Goal: Transaction & Acquisition: Purchase product/service

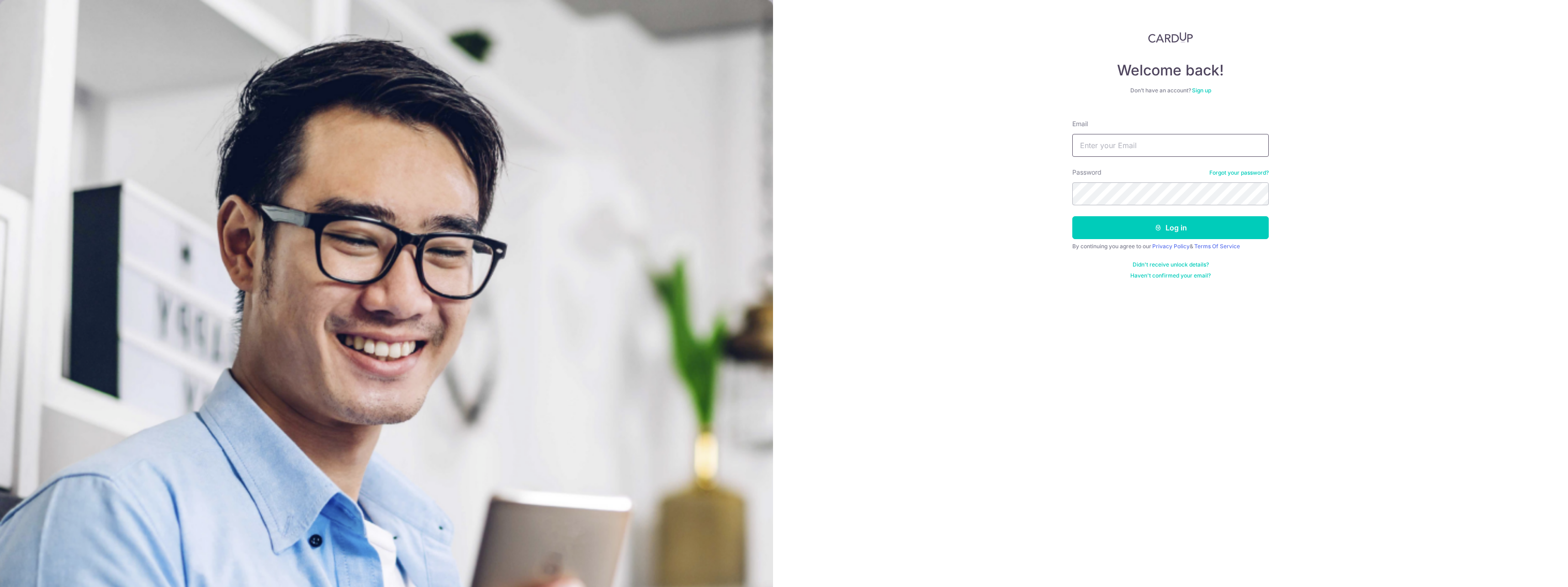
type input "yeewliang@yahoo.com"
click at [1217, 235] on button "Log in" at bounding box center [1171, 228] width 197 height 23
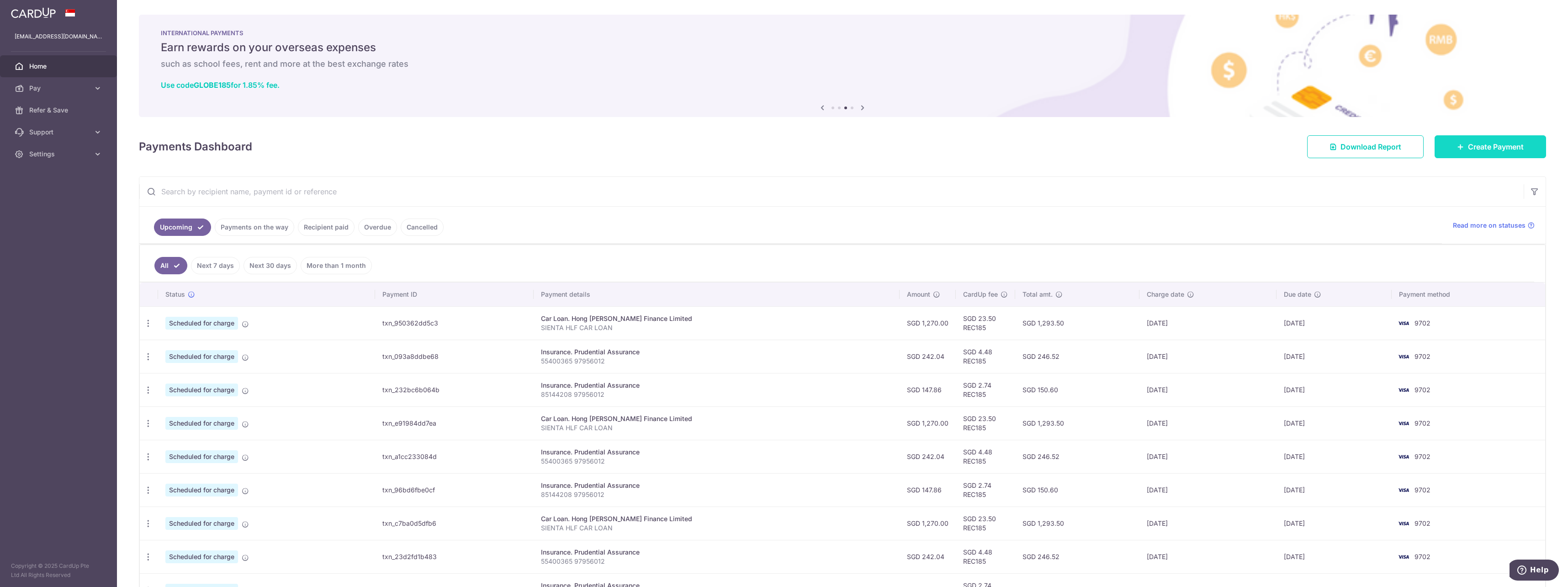
click at [1481, 155] on link "Create Payment" at bounding box center [1490, 147] width 111 height 23
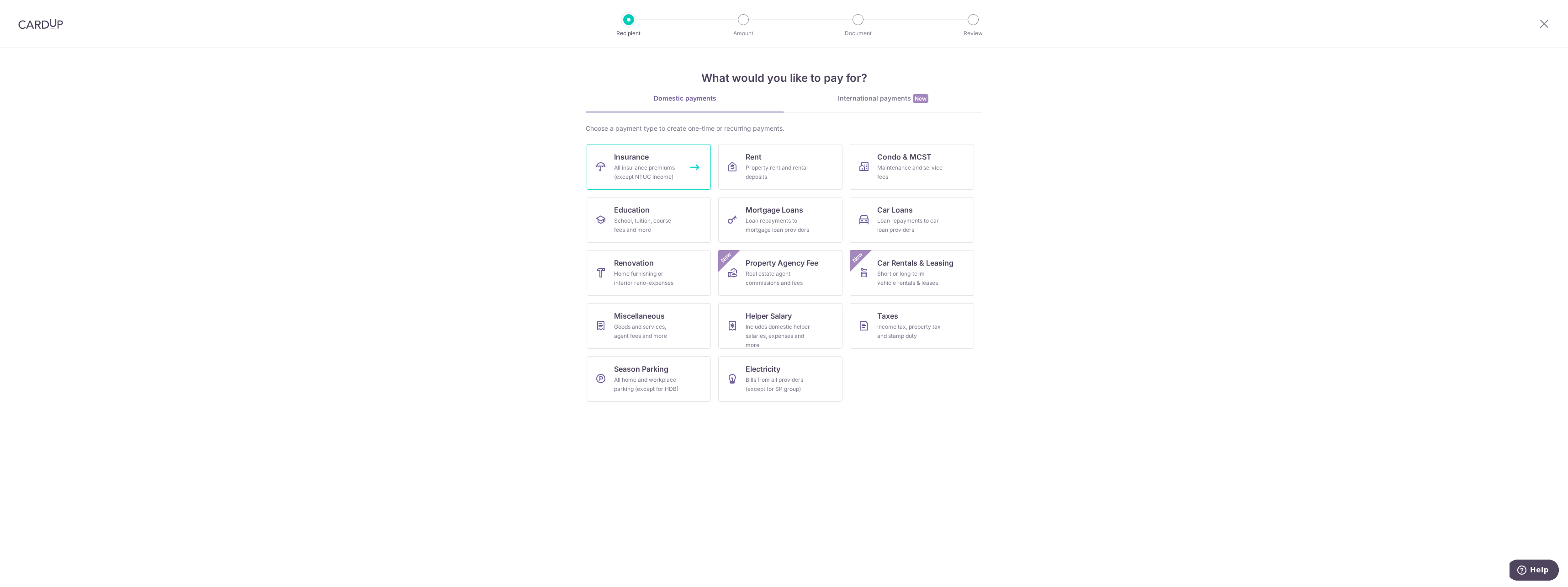
click at [669, 158] on link "Insurance All insurance premiums (except NTUC Income)" at bounding box center [649, 166] width 124 height 46
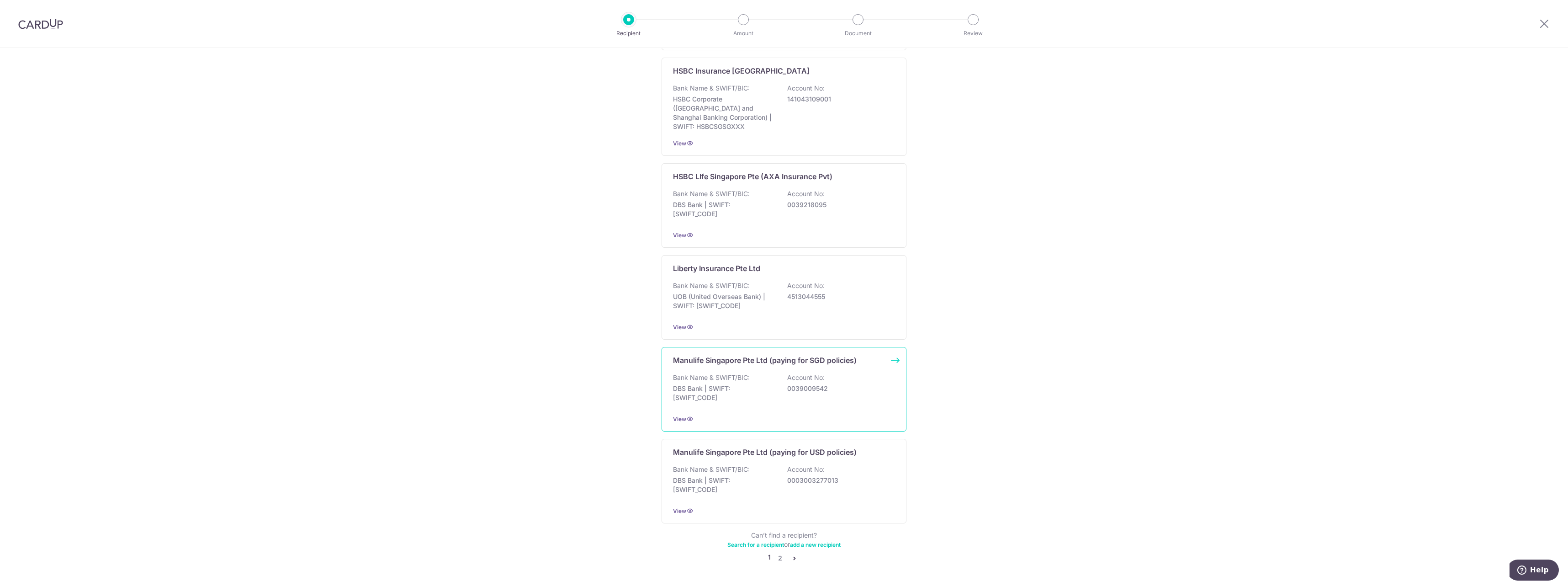
scroll to position [661, 0]
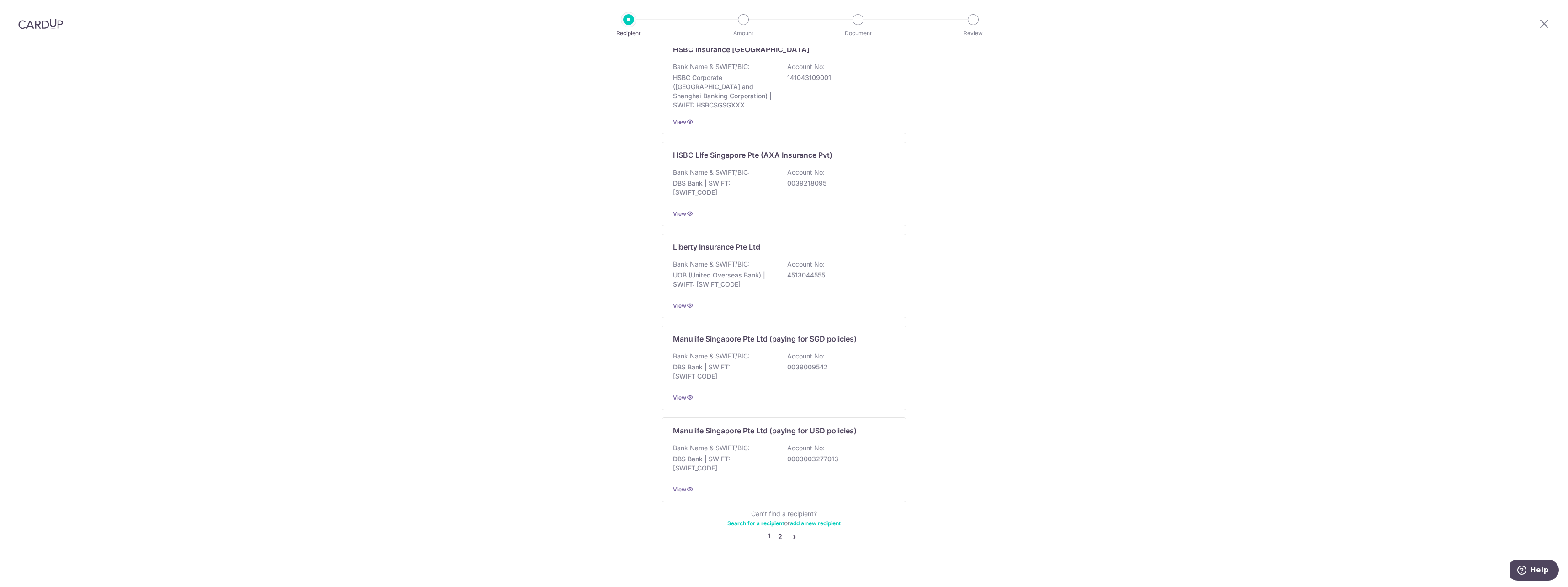
click at [781, 531] on link "2" at bounding box center [780, 536] width 11 height 11
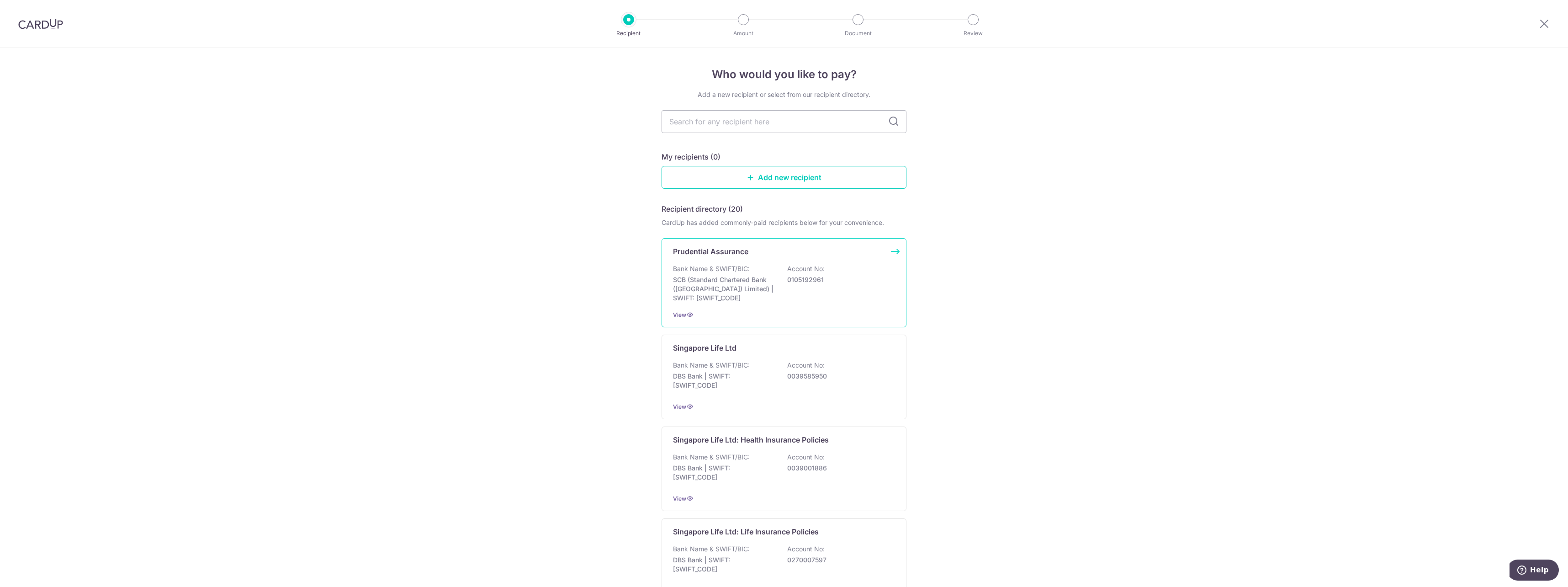
click at [853, 318] on div "View" at bounding box center [784, 315] width 222 height 10
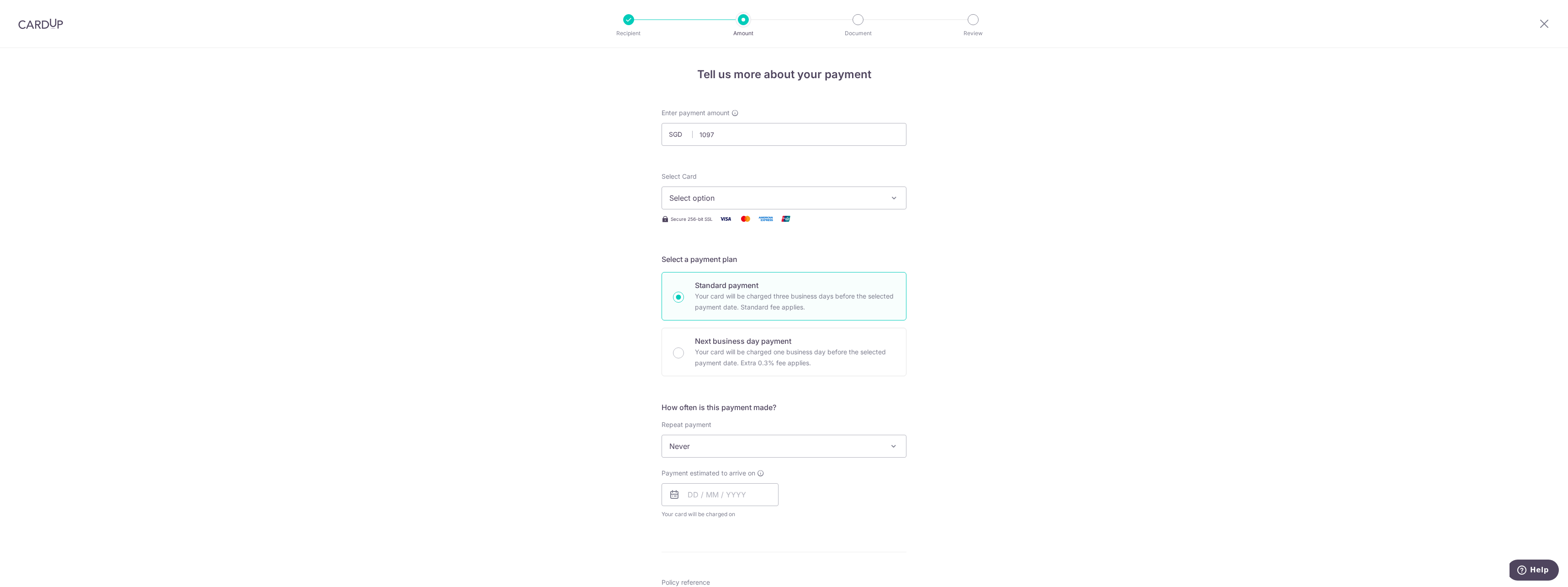
type input "1,097.00"
click at [728, 200] on span "Select option" at bounding box center [776, 198] width 213 height 11
click at [721, 311] on span "**** 9702" at bounding box center [709, 307] width 35 height 11
click at [838, 454] on span "Never" at bounding box center [784, 446] width 244 height 22
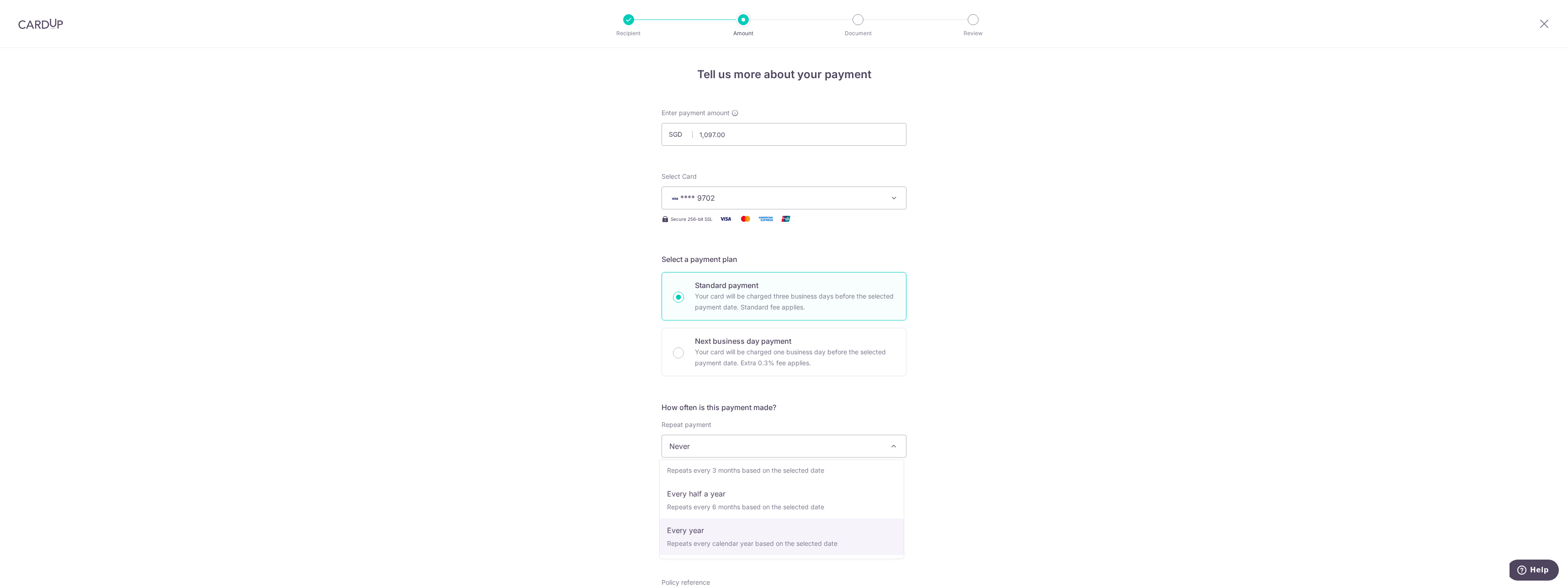
select select "6"
click at [757, 497] on input "text" at bounding box center [720, 494] width 117 height 23
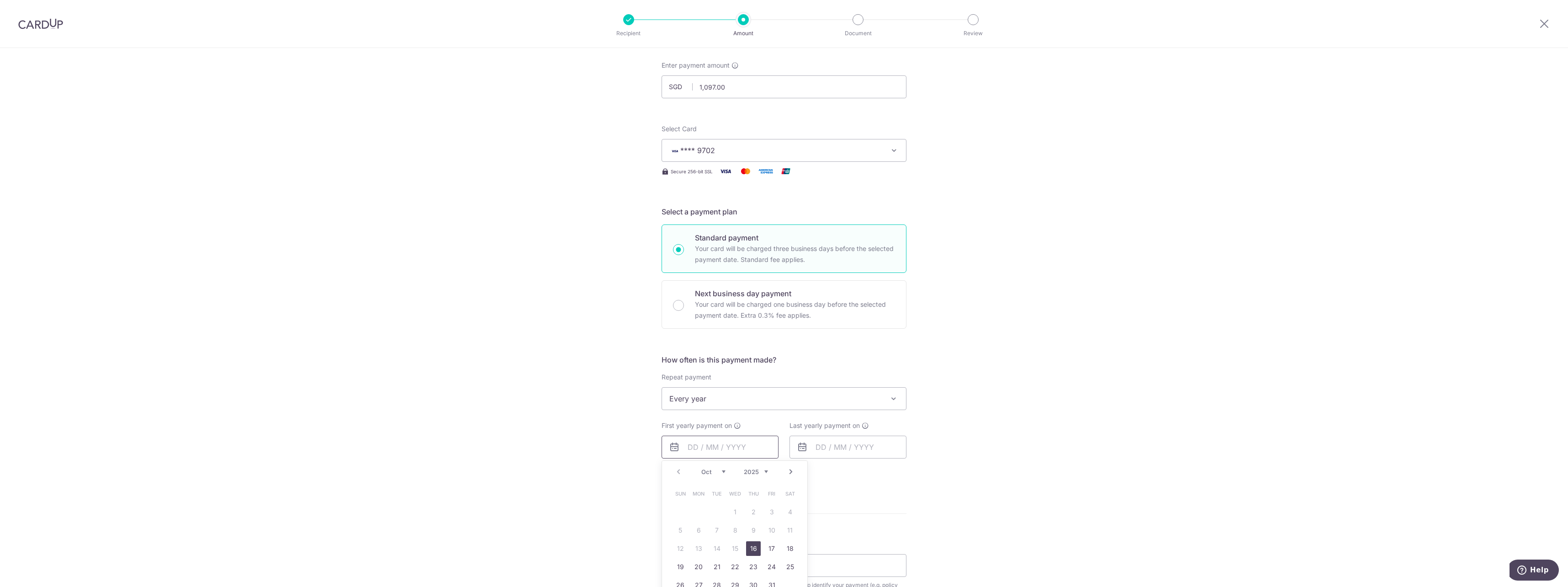
scroll to position [91, 0]
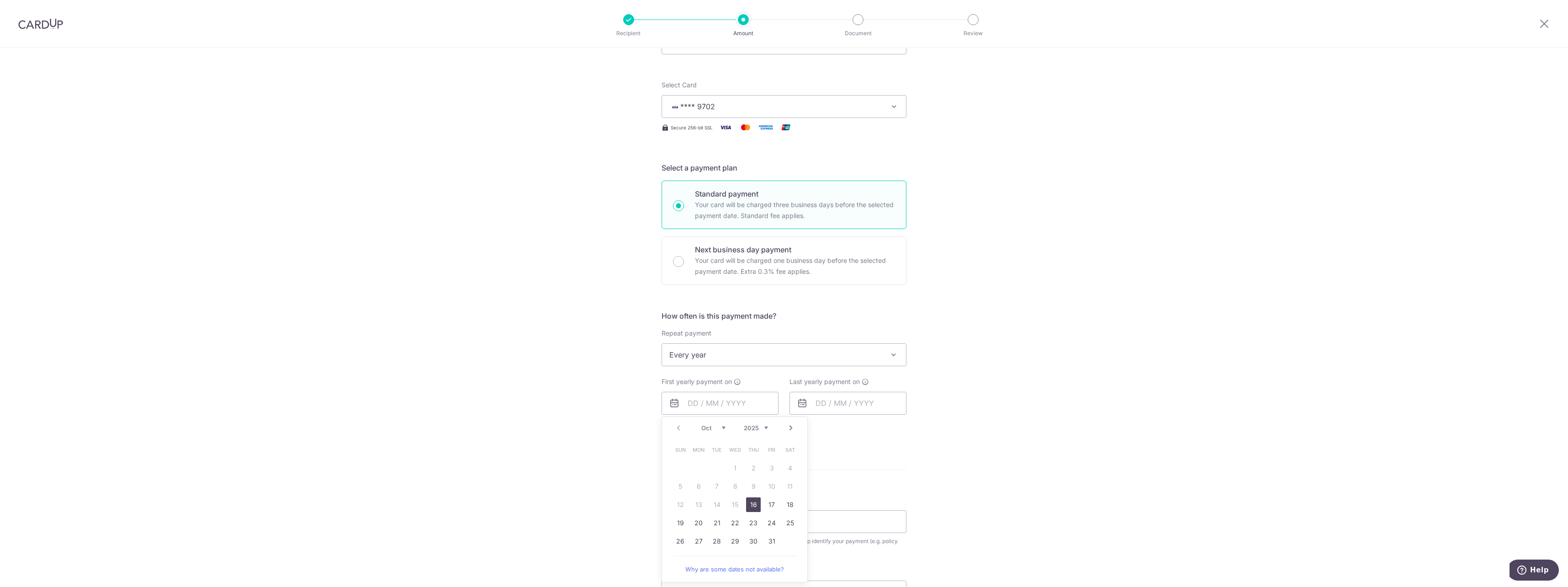
click at [750, 508] on link "16" at bounding box center [754, 505] width 15 height 15
type input "16/10/2025"
click at [837, 411] on input "text" at bounding box center [848, 403] width 117 height 23
click at [917, 431] on link "Next" at bounding box center [919, 428] width 11 height 11
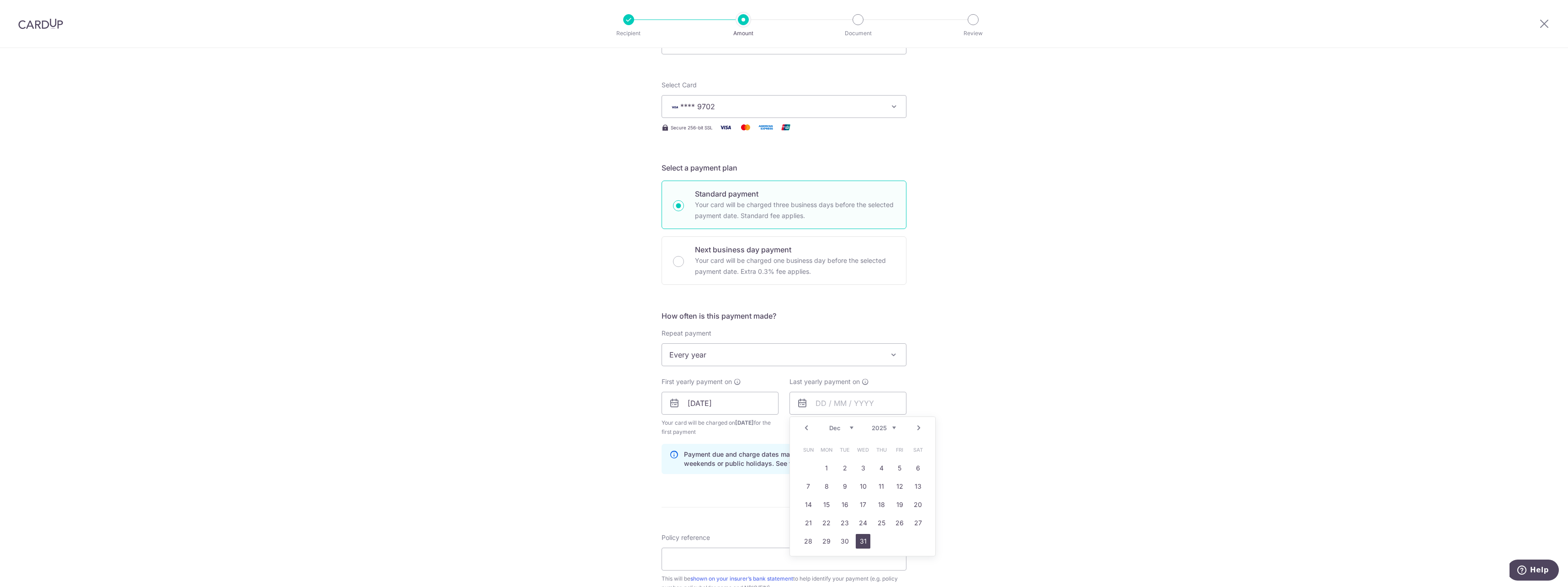
click at [860, 541] on link "31" at bounding box center [863, 541] width 15 height 15
type input "31/12/2025"
click at [995, 473] on div "Tell us more about your payment Enter payment amount SGD 1,097.00 1097.00 Selec…" at bounding box center [784, 393] width 1568 height 873
click at [807, 560] on input "Policy reference" at bounding box center [784, 559] width 245 height 23
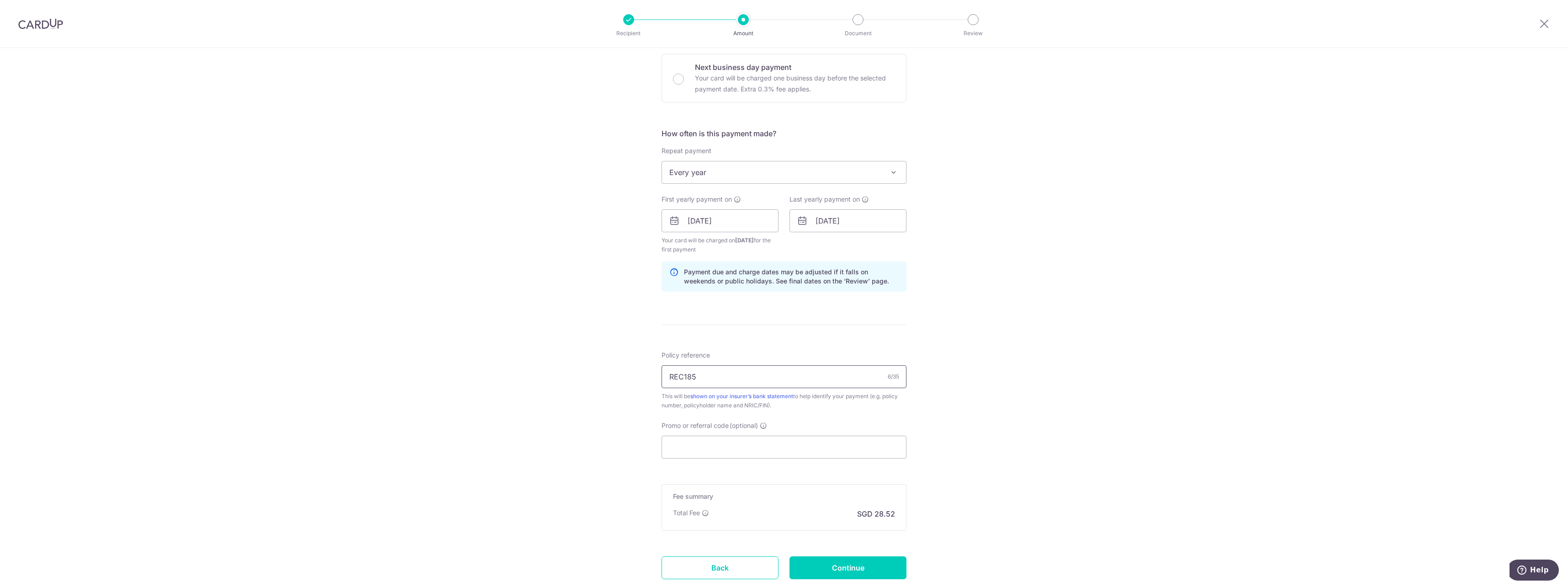
scroll to position [274, 0]
type input "REC185"
click at [833, 454] on input "Promo or referral code (optional)" at bounding box center [784, 447] width 245 height 23
drag, startPoint x: 757, startPoint y: 378, endPoint x: 595, endPoint y: 360, distance: 163.0
click at [595, 360] on div "Tell us more about your payment Enter payment amount SGD 1,097.00 1097.00 Selec…" at bounding box center [784, 210] width 1568 height 873
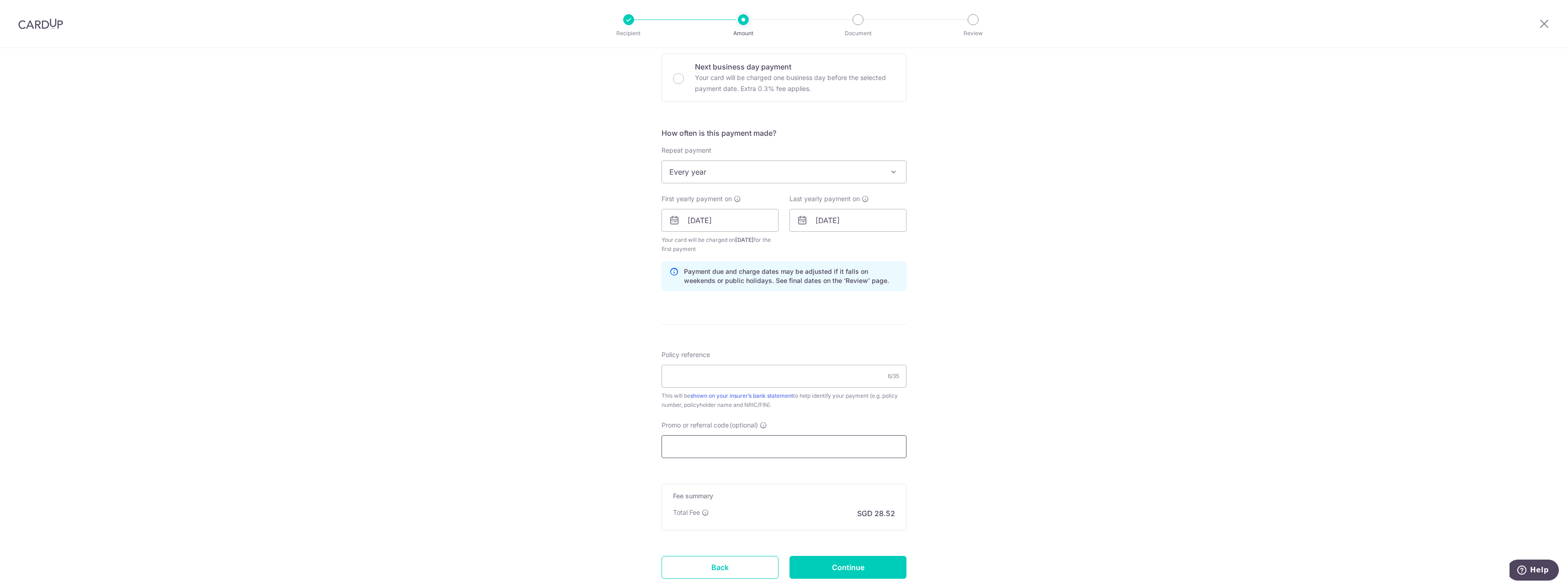
click at [821, 443] on input "Promo or referral code (optional)" at bounding box center [784, 447] width 245 height 23
paste input "REC185"
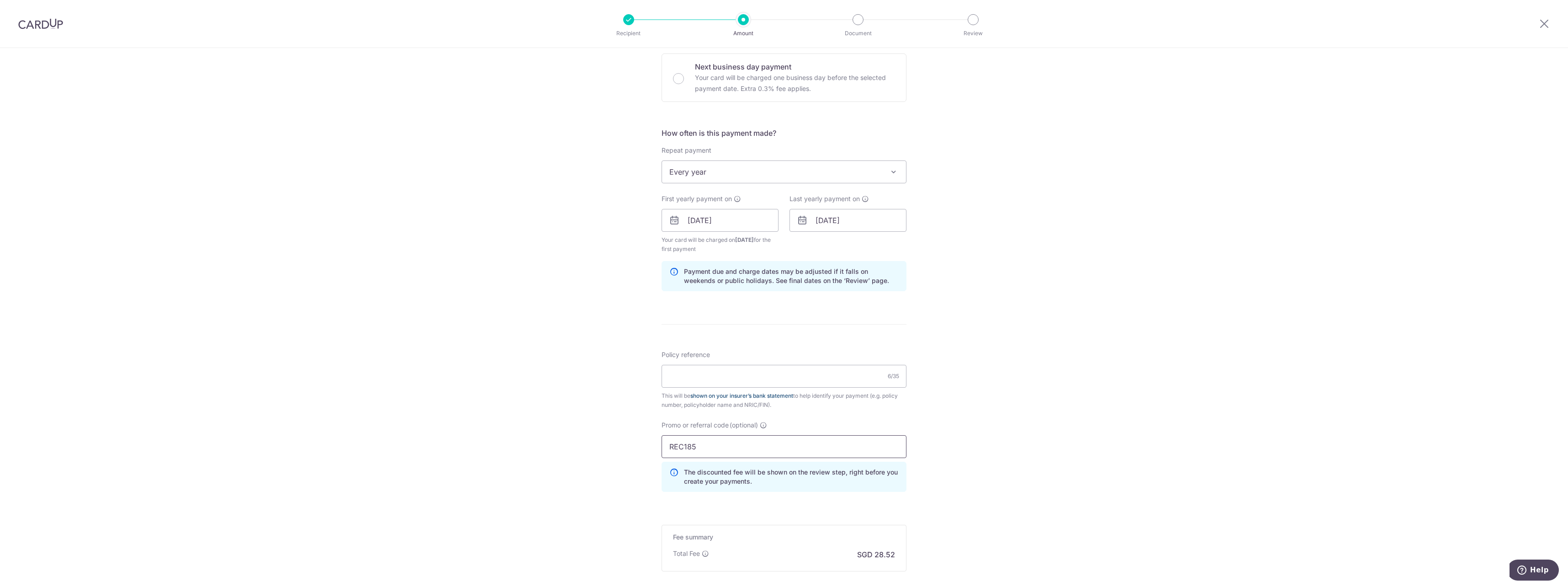
type input "REC185"
click at [712, 379] on input "Policy reference" at bounding box center [784, 376] width 245 height 23
click at [712, 379] on input "Policy reference" at bounding box center [784, 376] width 245 height 23
paste input "97956012"
click at [667, 378] on input "97956012" at bounding box center [784, 376] width 245 height 23
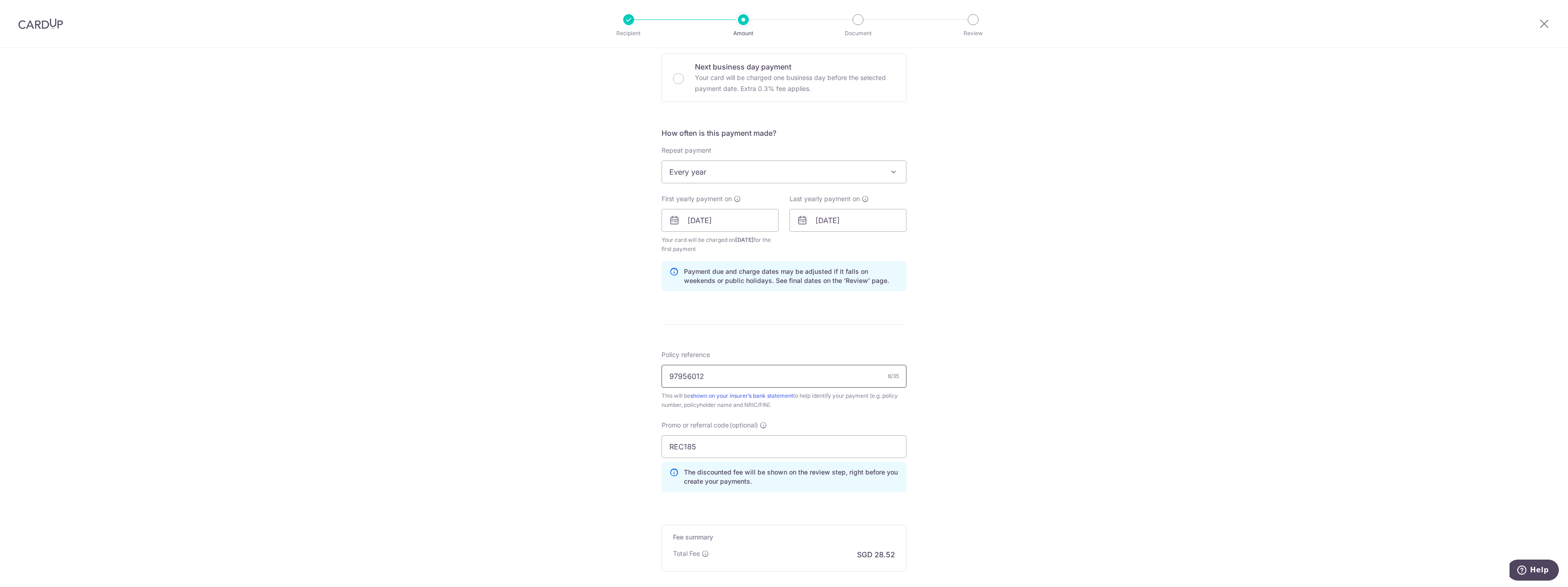
paste input "79311651"
type input "79311651 97956012"
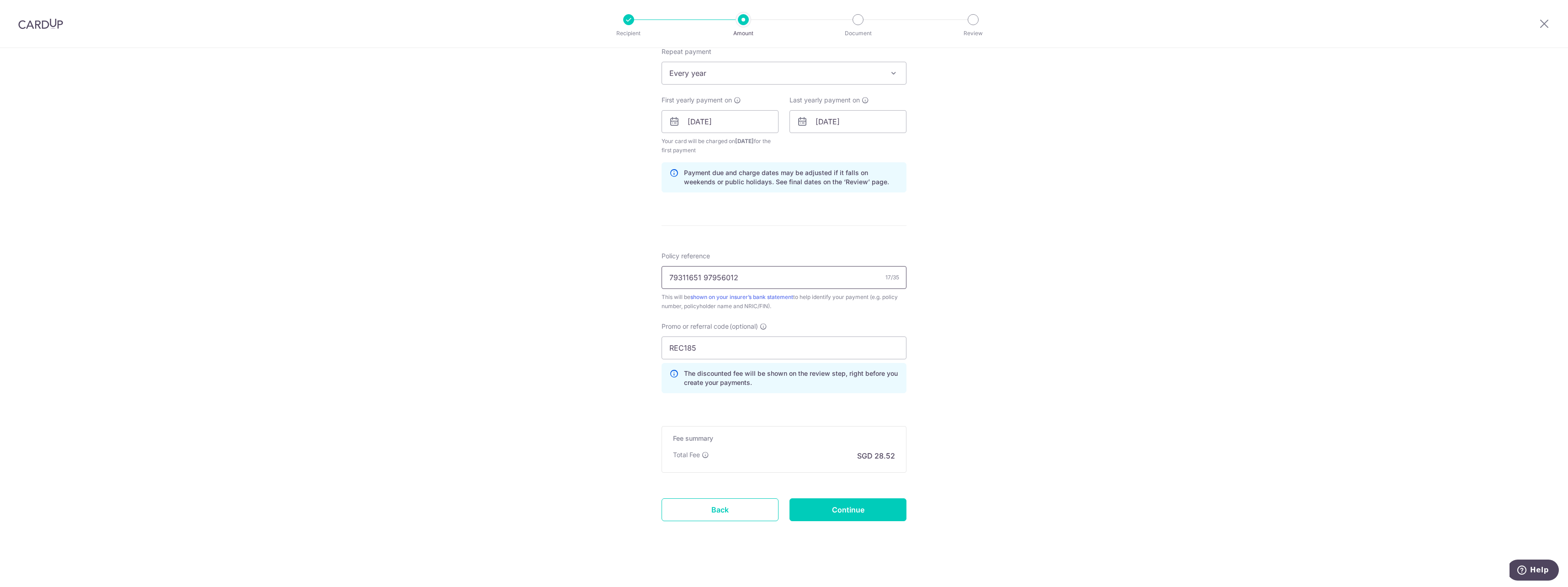
scroll to position [376, 0]
click at [1024, 329] on div "Tell us more about your payment Enter payment amount SGD 1,097.00 1097.00 Selec…" at bounding box center [784, 130] width 1568 height 915
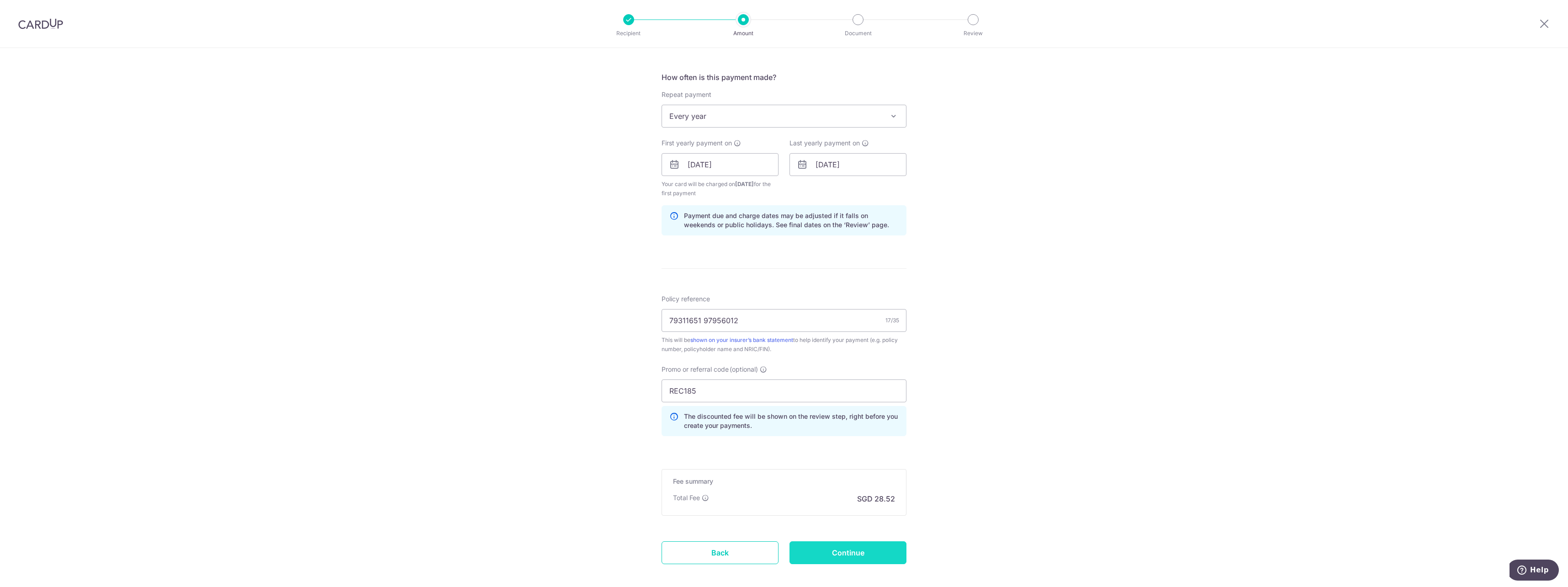
click at [882, 554] on input "Continue" at bounding box center [848, 553] width 117 height 23
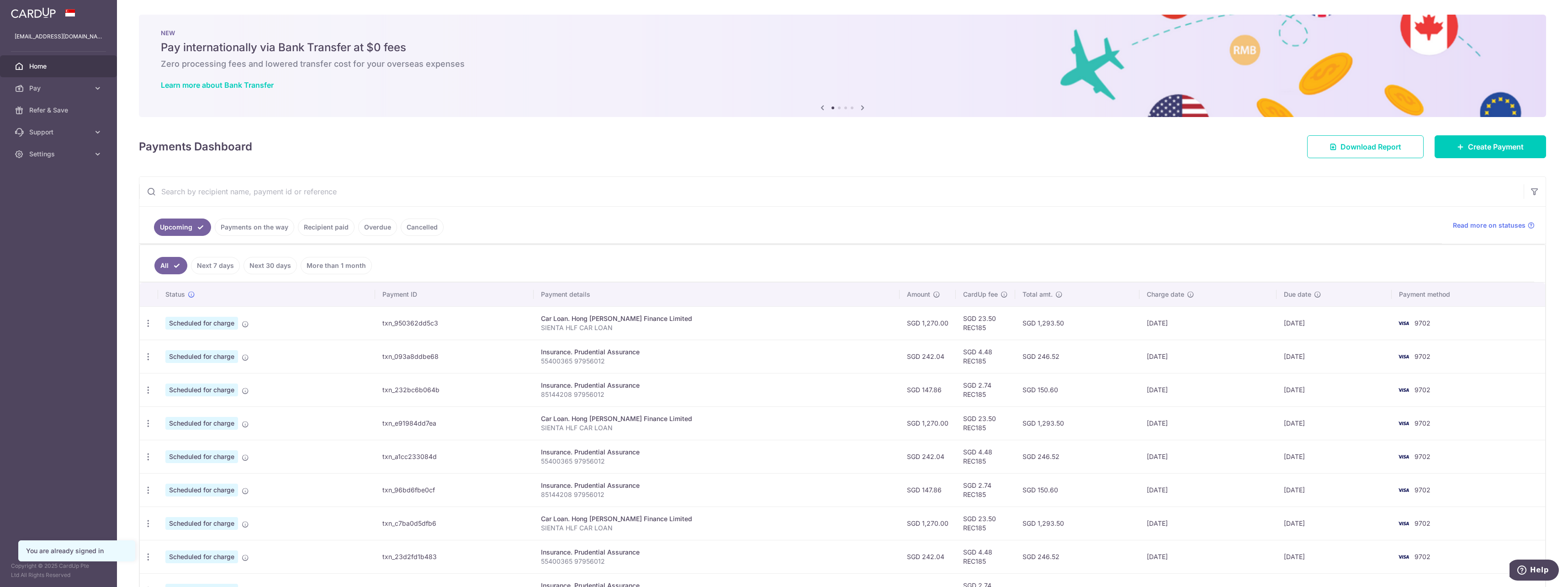
click at [628, 354] on div "Insurance. Prudential Assurance" at bounding box center [717, 351] width 352 height 9
drag, startPoint x: 593, startPoint y: 362, endPoint x: 566, endPoint y: 362, distance: 27.0
click at [566, 362] on p "55400365 97956012" at bounding box center [717, 360] width 352 height 9
drag, startPoint x: 566, startPoint y: 362, endPoint x: 611, endPoint y: 367, distance: 45.3
click at [611, 367] on td "Insurance. Prudential Assurance 55400365 97956012" at bounding box center [717, 356] width 366 height 33
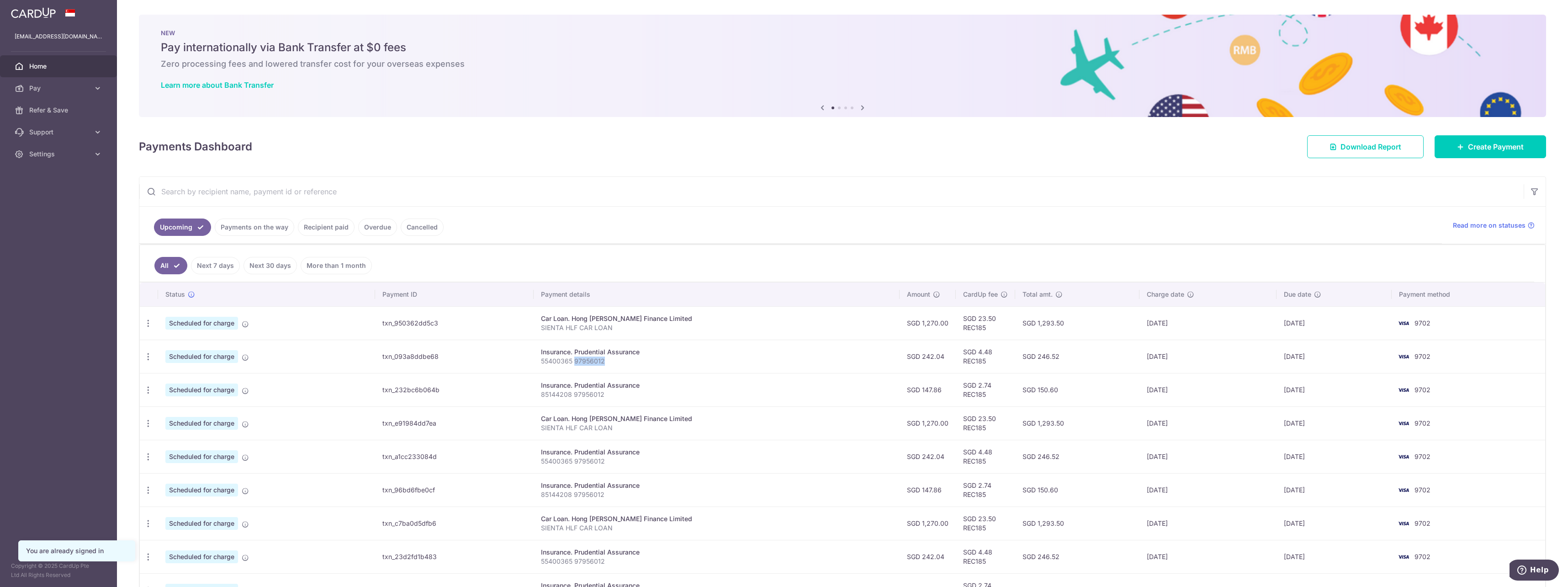
click at [611, 367] on td "Insurance. Prudential Assurance 55400365 97956012" at bounding box center [717, 356] width 366 height 33
copy p "97956012"
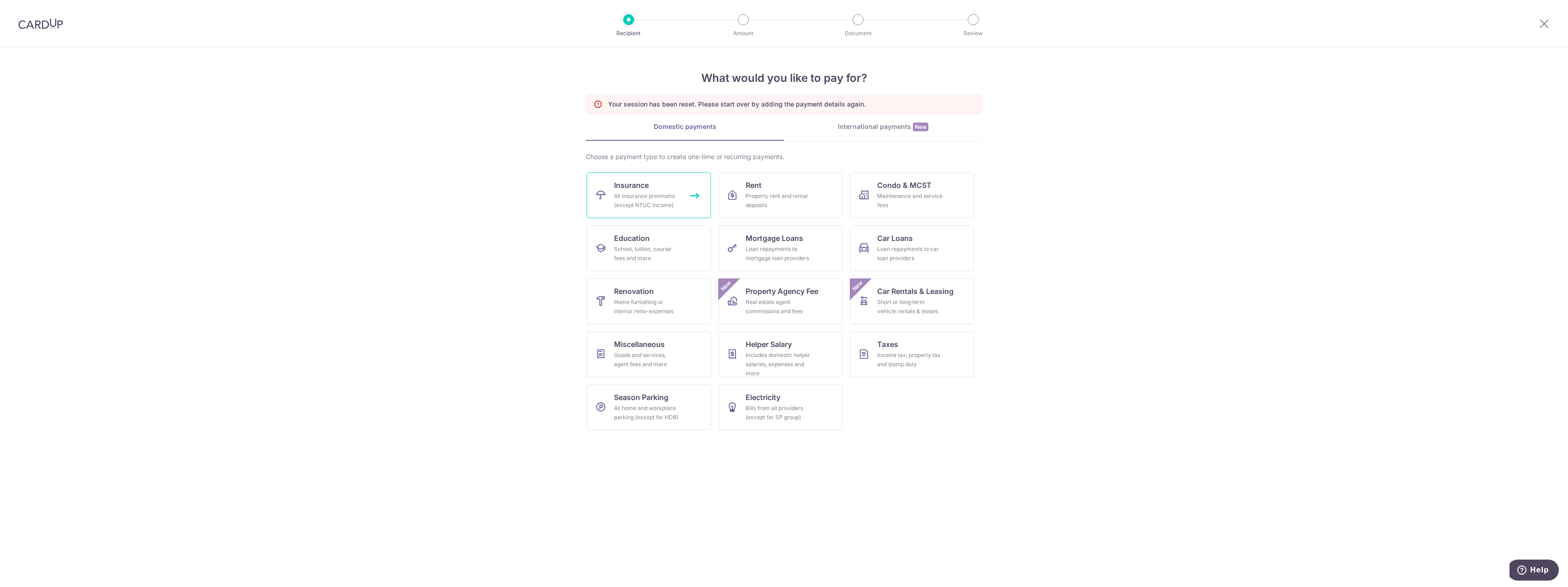
click at [657, 185] on link "Insurance All insurance premiums (except NTUC Income)" at bounding box center [649, 195] width 124 height 46
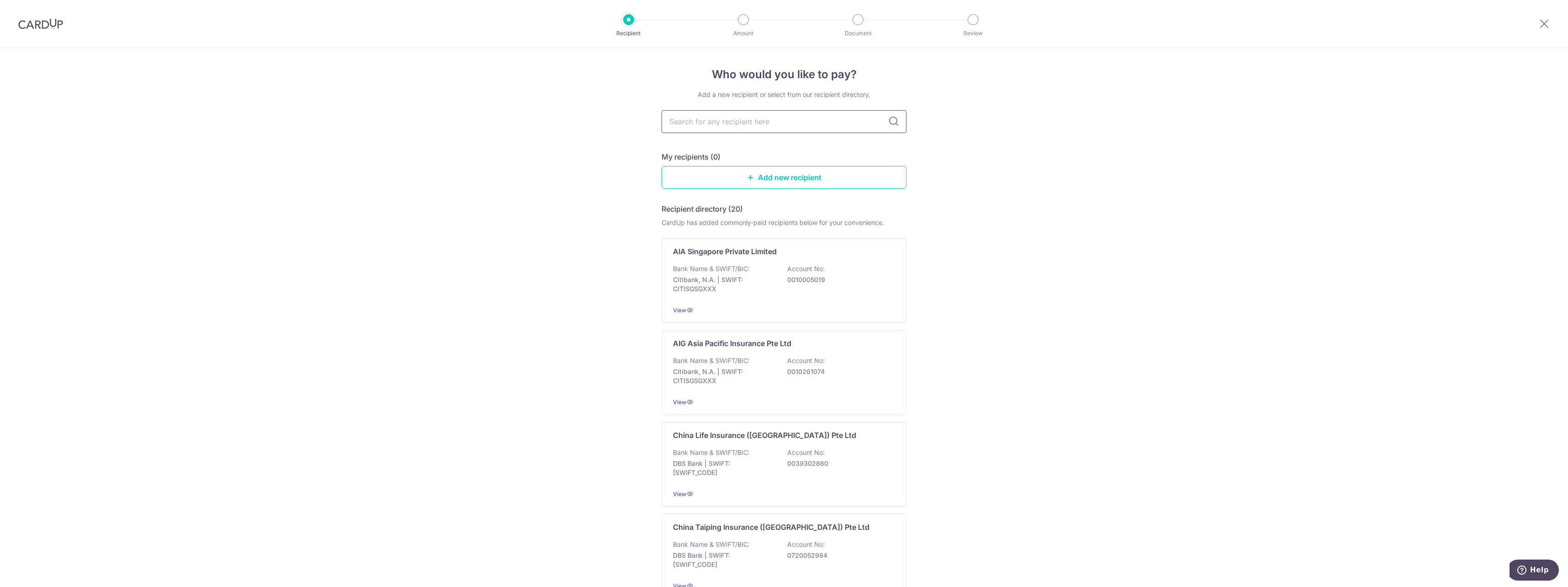
click at [769, 123] on input "text" at bounding box center [784, 122] width 245 height 23
type input "prudential"
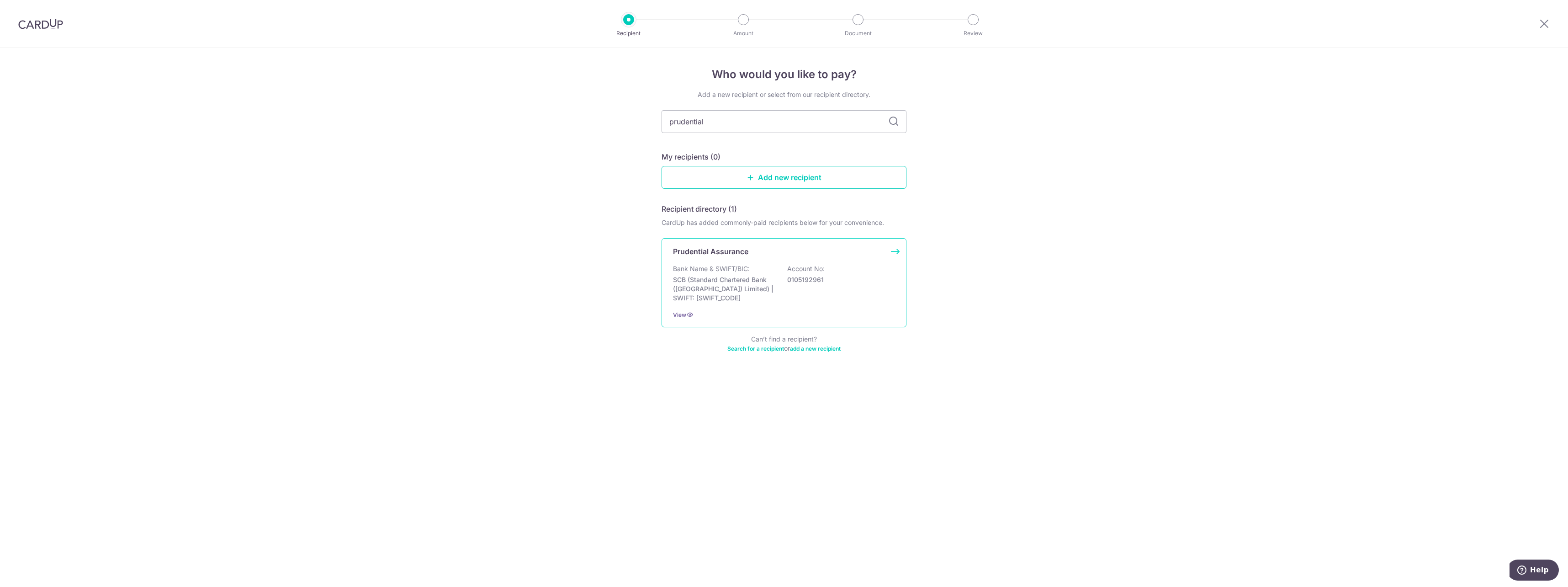
click at [755, 261] on div "Prudential Assurance Bank Name & SWIFT/BIC: SCB (Standard Chartered Bank (Singa…" at bounding box center [784, 283] width 245 height 89
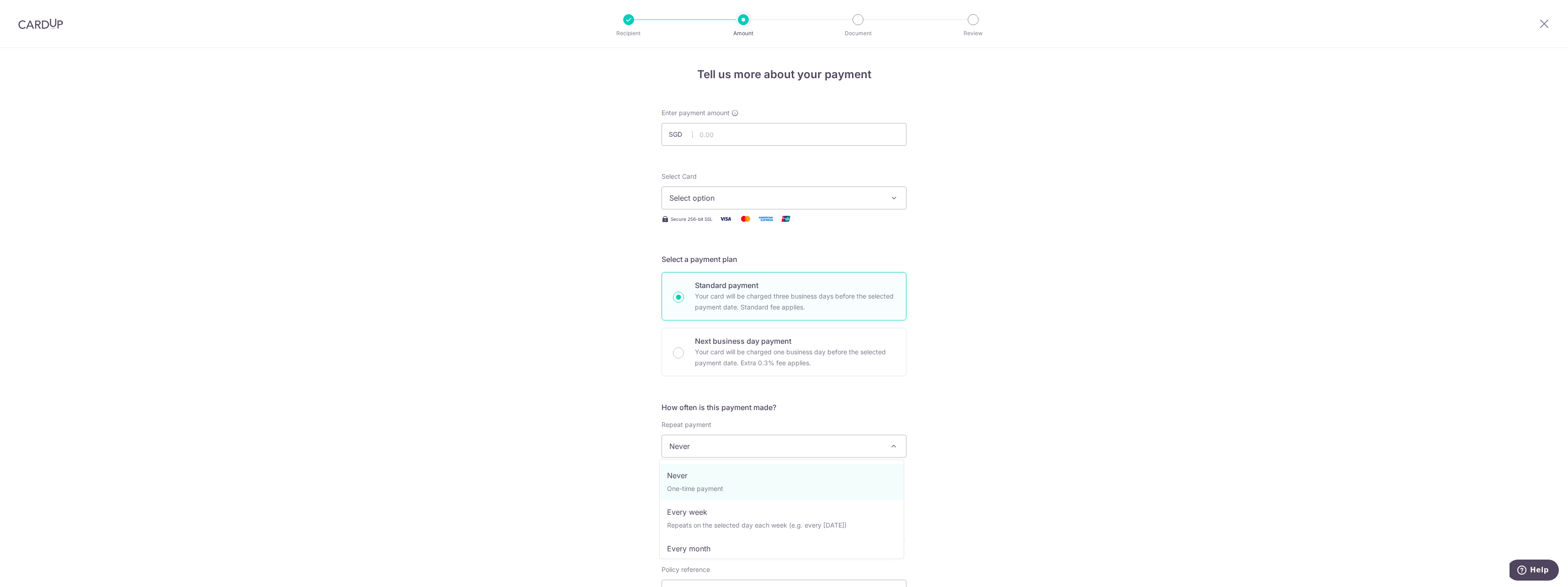
click at [732, 440] on span "Never" at bounding box center [784, 446] width 244 height 22
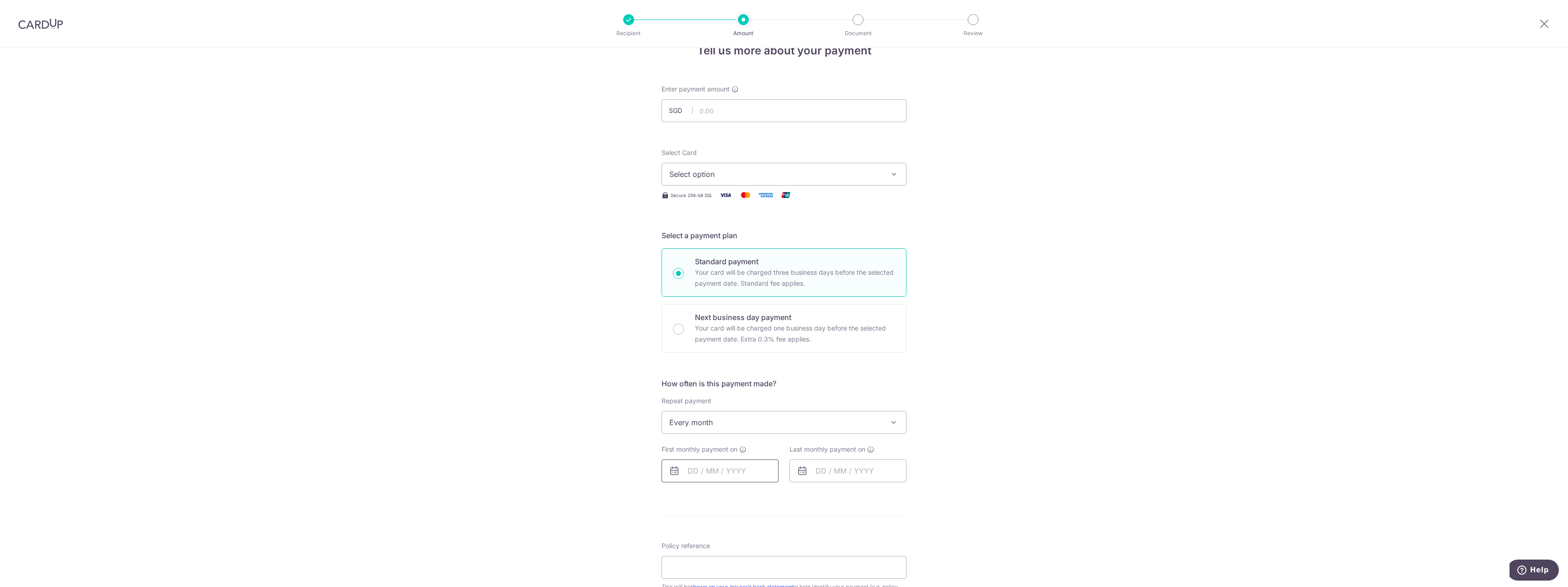
scroll to position [46, 0]
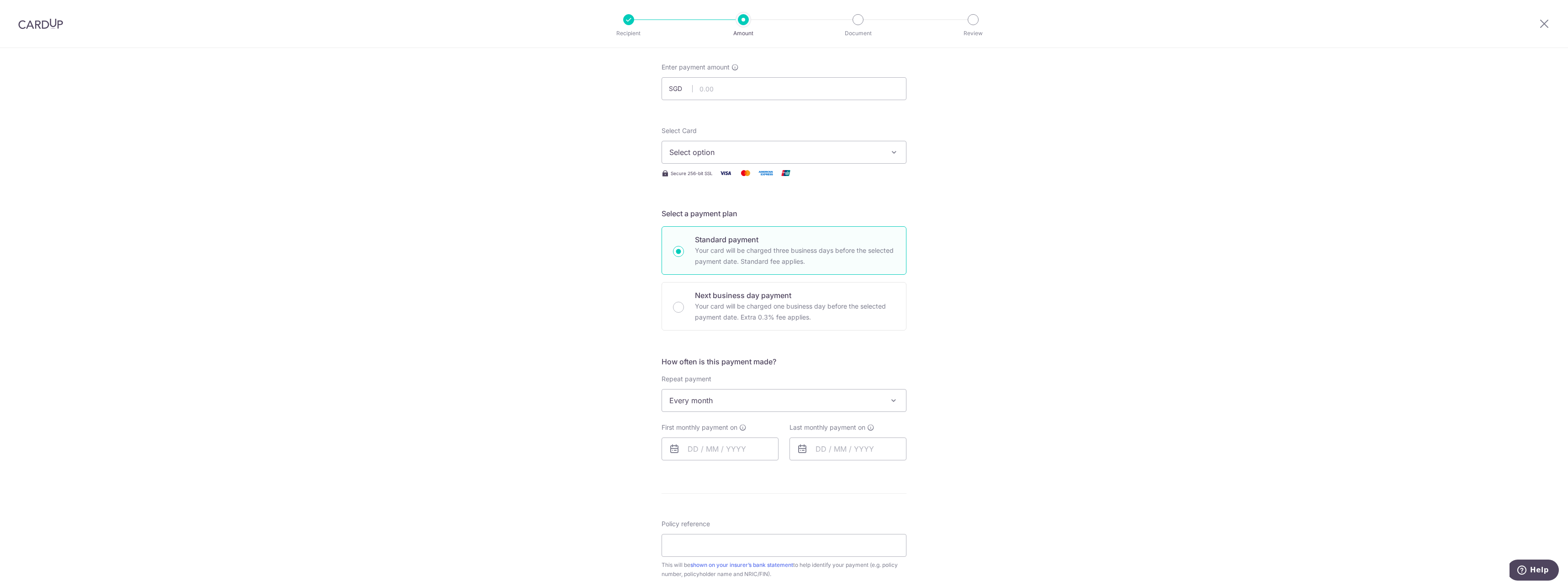
click at [776, 412] on div "How often is this payment made? Repeat payment Never Every week Every month Eve…" at bounding box center [784, 412] width 245 height 111
click at [774, 402] on span "Every month" at bounding box center [784, 400] width 244 height 22
select select "6"
click at [725, 459] on input "text" at bounding box center [720, 449] width 117 height 23
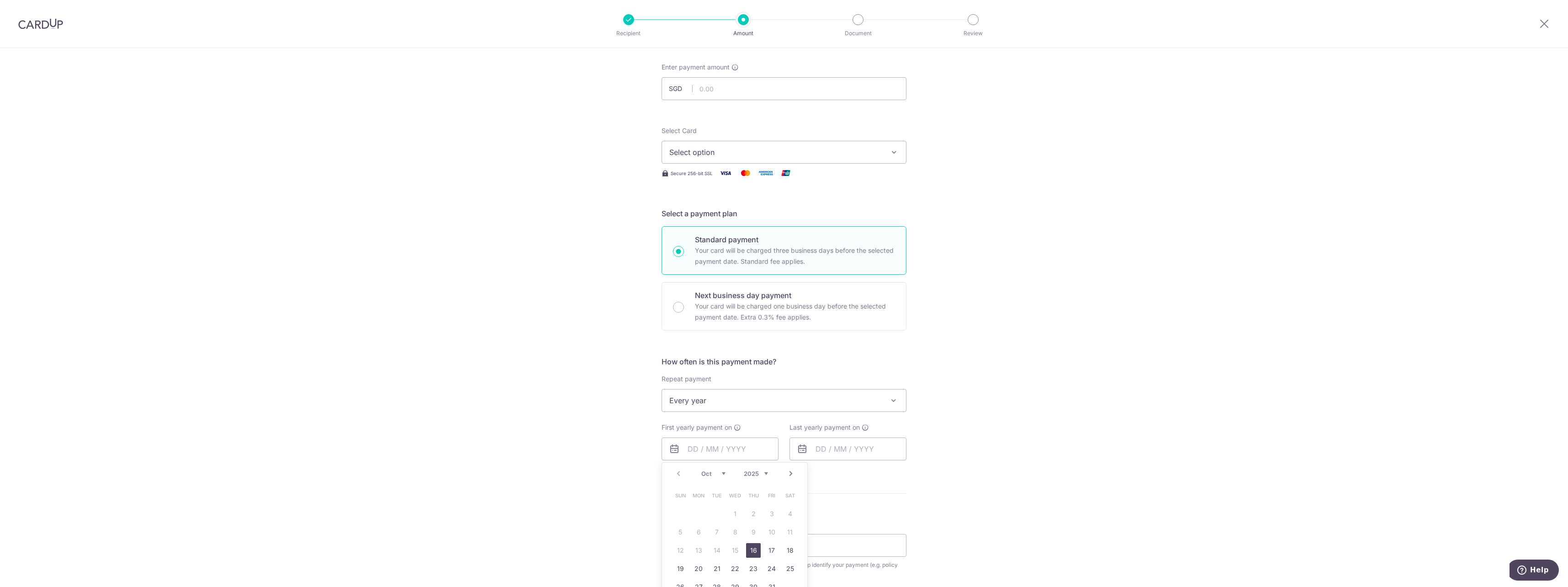
click at [747, 554] on link "16" at bounding box center [754, 550] width 15 height 15
type input "[DATE]"
click at [845, 453] on input "text" at bounding box center [848, 449] width 117 height 23
click at [874, 547] on link "16" at bounding box center [881, 550] width 15 height 15
type input "16/10/2025"
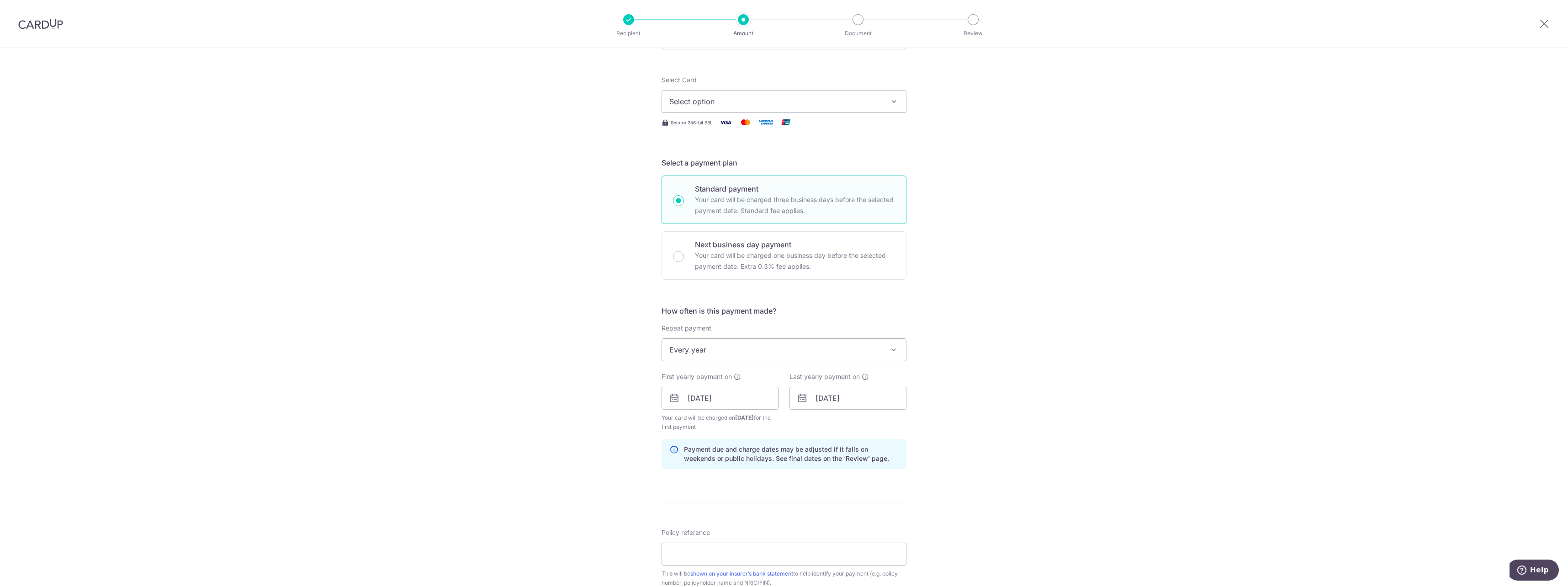
scroll to position [137, 0]
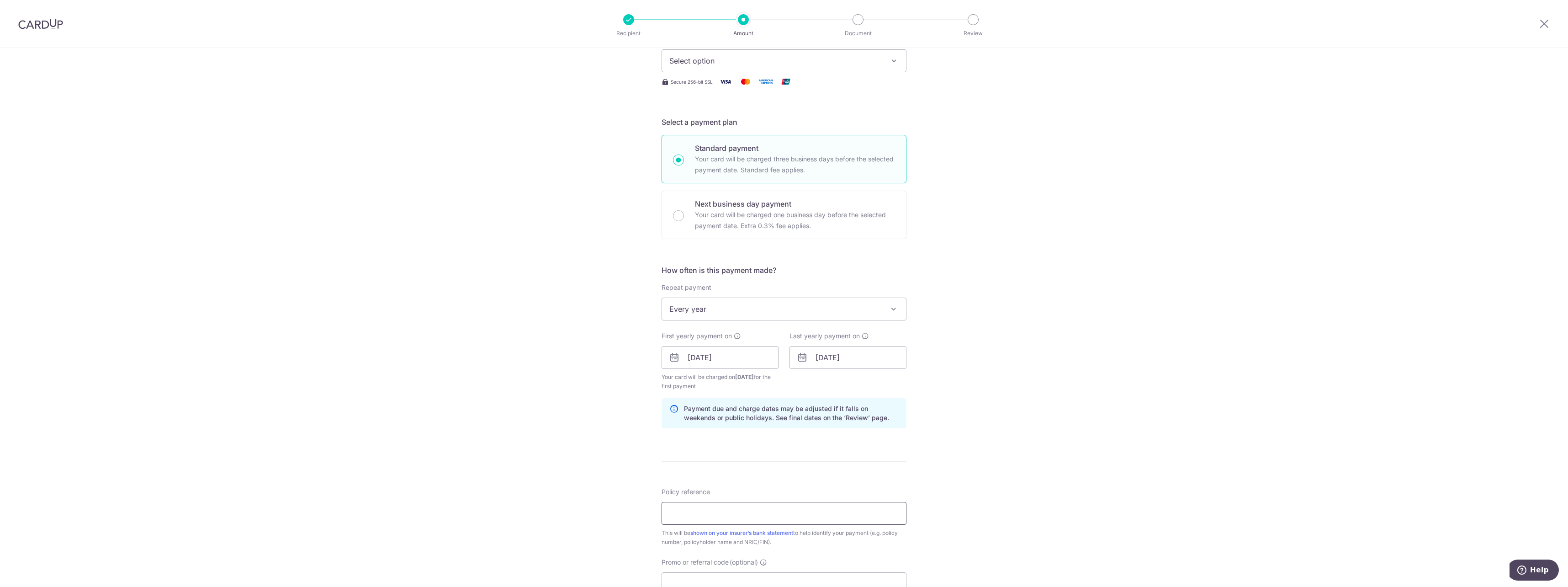
drag, startPoint x: 755, startPoint y: 515, endPoint x: 760, endPoint y: 515, distance: 5.0
click at [758, 515] on input "Policy reference" at bounding box center [784, 513] width 245 height 23
type input "MILELION"
click at [740, 572] on input "Promo or referral code (optional)" at bounding box center [784, 584] width 245 height 23
paste input "MILELION"
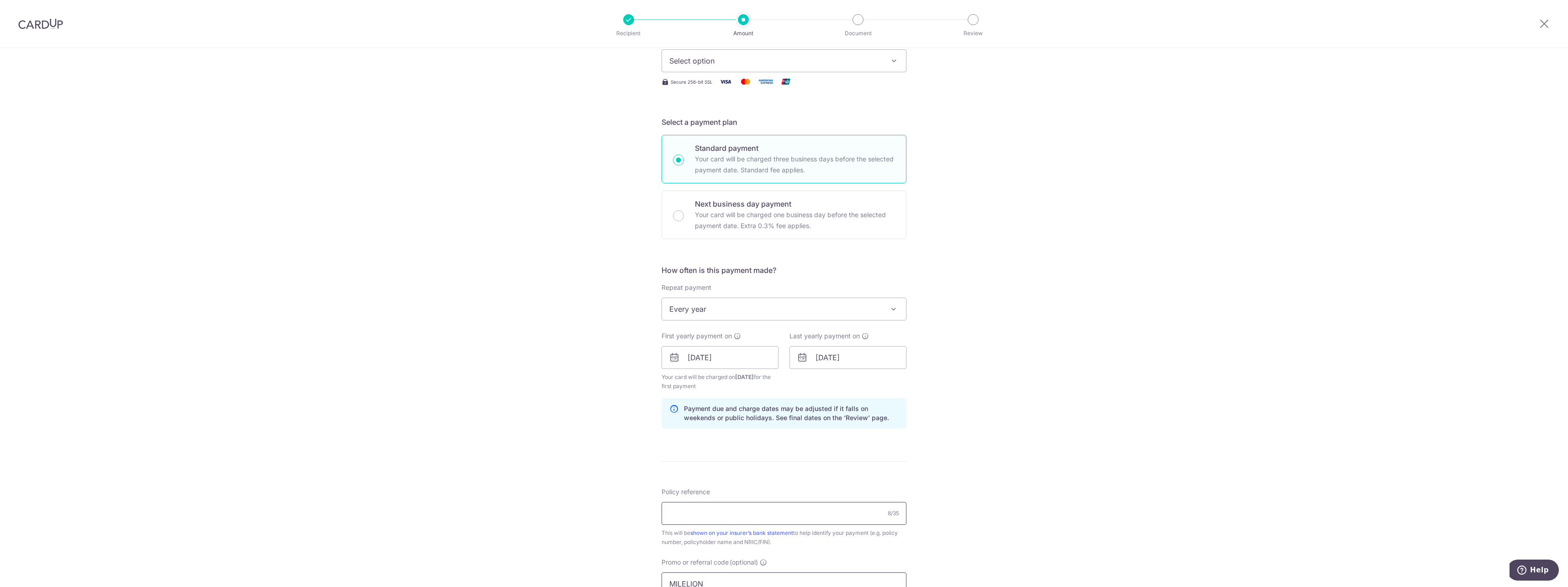
scroll to position [138, 0]
type input "MILELION"
click at [751, 515] on input "Policy reference" at bounding box center [784, 512] width 245 height 23
click at [751, 514] on input "Policy reference" at bounding box center [784, 512] width 245 height 23
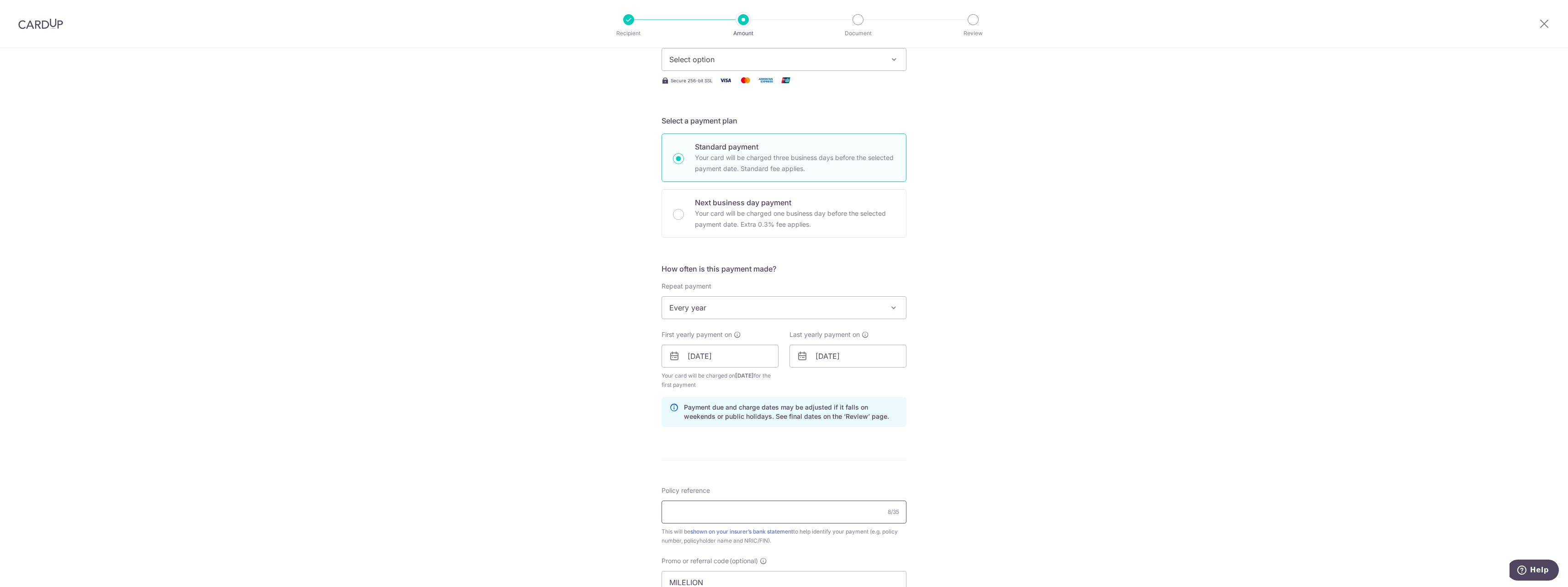
paste input "79311651"
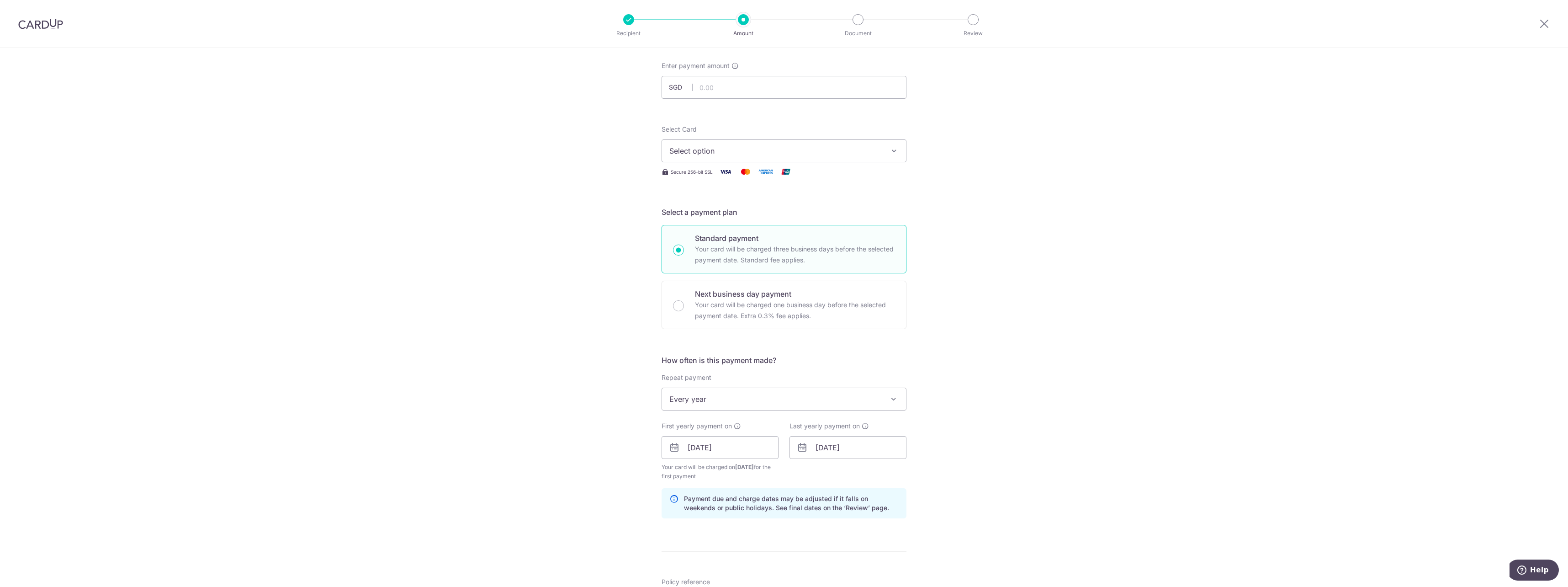
type input "79311651 97956012"
click at [779, 164] on div "Select Card Select option Add credit card Your Cards **** 6008 **** 4895 **** 9…" at bounding box center [784, 151] width 245 height 52
click at [781, 161] on button "Select option" at bounding box center [784, 151] width 245 height 23
drag, startPoint x: 744, startPoint y: 255, endPoint x: 738, endPoint y: 110, distance: 145.1
click at [744, 255] on span "**** 9702" at bounding box center [784, 260] width 229 height 11
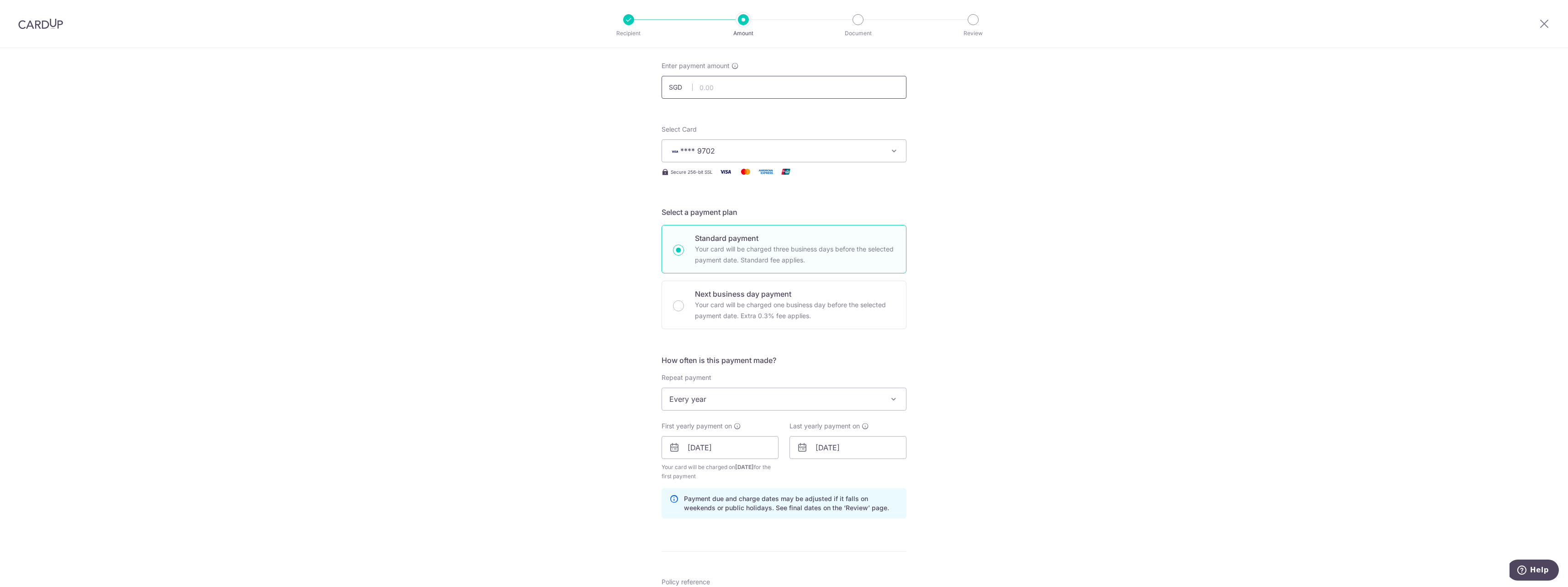
click at [755, 94] on input "text" at bounding box center [784, 88] width 245 height 23
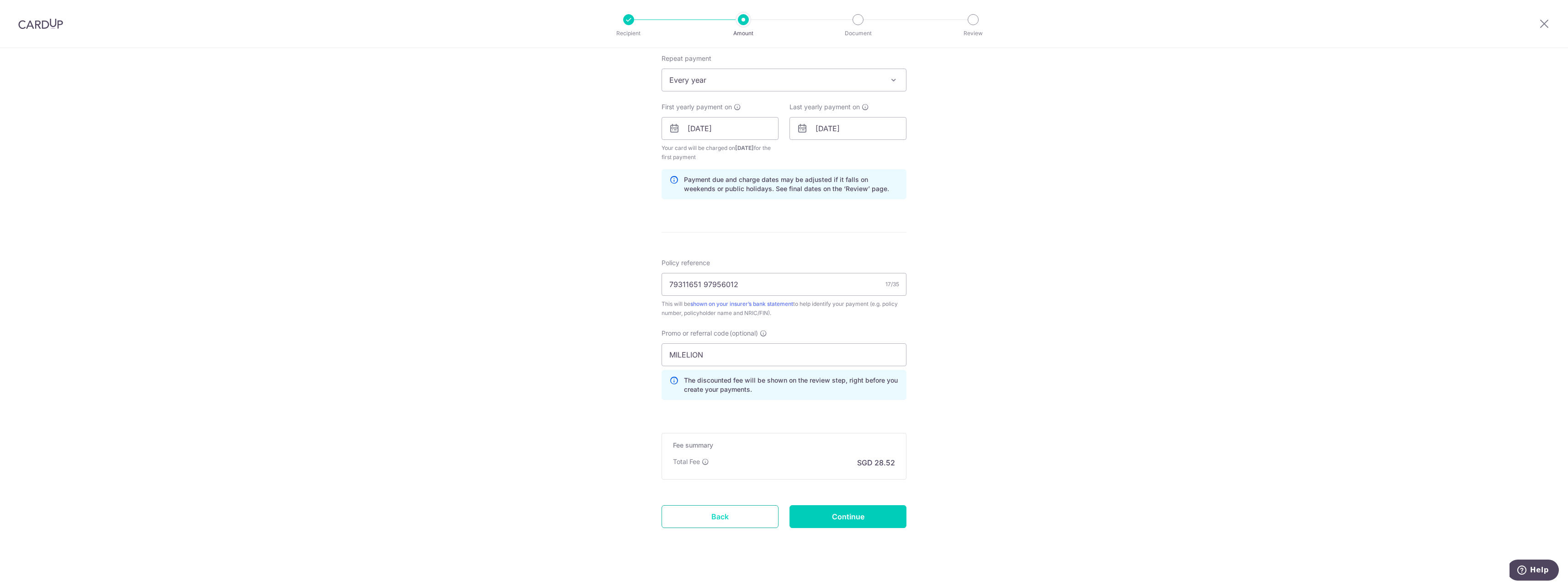
scroll to position [367, 0]
click at [804, 511] on input "Continue" at bounding box center [848, 516] width 117 height 23
type input "1,097.00"
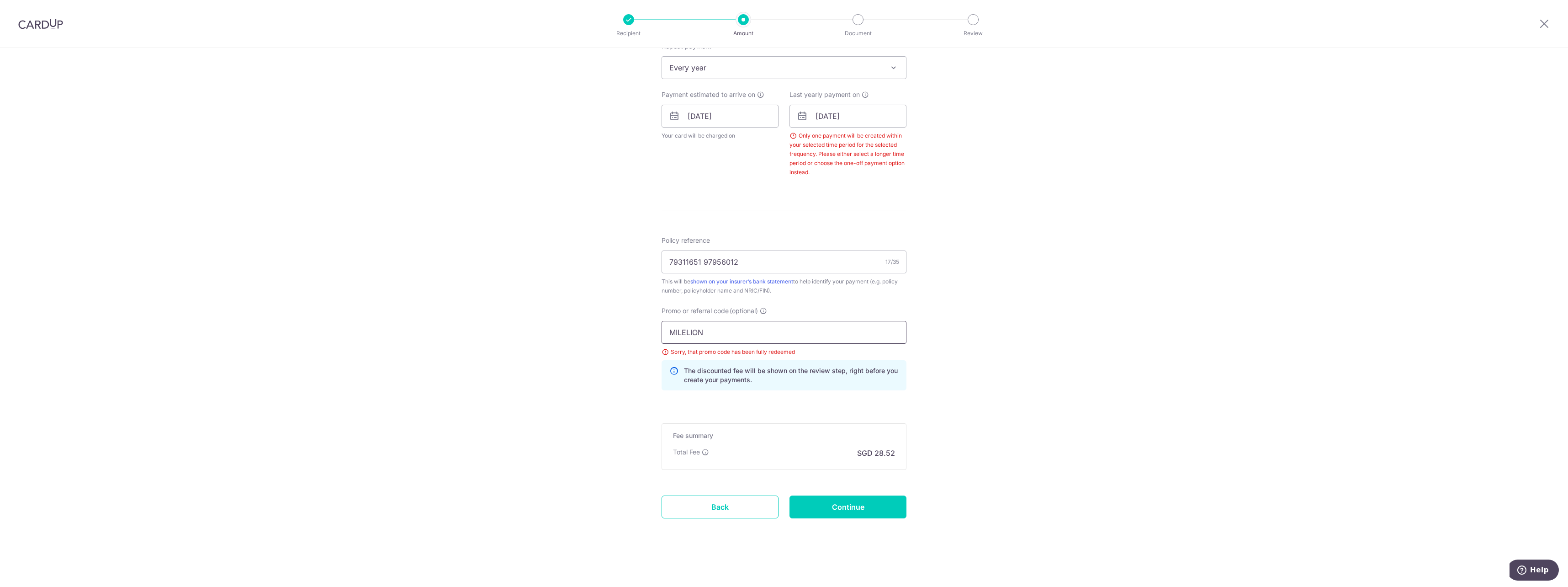
drag, startPoint x: 805, startPoint y: 336, endPoint x: 446, endPoint y: 295, distance: 361.3
click at [446, 295] on div "Tell us more about your payment Enter payment amount SGD 1,097.00 1097.00 Selec…" at bounding box center [784, 128] width 1568 height 917
type input "E"
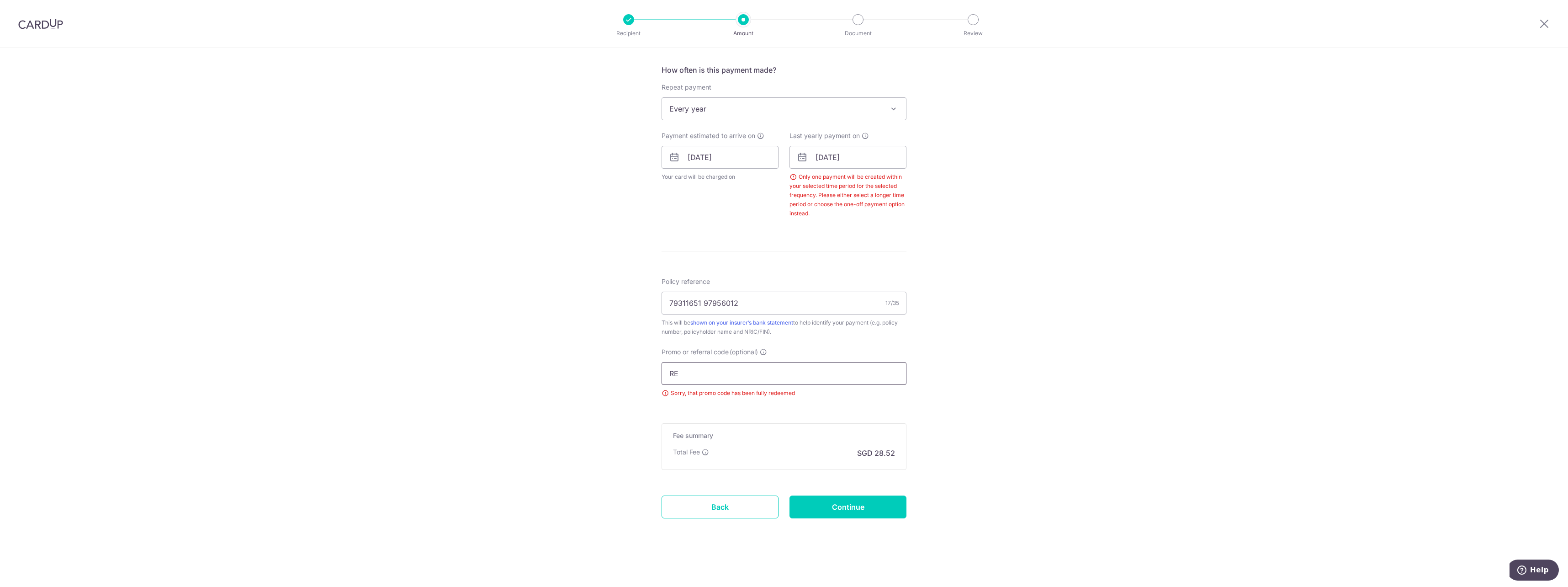
scroll to position [378, 0]
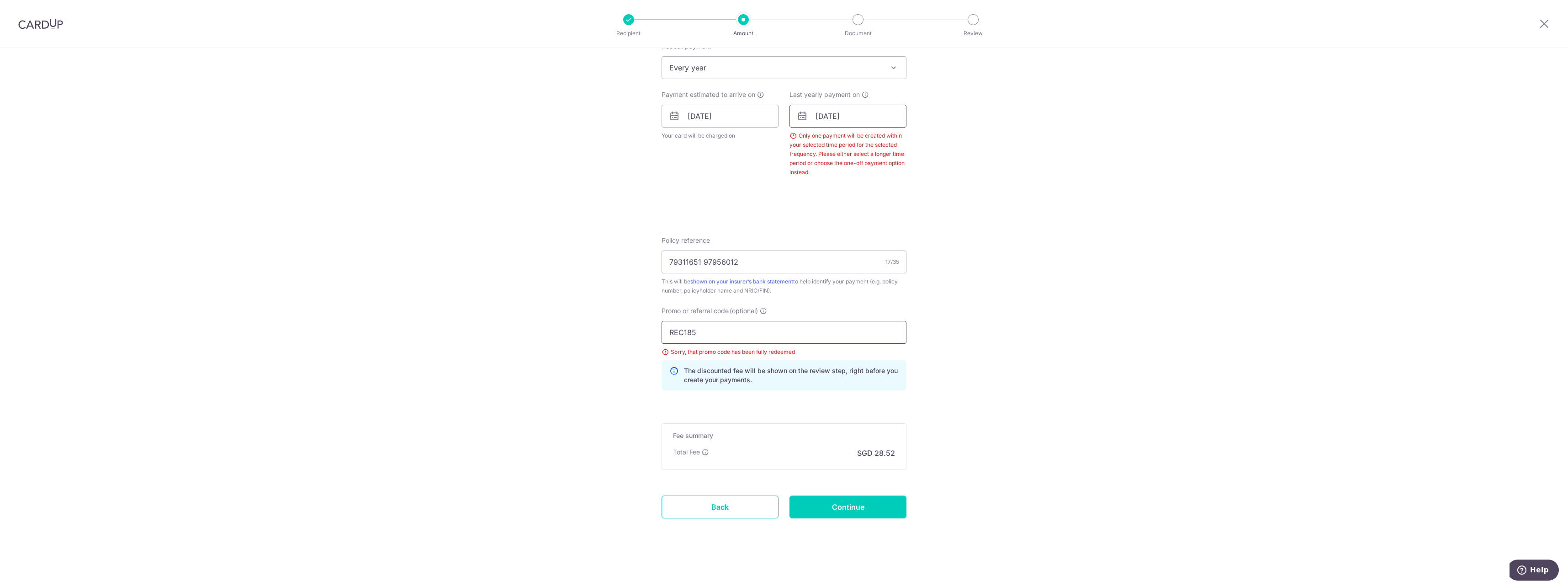
type input "REC185"
click at [886, 113] on input "[DATE]" at bounding box center [848, 116] width 117 height 23
click at [920, 141] on link "Next" at bounding box center [919, 141] width 11 height 11
click at [922, 144] on div "Prev Next Oct Nov Dec 2025 2026 2027 2028 2029 2030 2031 2032 2033 2034 2035" at bounding box center [863, 141] width 145 height 22
click at [920, 144] on link "Next" at bounding box center [919, 141] width 11 height 11
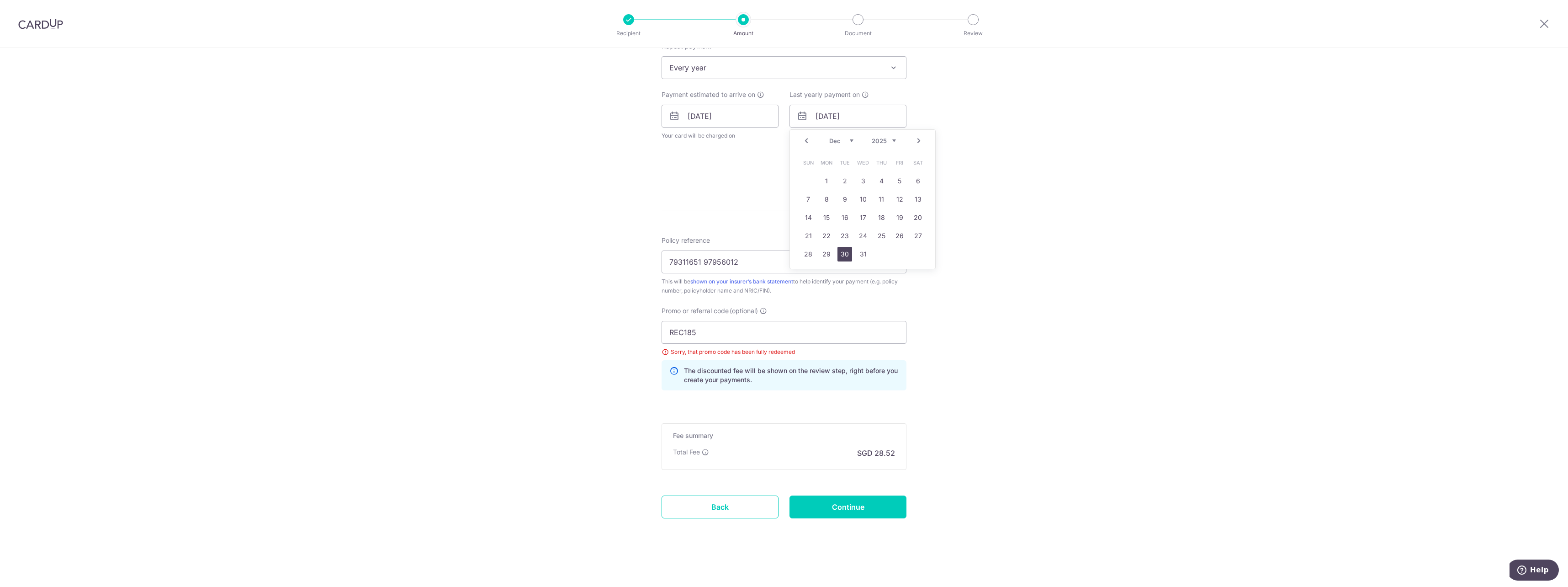
click at [838, 250] on link "30" at bounding box center [845, 254] width 15 height 15
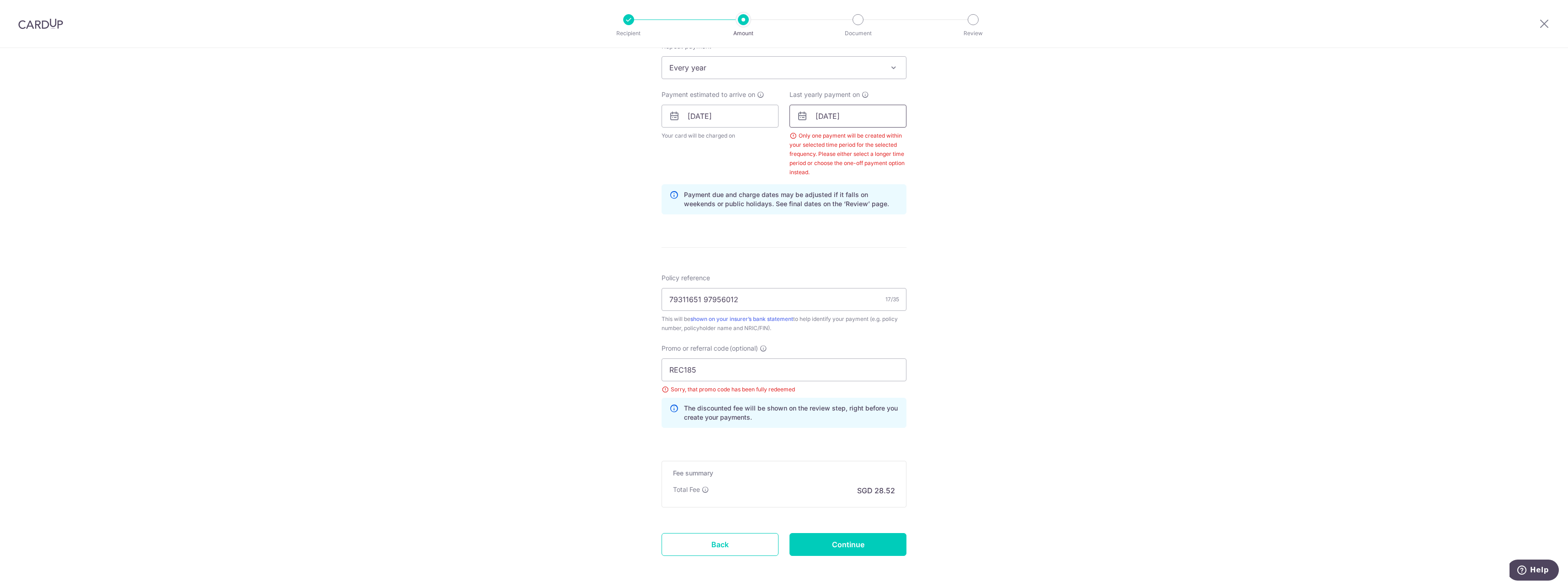
click at [877, 122] on input "30/12/2025" at bounding box center [848, 116] width 117 height 23
click at [915, 141] on link "Next" at bounding box center [919, 141] width 11 height 11
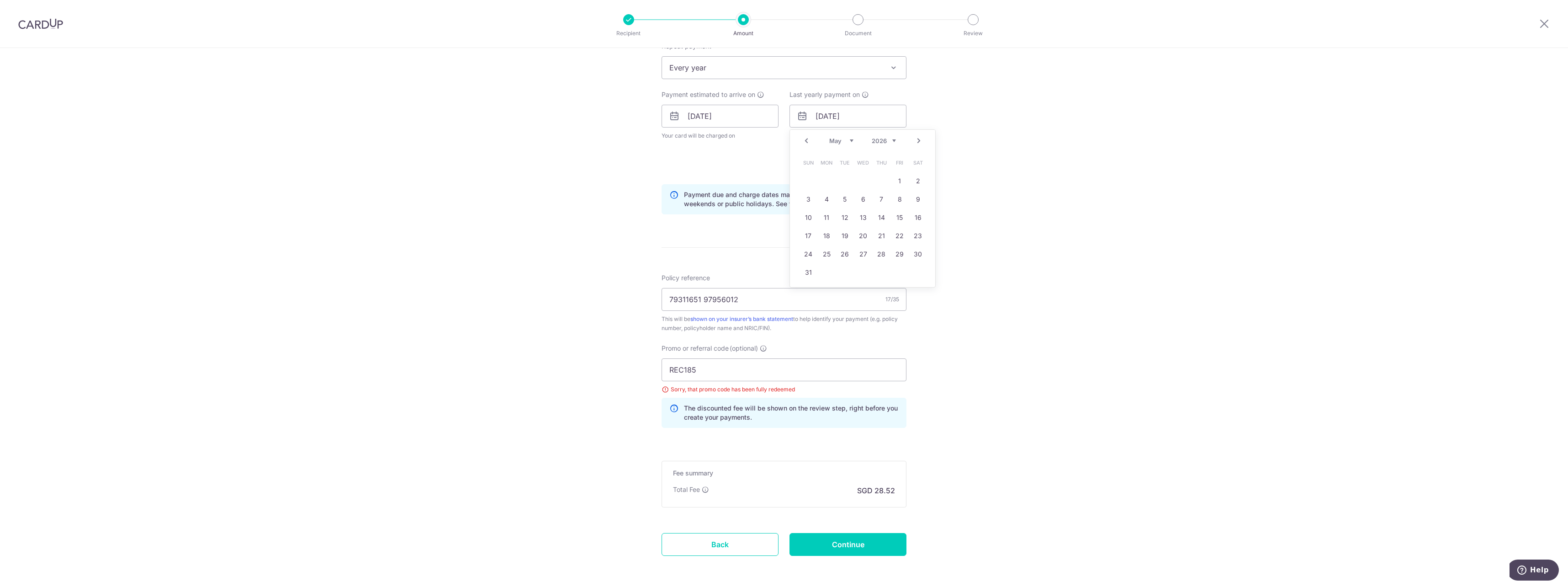
click at [917, 140] on link "Next" at bounding box center [919, 141] width 11 height 11
click at [917, 140] on link "Next" at bounding box center [919, 141] width 11 height 11
click at [917, 139] on link "Next" at bounding box center [919, 141] width 11 height 11
click at [919, 139] on link "Next" at bounding box center [919, 141] width 11 height 11
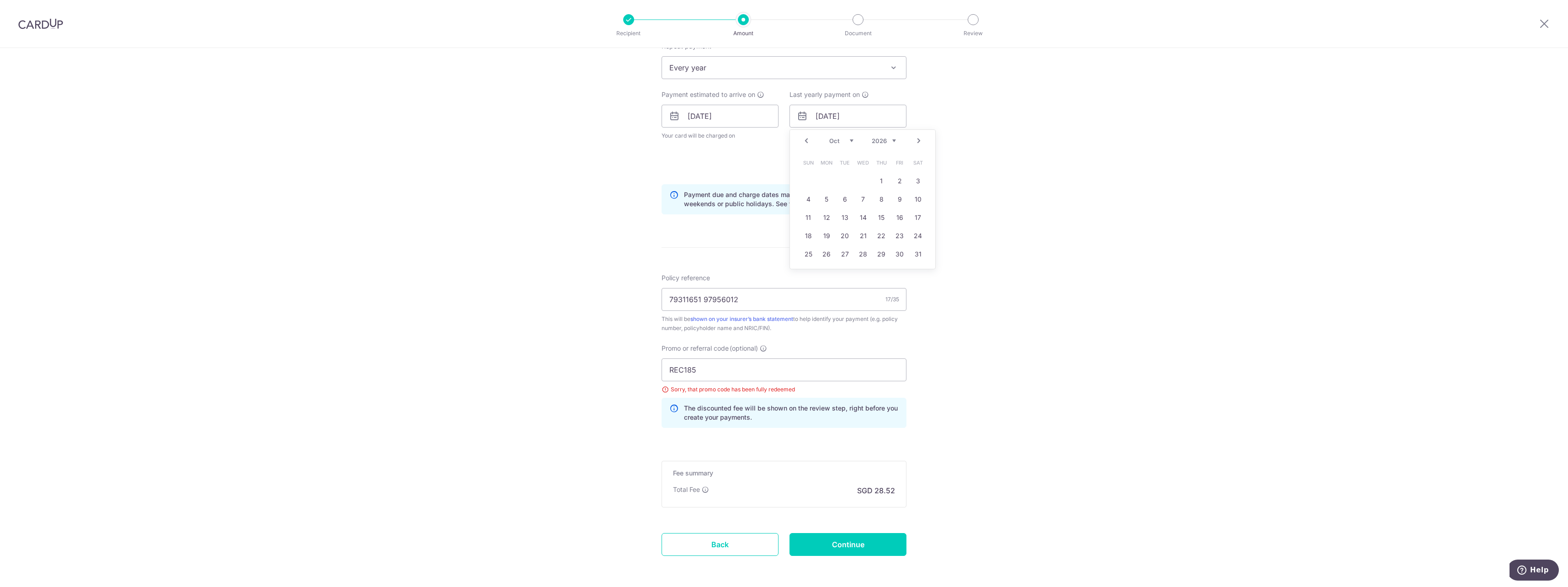
click at [882, 135] on div "Prev Next Jan Feb Mar Apr May Jun Jul Aug Sep Oct Nov Dec 2025 2026 2027 2028 2…" at bounding box center [863, 141] width 145 height 22
click at [836, 142] on select "Jan Feb Mar Apr May Jun Jul Aug Sep Oct Nov Dec" at bounding box center [841, 141] width 24 height 7
click at [829, 137] on select "Jan Feb Mar Apr May Jun Jul Aug Sep Oct Nov Dec" at bounding box center [841, 141] width 24 height 7
click at [839, 138] on select "Jan Feb Mar Apr May Jun Jul Aug Sep Oct Nov Dec" at bounding box center [841, 141] width 24 height 7
click at [859, 222] on link "18" at bounding box center [863, 217] width 15 height 15
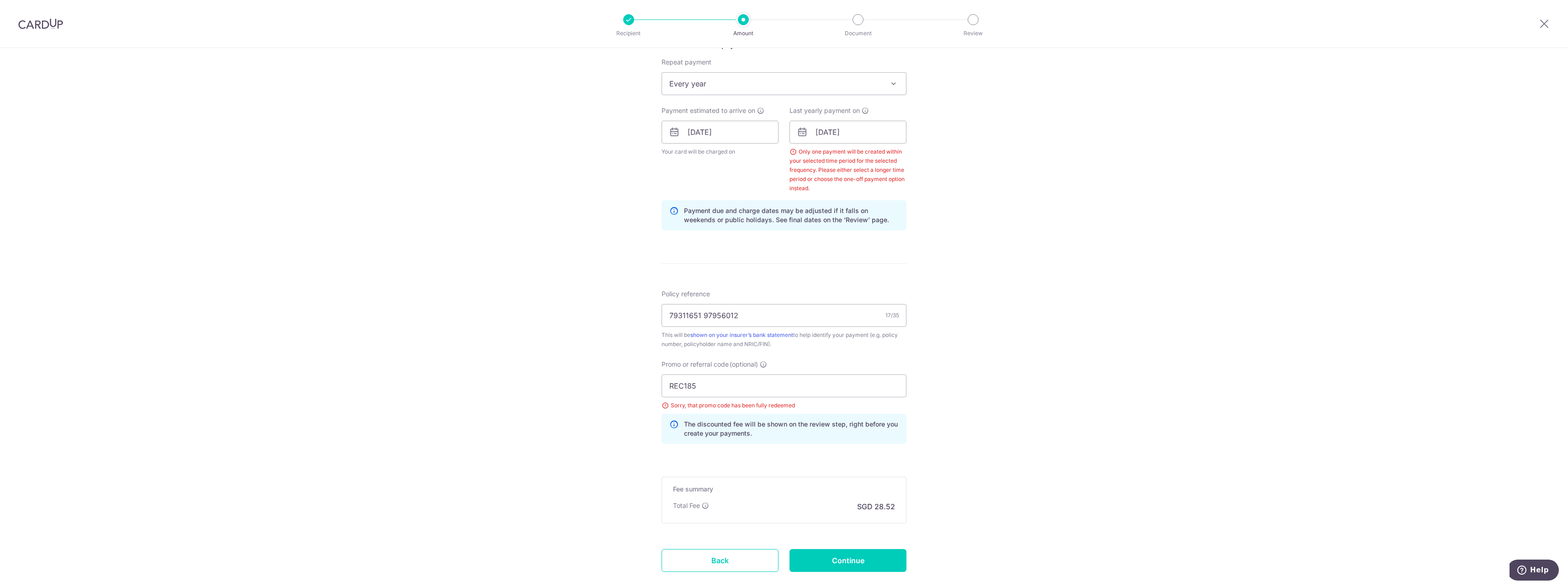
scroll to position [279, 0]
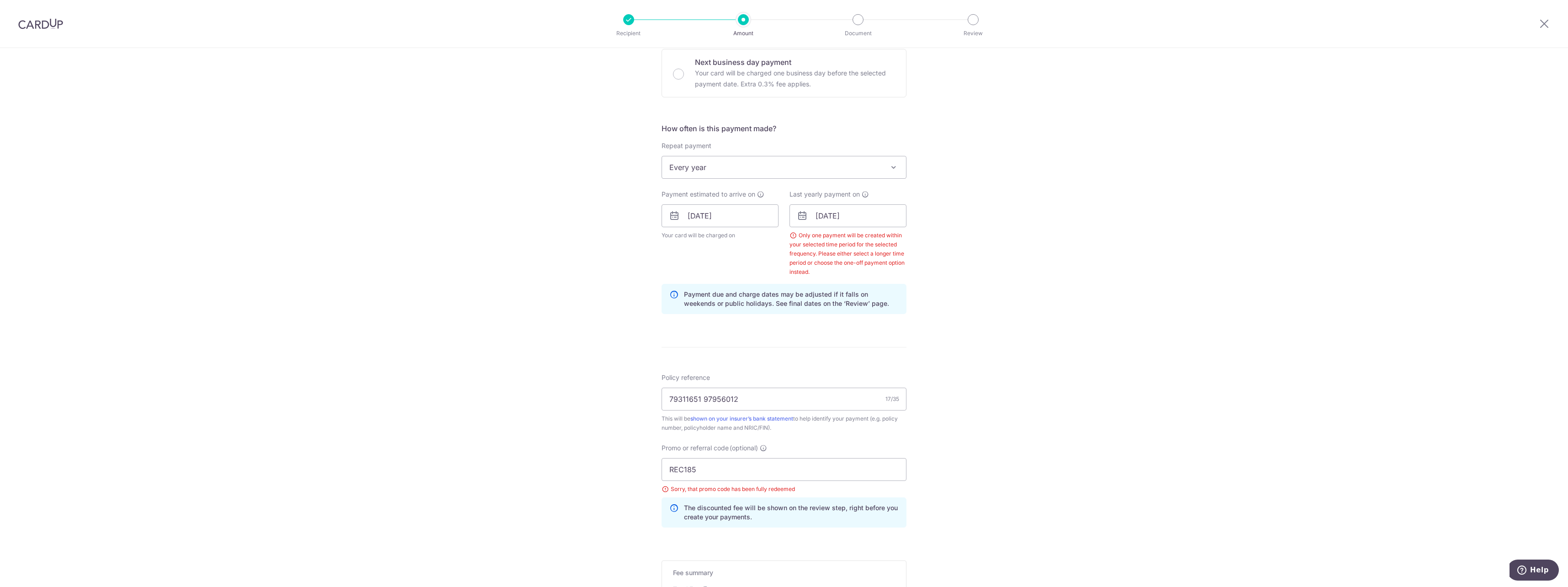
click at [869, 228] on div "Last yearly payment on 18/02/2026 Prev Next Jan Feb Mar Apr May Jun Jul Aug Sep…" at bounding box center [848, 233] width 117 height 87
click at [874, 217] on input "18/02/2026" at bounding box center [848, 216] width 117 height 23
click at [828, 213] on input "18/02/2026" at bounding box center [848, 216] width 117 height 23
click at [884, 237] on select "2025 2026 2027 2028 2029 2030 2031 2032 2033 2034 2035" at bounding box center [884, 241] width 24 height 7
click at [842, 234] on div "Prev Next Jan Feb Mar Apr May Jun Jul Aug Sep Oct Nov Dec 2025 2026 2027 2028 2…" at bounding box center [863, 241] width 145 height 22
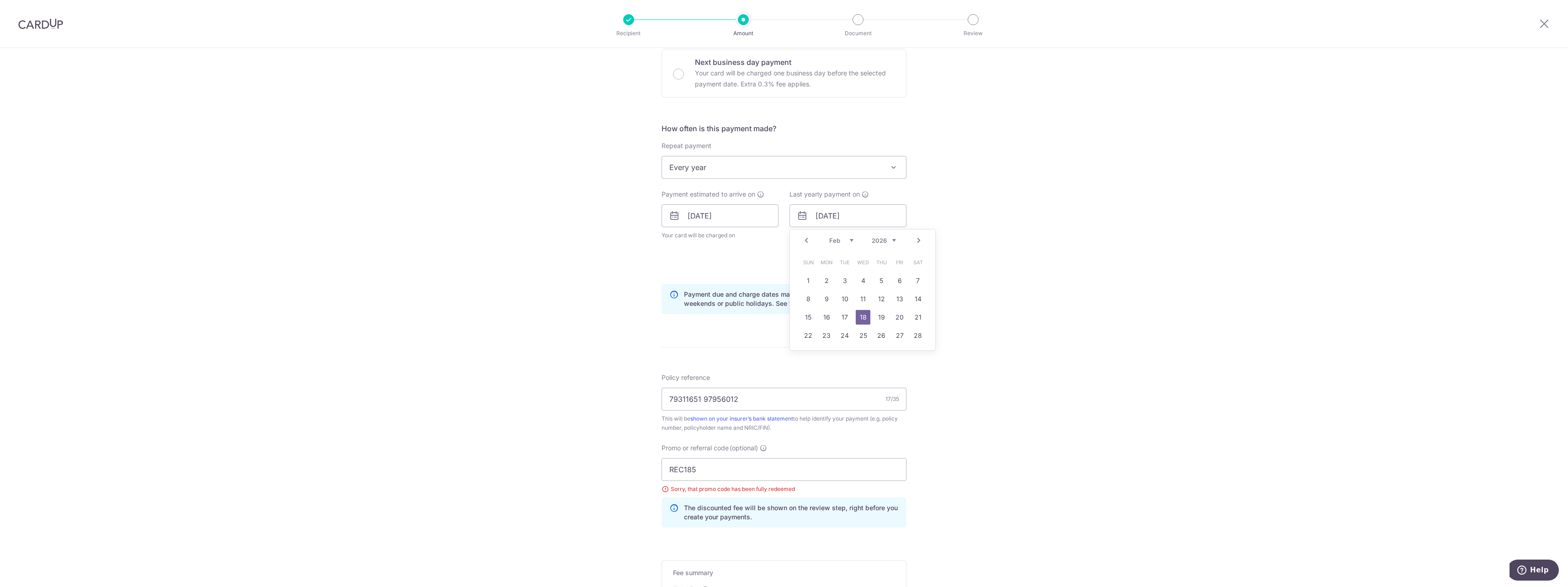
click at [845, 238] on select "Jan Feb Mar Apr May Jun Jul Aug Sep Oct Nov Dec" at bounding box center [841, 241] width 24 height 7
click at [898, 318] on link "16" at bounding box center [900, 317] width 15 height 15
click at [982, 318] on div "Tell us more about your payment Enter payment amount SGD 1,097.00 1097.00 Selec…" at bounding box center [784, 247] width 1568 height 955
click at [852, 216] on input "[DATE]" at bounding box center [848, 216] width 117 height 23
click at [916, 323] on link "17" at bounding box center [918, 317] width 15 height 15
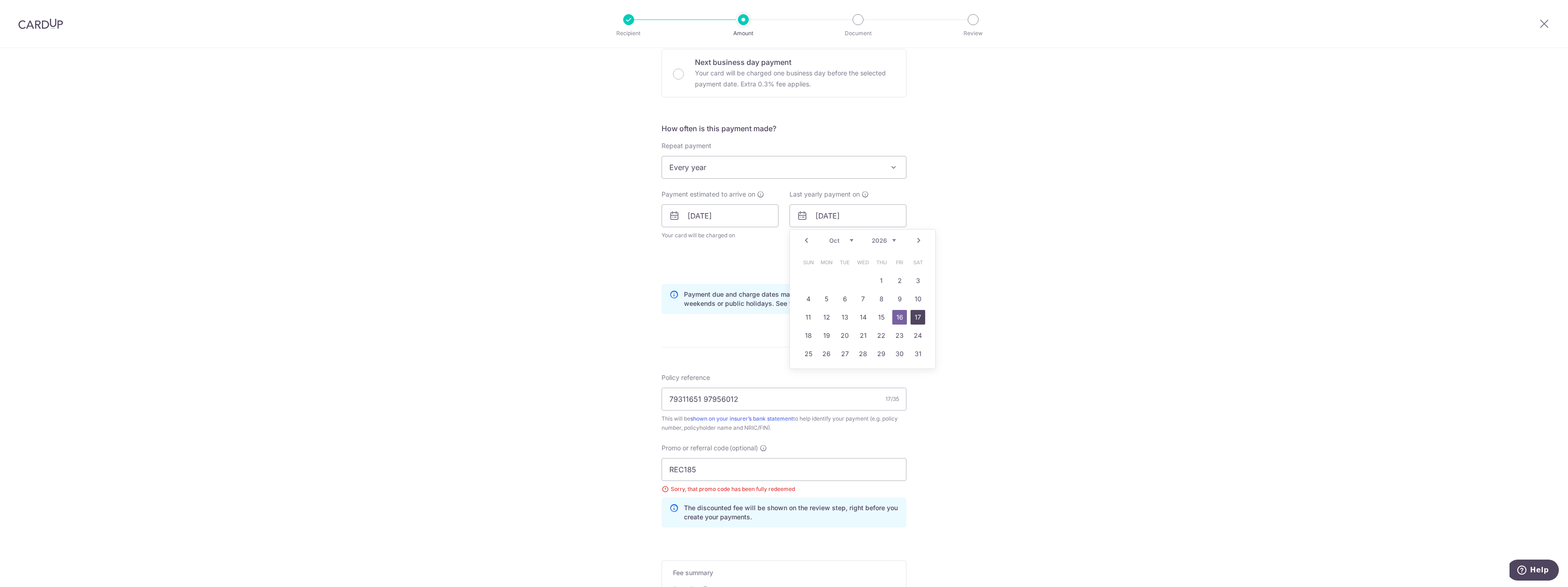
type input "17/10/2026"
click at [958, 335] on div "Tell us more about your payment Enter payment amount SGD 1,097.00 1097.00 Selec…" at bounding box center [784, 247] width 1568 height 955
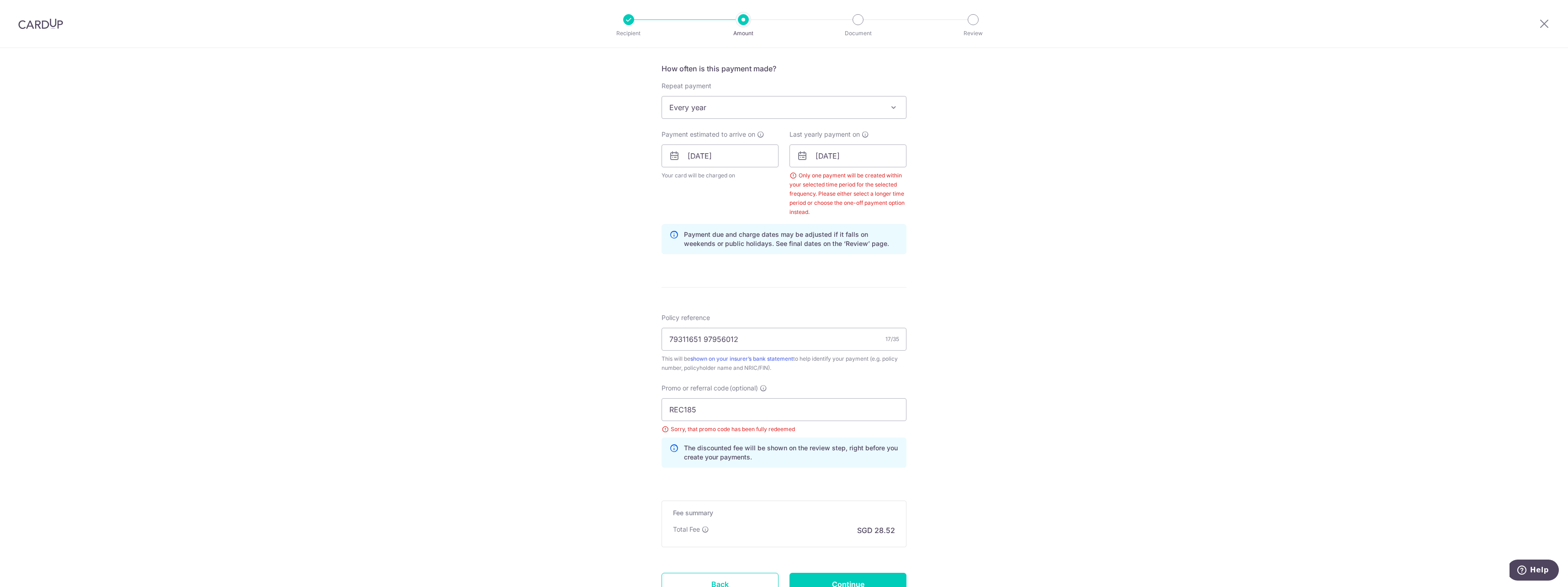
scroll to position [416, 0]
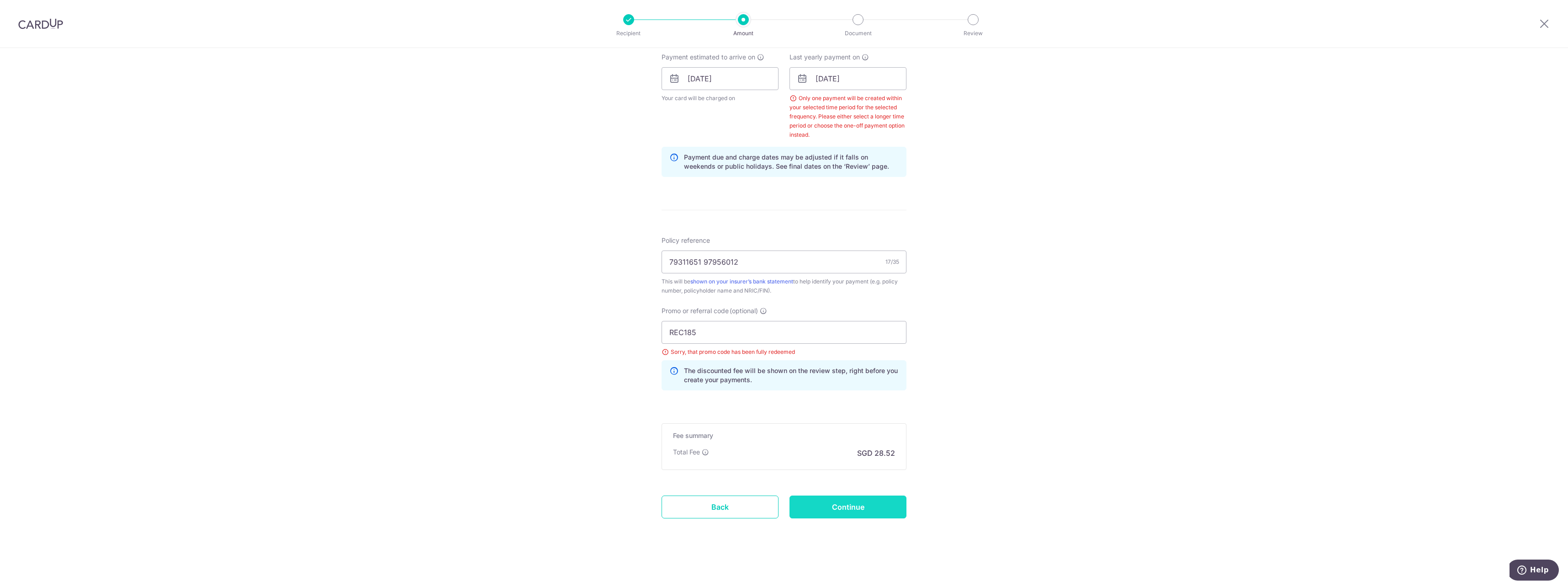
click at [838, 505] on input "Continue" at bounding box center [848, 507] width 117 height 23
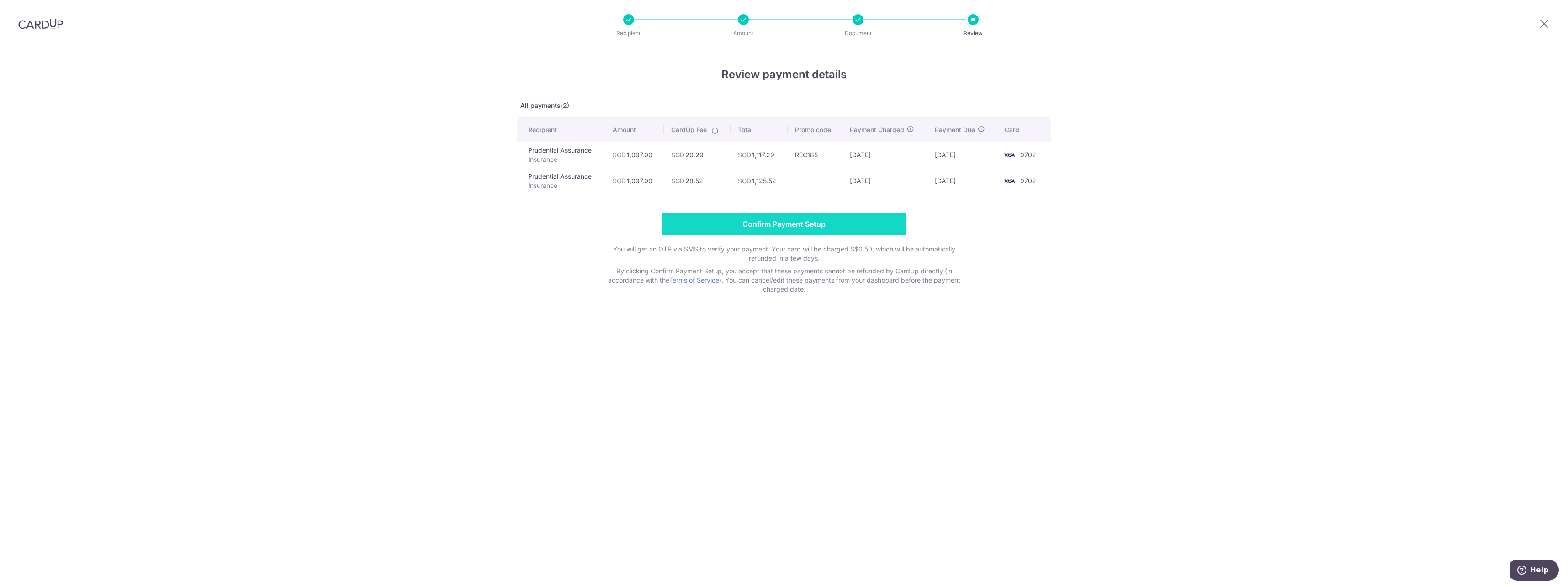
click at [739, 217] on input "Confirm Payment Setup" at bounding box center [784, 224] width 245 height 23
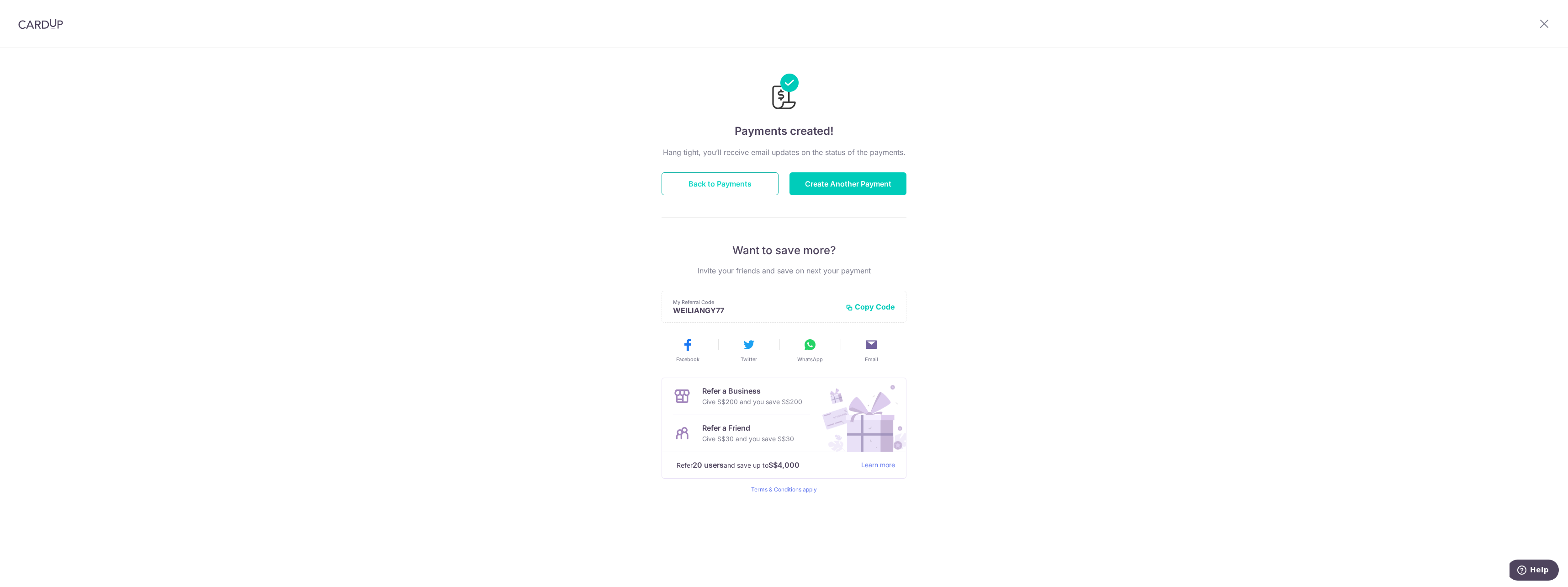
click at [722, 180] on button "Back to Payments" at bounding box center [720, 184] width 117 height 23
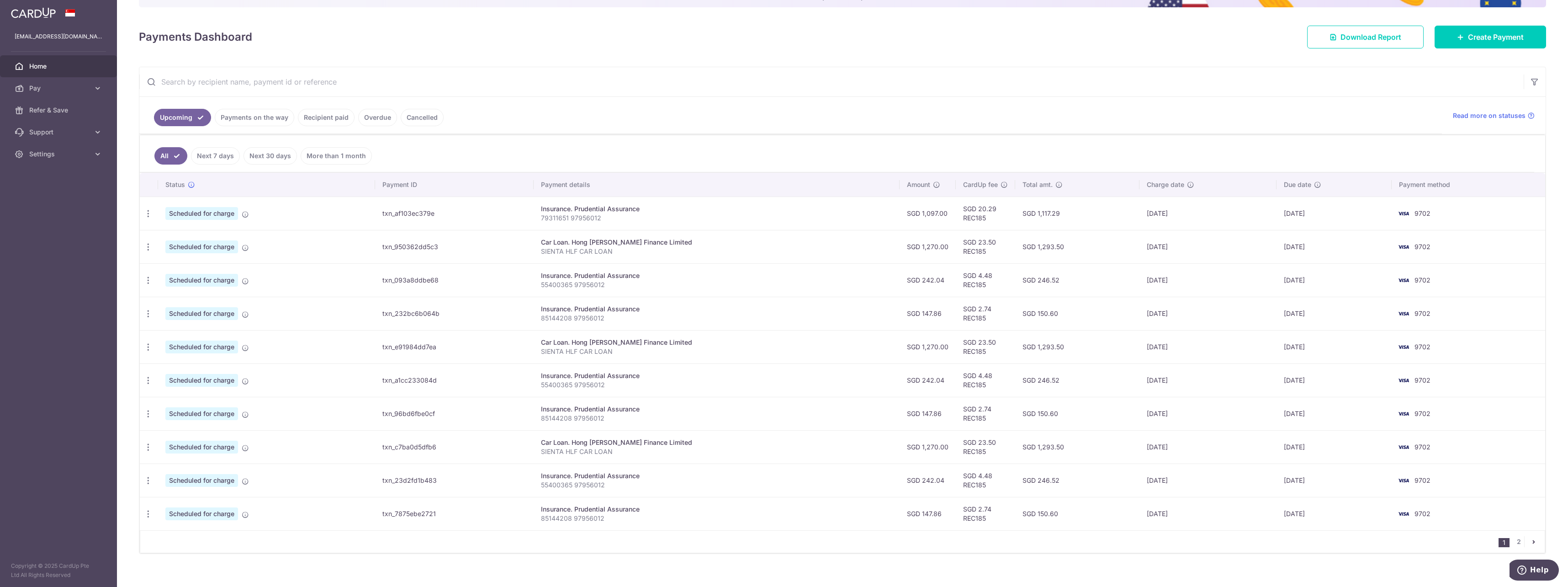
scroll to position [120, 0]
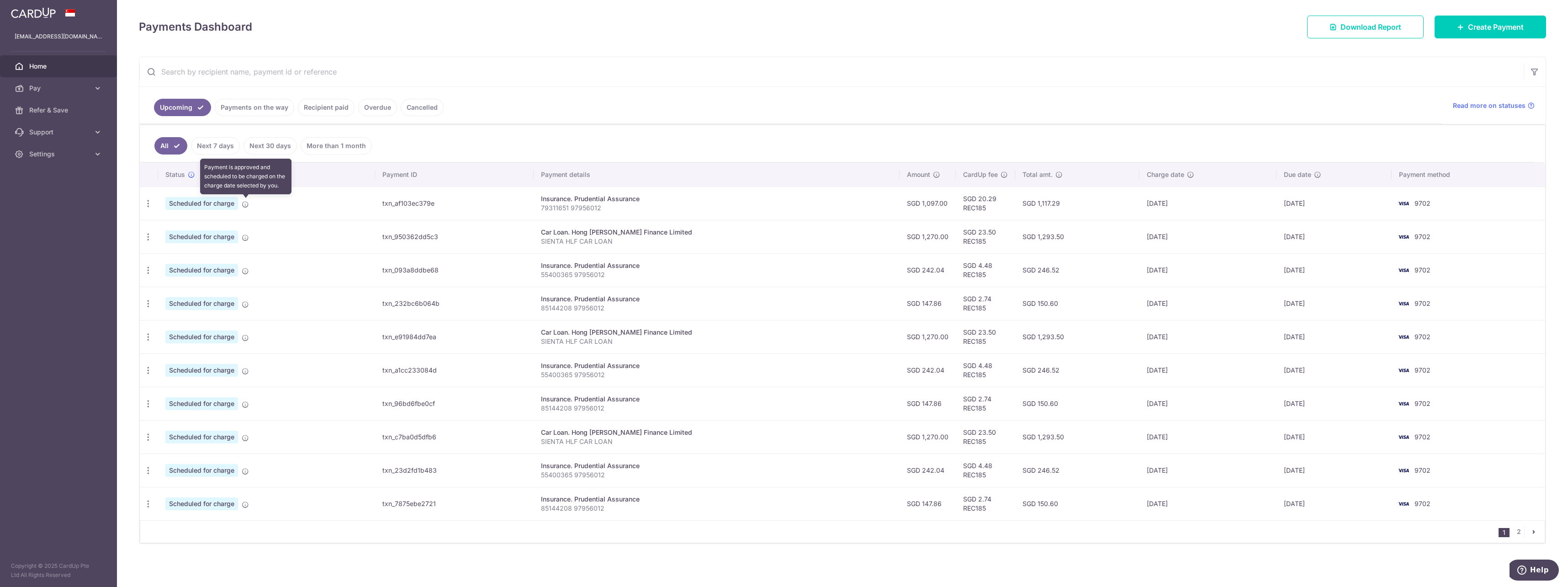
click at [246, 203] on icon at bounding box center [245, 205] width 7 height 7
click at [1513, 536] on link "2" at bounding box center [1519, 532] width 11 height 11
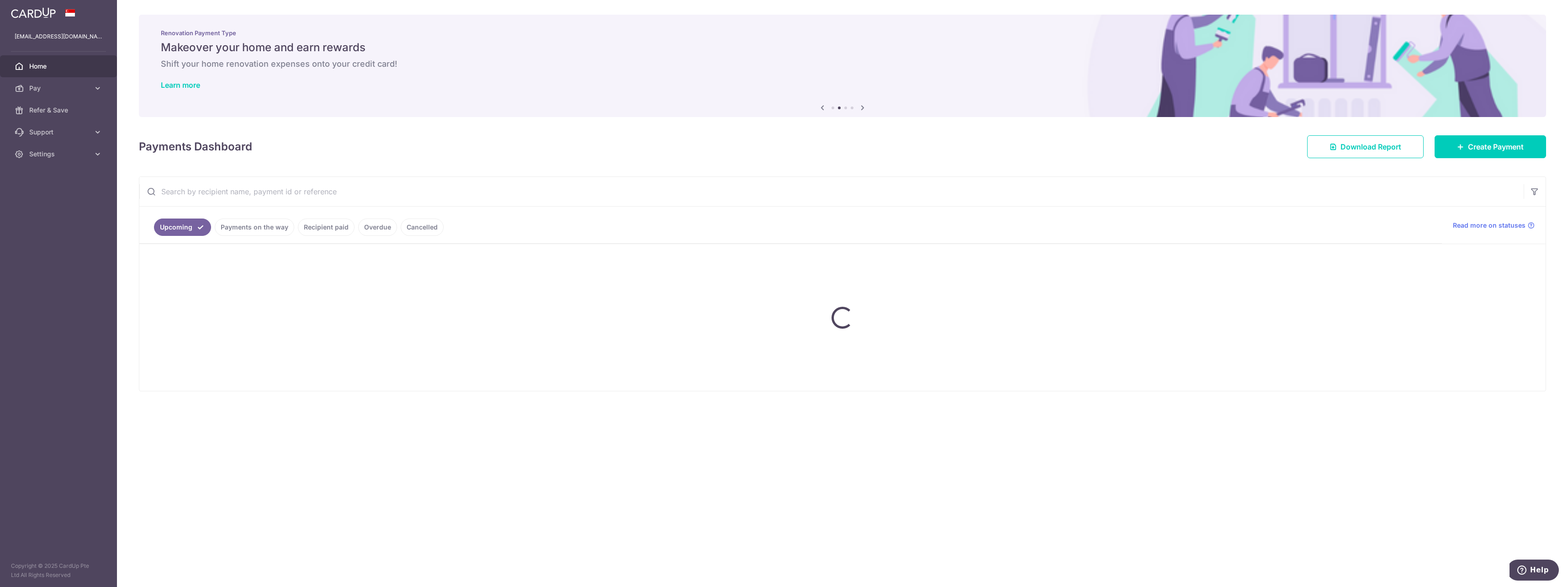
scroll to position [0, 0]
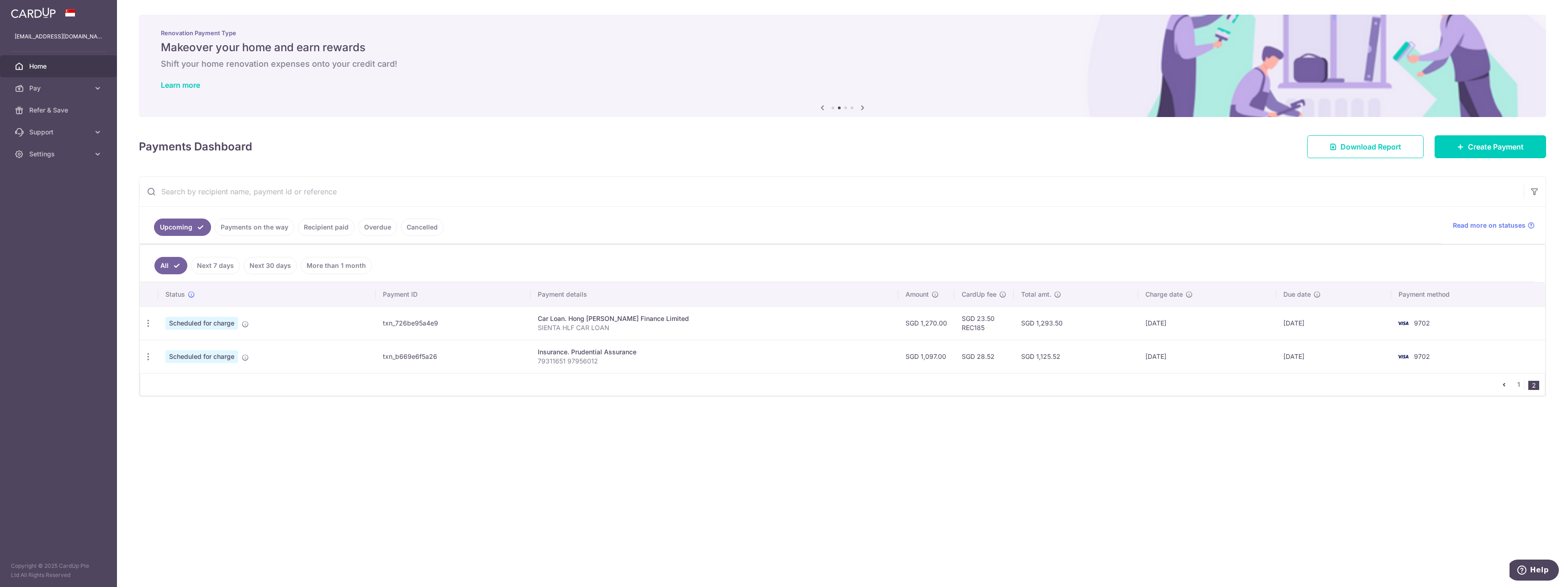
click at [1414, 353] on span "9702" at bounding box center [1422, 356] width 16 height 8
click at [78, 88] on span "Pay" at bounding box center [59, 88] width 60 height 9
click at [71, 114] on link "Payments" at bounding box center [58, 110] width 117 height 22
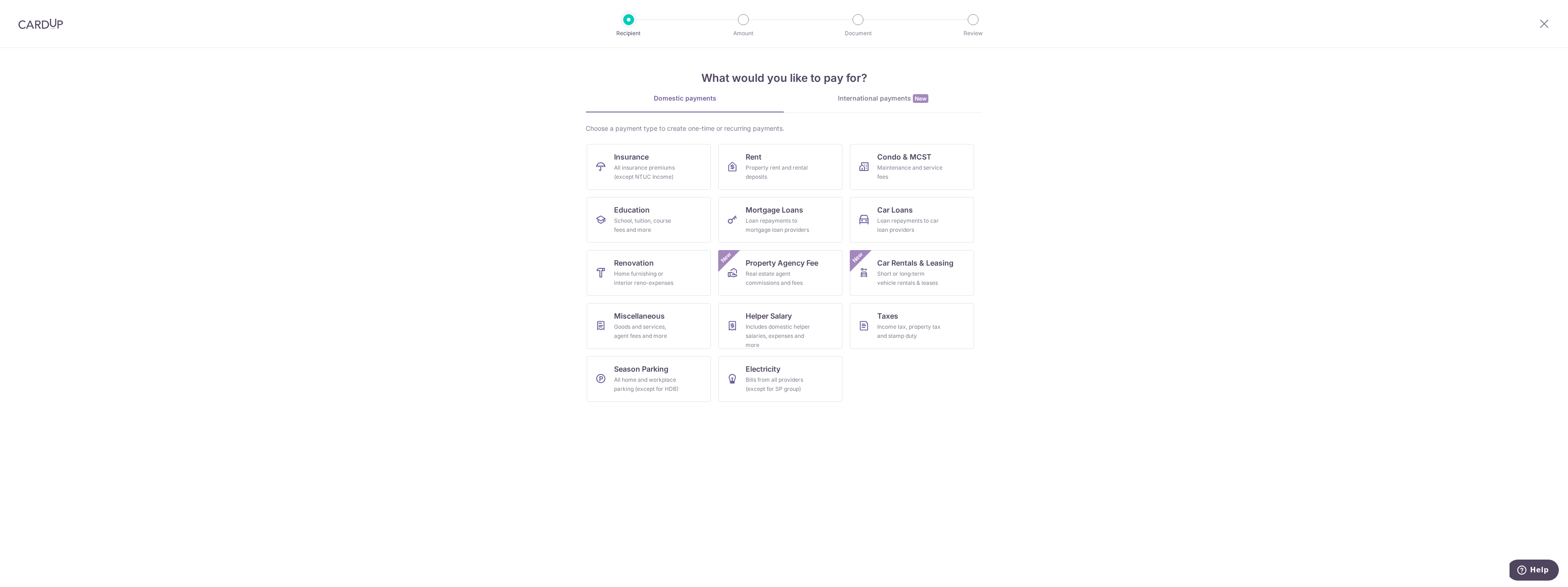
click at [39, 24] on img at bounding box center [41, 24] width 45 height 11
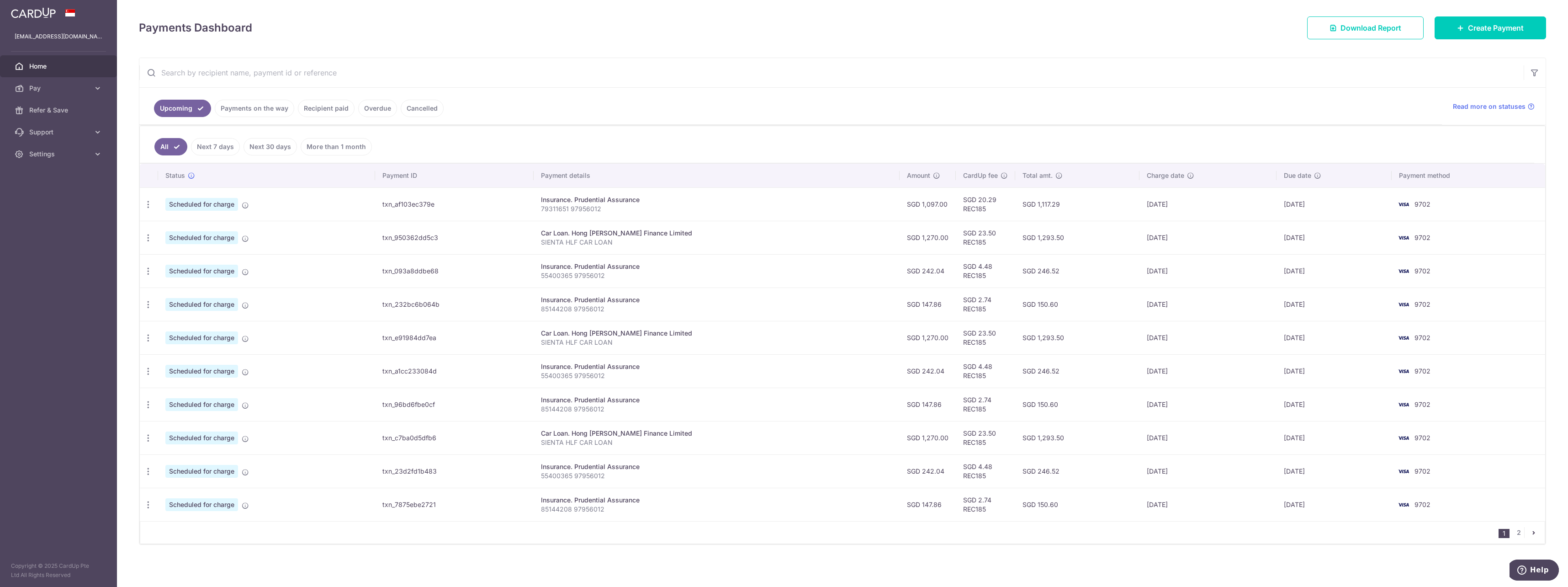
scroll to position [109, 0]
click at [249, 508] on td "Scheduled for charge" at bounding box center [267, 503] width 217 height 33
click at [249, 507] on icon at bounding box center [245, 505] width 7 height 7
click at [1382, 488] on td "[DATE]" at bounding box center [1334, 503] width 115 height 33
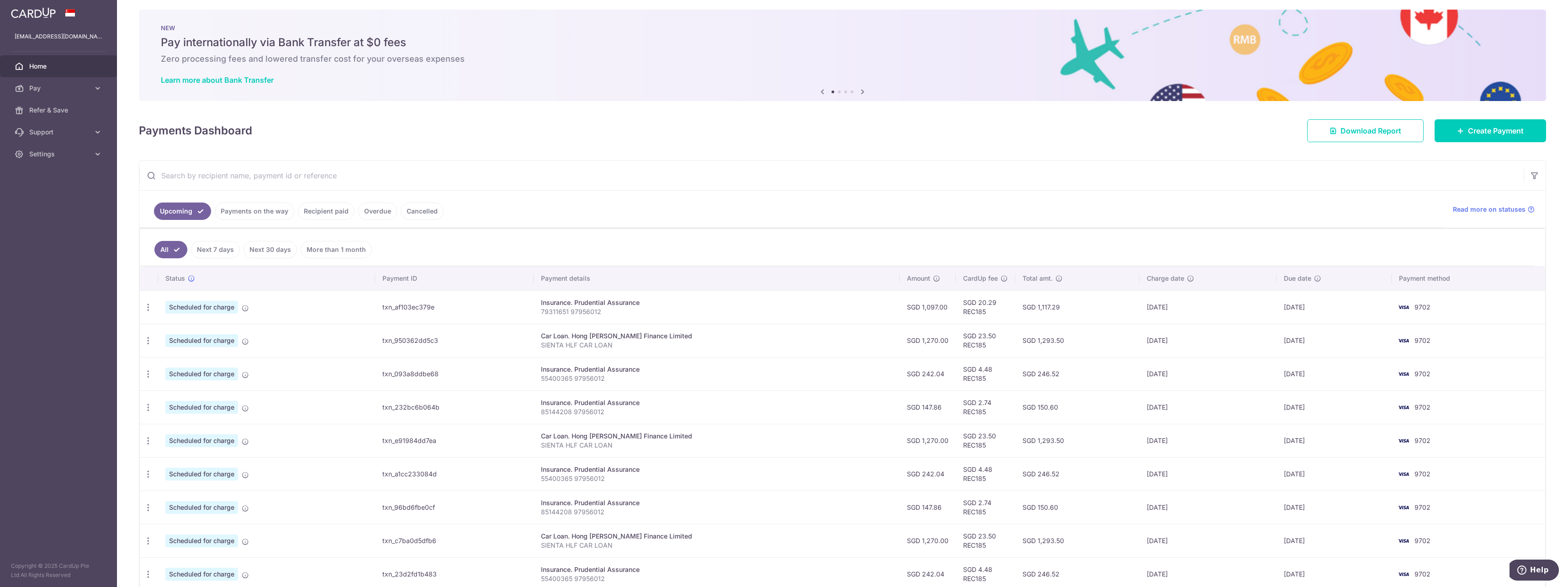
scroll to position [0, 0]
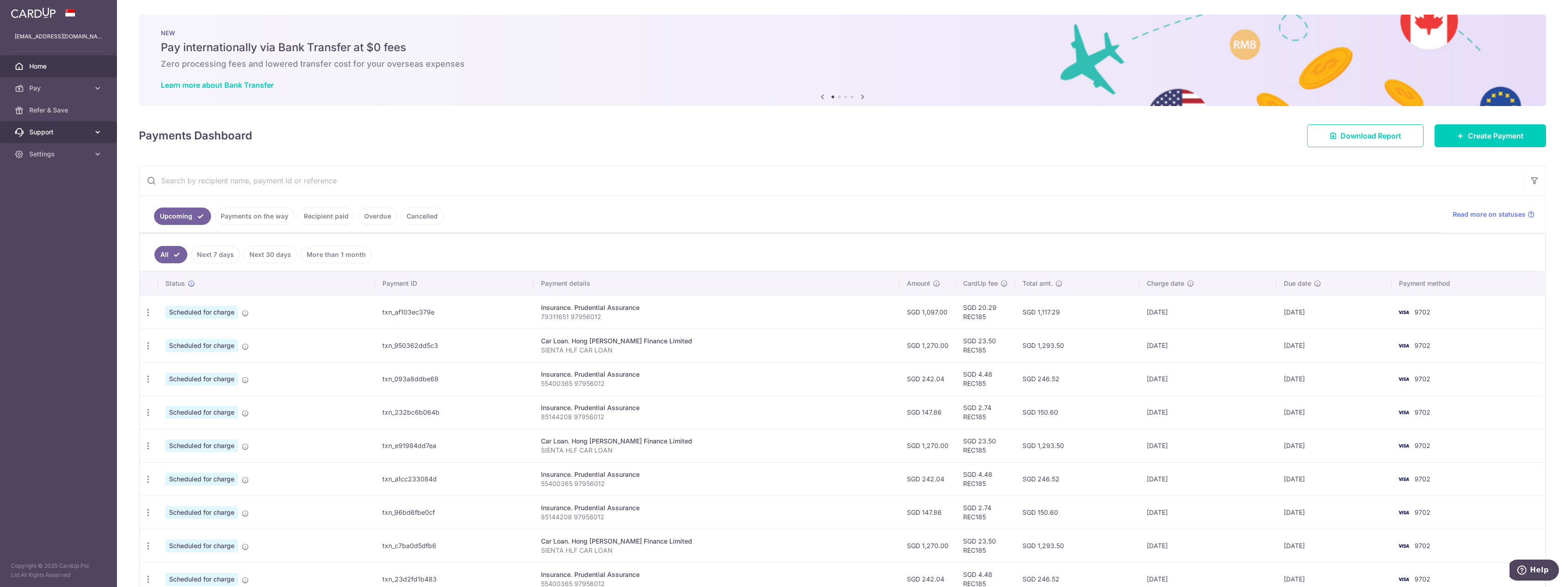
click at [96, 132] on icon at bounding box center [97, 132] width 9 height 9
click at [98, 204] on link "Settings" at bounding box center [58, 209] width 117 height 22
click at [47, 107] on span "Refer & Save" at bounding box center [59, 110] width 60 height 9
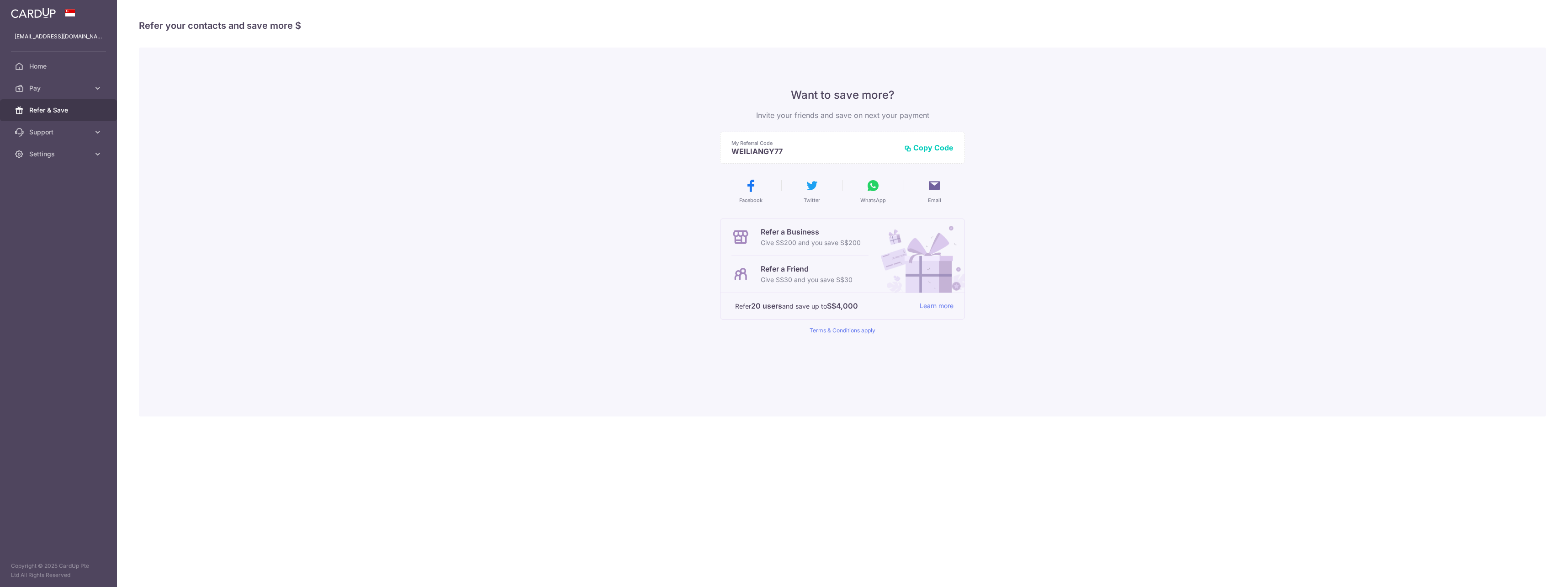
click at [75, 90] on span "Pay" at bounding box center [59, 88] width 60 height 9
click at [65, 135] on span "Recipients" at bounding box center [59, 132] width 60 height 9
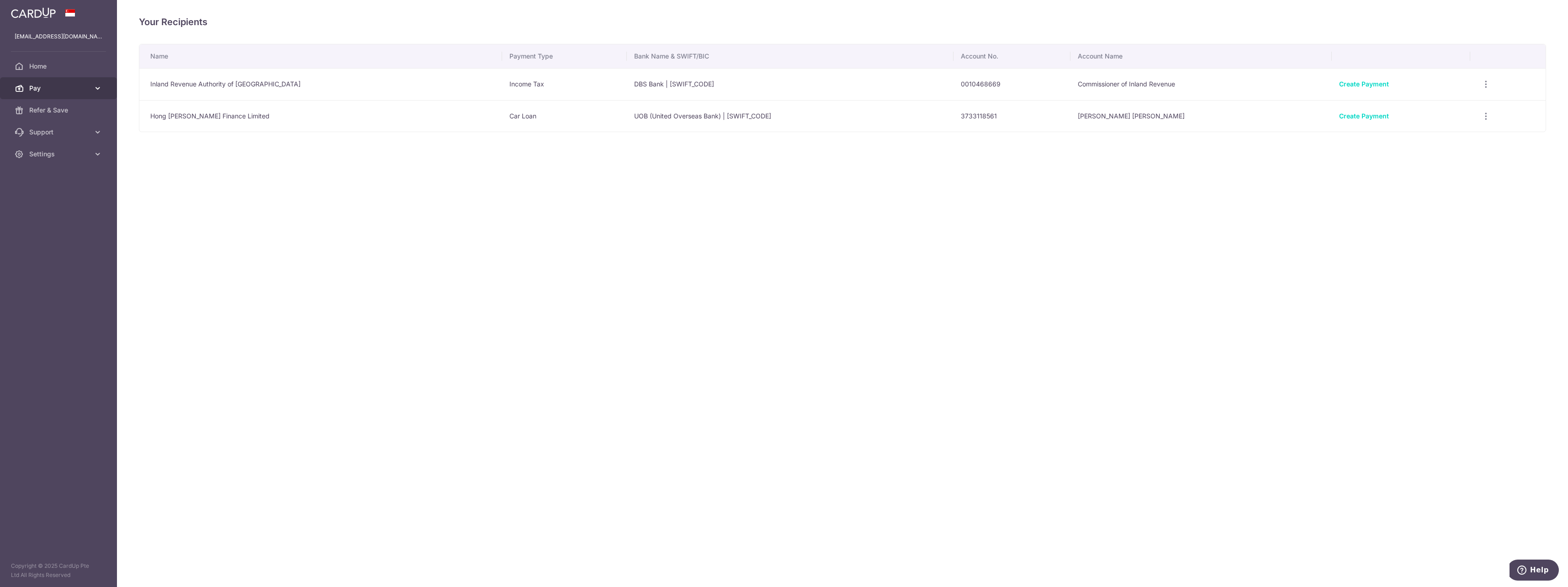
click at [74, 88] on span "Pay" at bounding box center [59, 88] width 60 height 9
click at [61, 153] on span "Cards" at bounding box center [59, 153] width 60 height 9
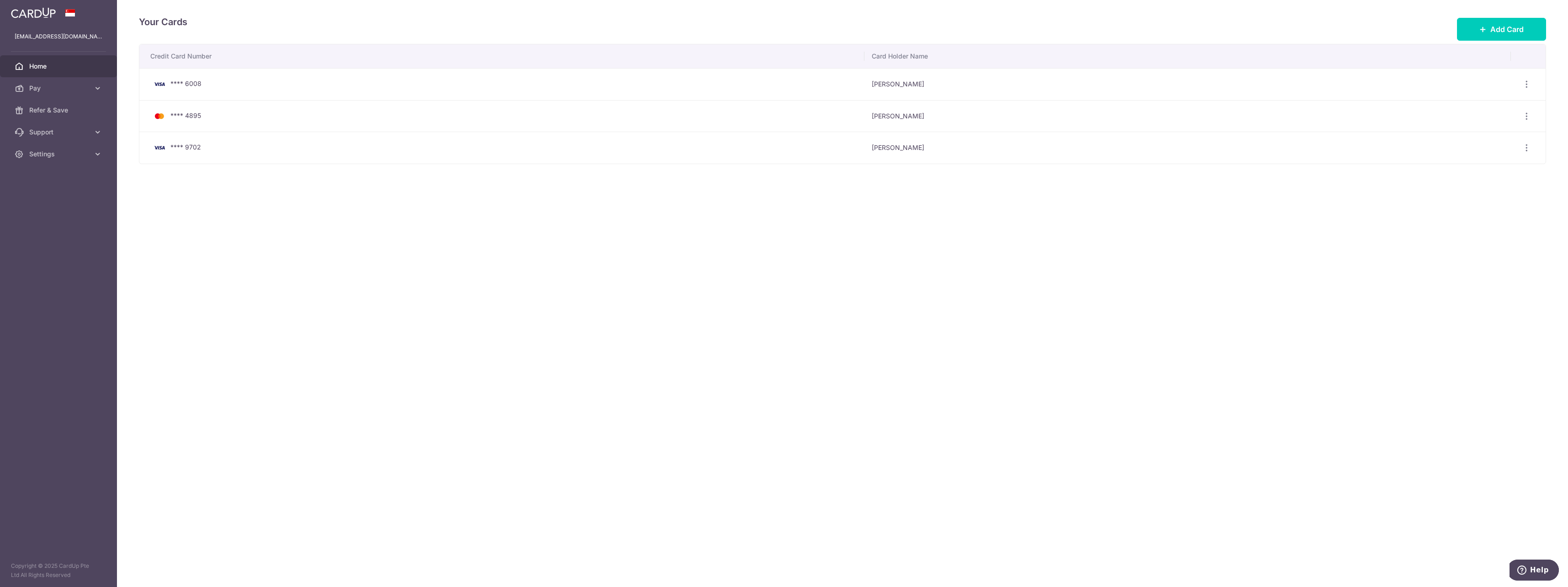
click at [40, 74] on link "Home" at bounding box center [58, 66] width 117 height 22
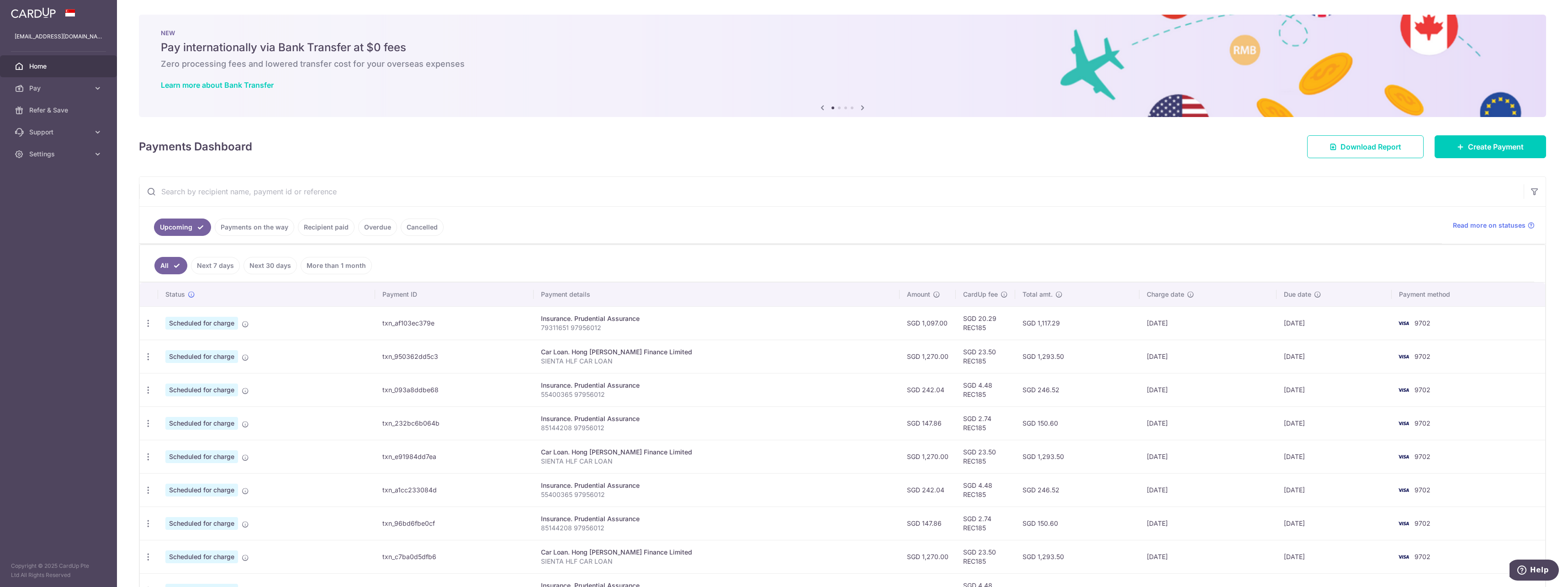
click at [271, 231] on link "Payments on the way" at bounding box center [254, 227] width 80 height 18
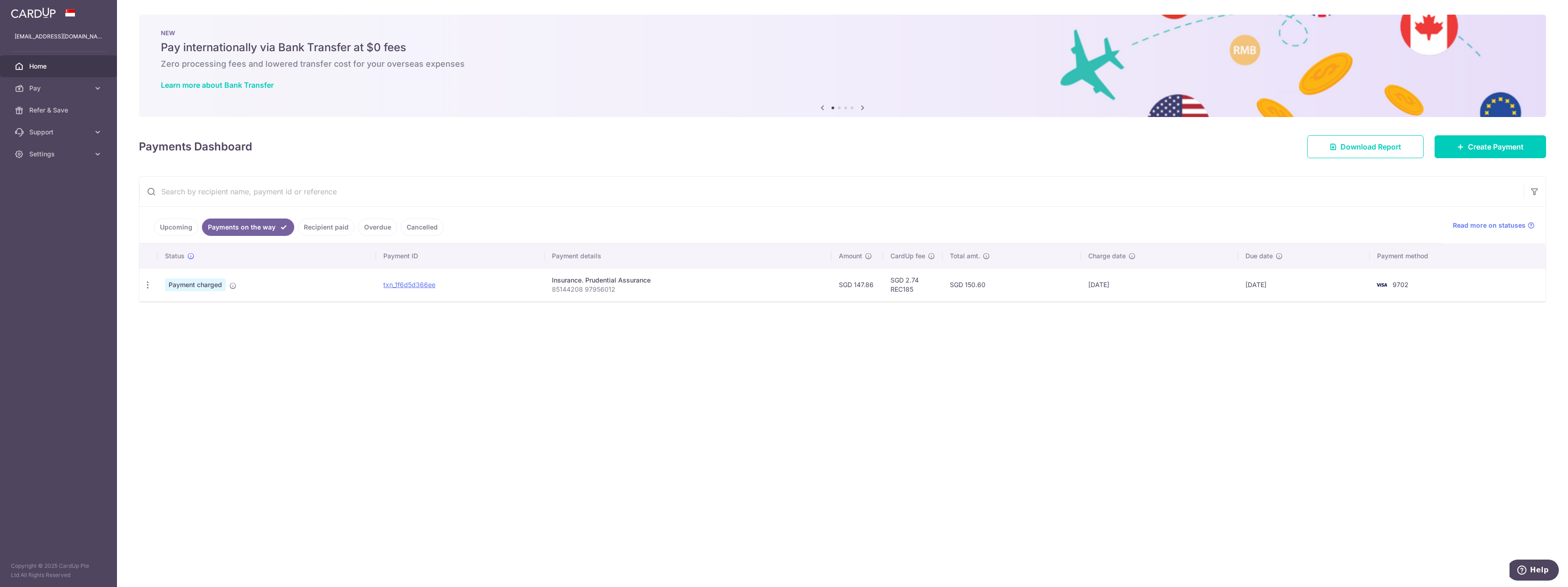
click at [345, 227] on link "Recipient paid" at bounding box center [326, 227] width 57 height 18
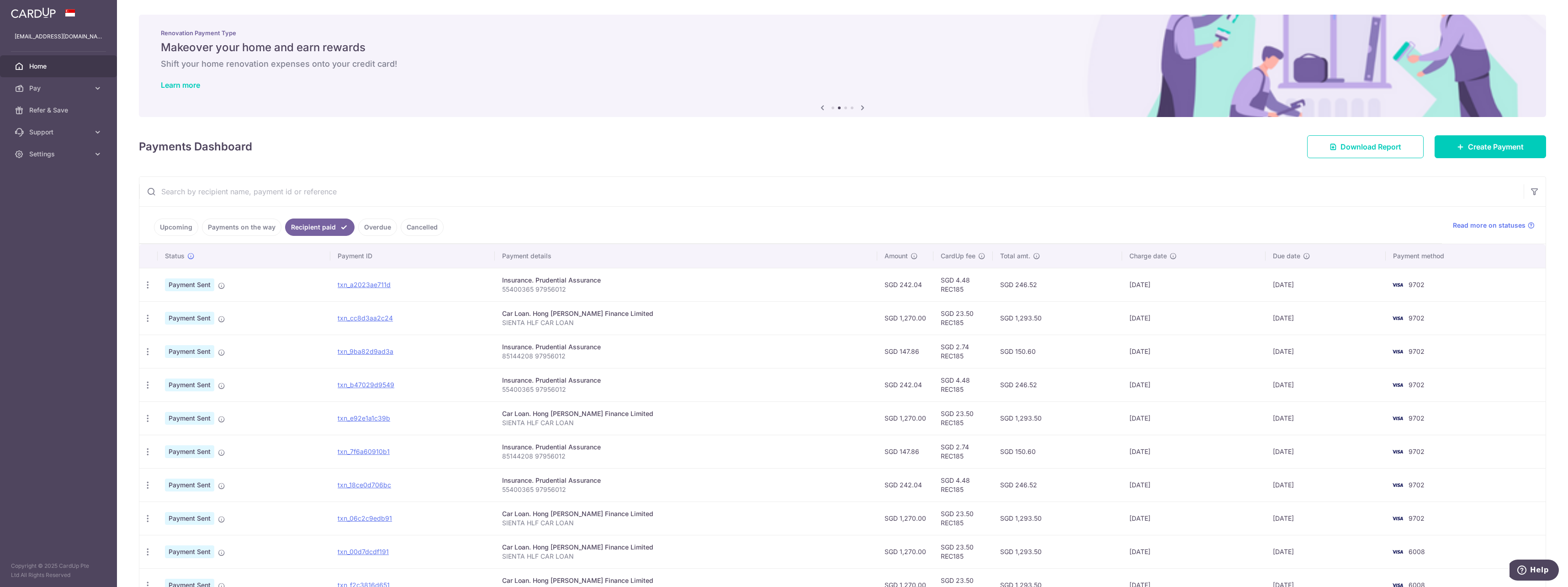
click at [378, 226] on link "Overdue" at bounding box center [377, 227] width 39 height 18
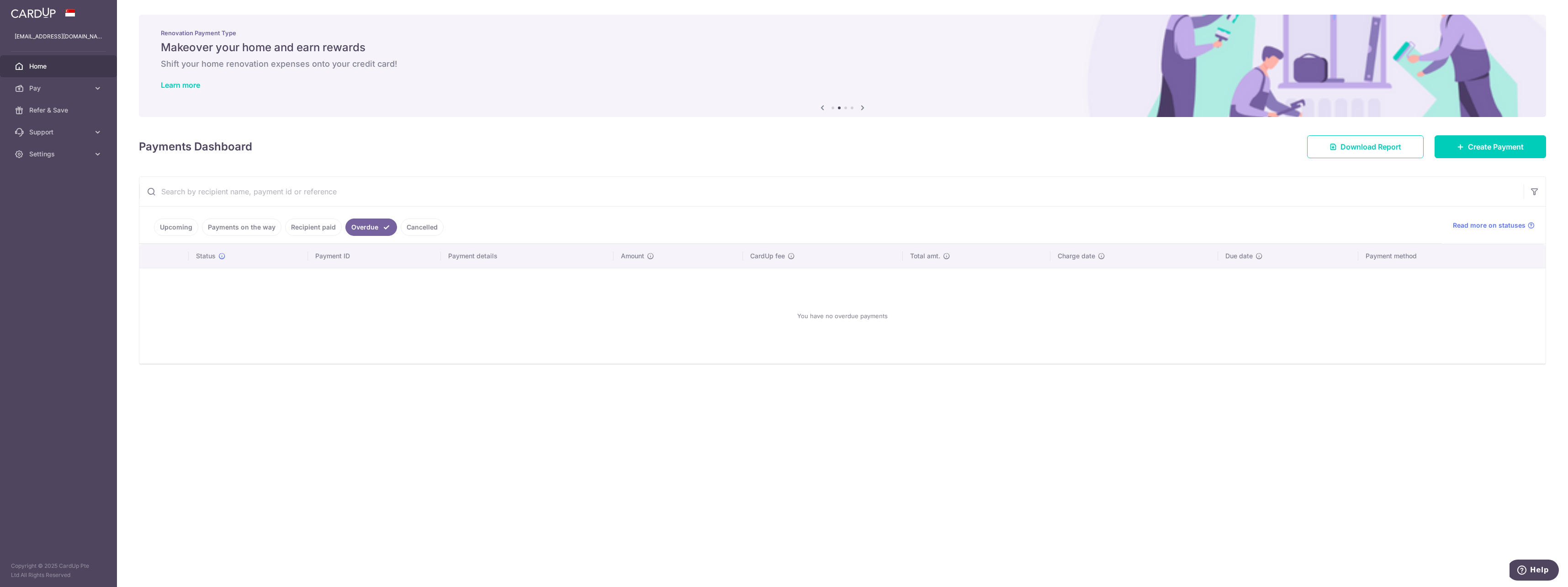
drag, startPoint x: 379, startPoint y: 226, endPoint x: 286, endPoint y: 230, distance: 93.1
click at [286, 230] on link "Recipient paid" at bounding box center [313, 227] width 57 height 18
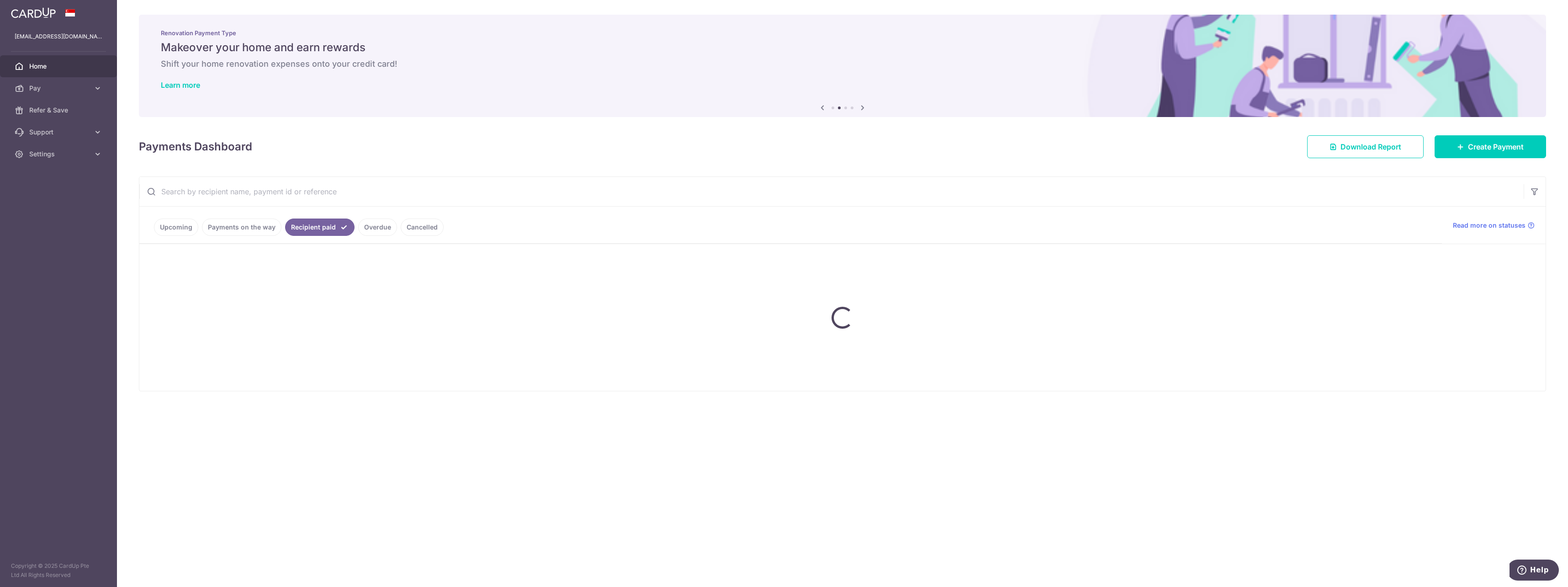
click at [260, 230] on ul "Upcoming Payments on the way Recipient paid Overdue Cancelled" at bounding box center [791, 225] width 1303 height 37
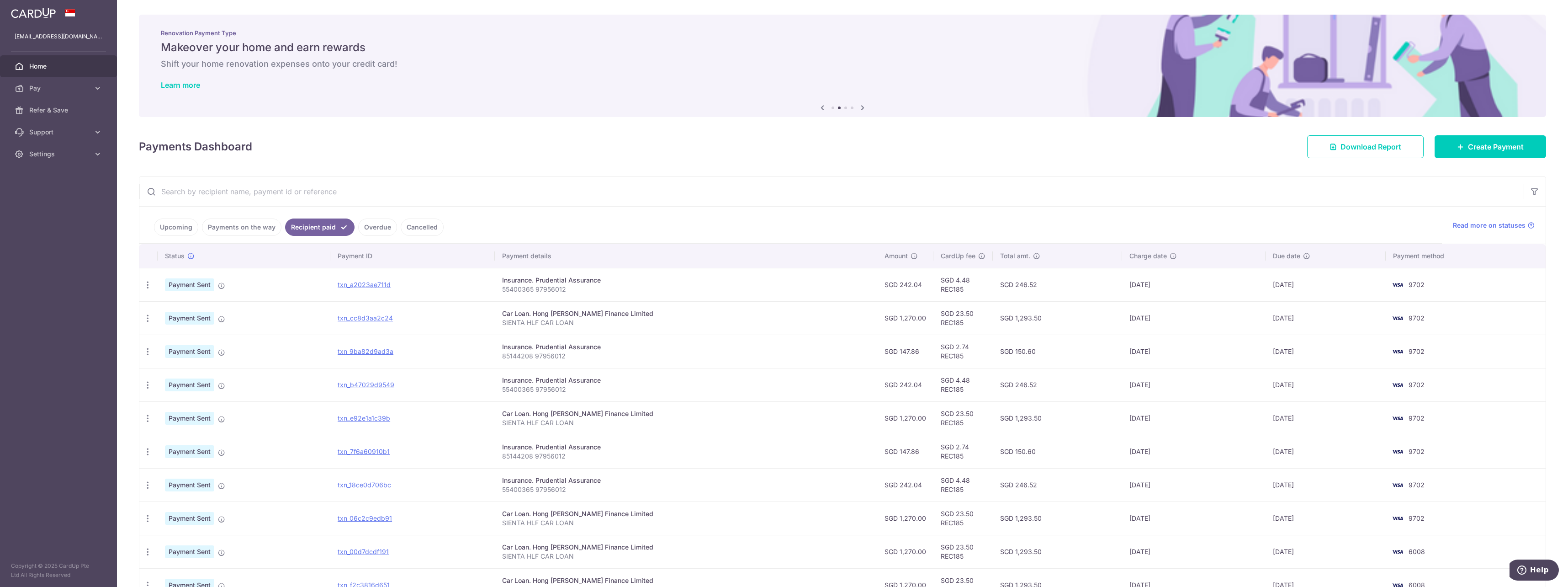
click at [423, 223] on link "Cancelled" at bounding box center [422, 227] width 43 height 18
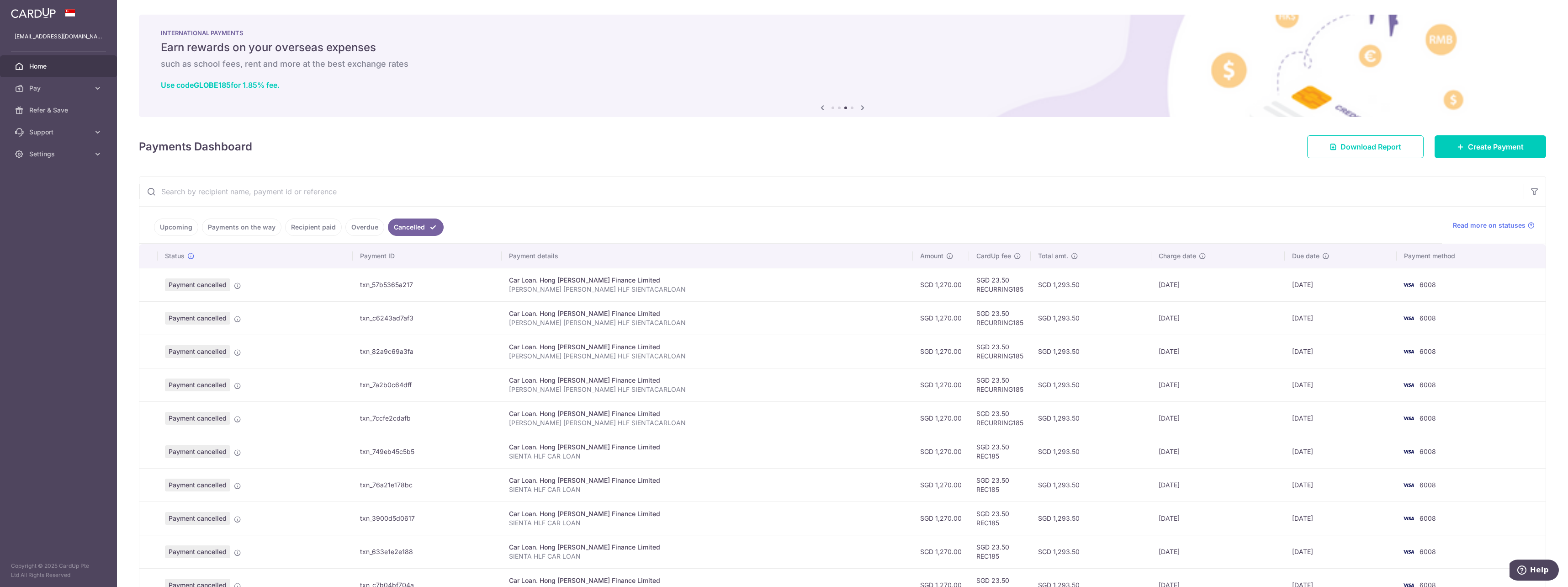
click at [175, 222] on link "Upcoming" at bounding box center [176, 227] width 44 height 18
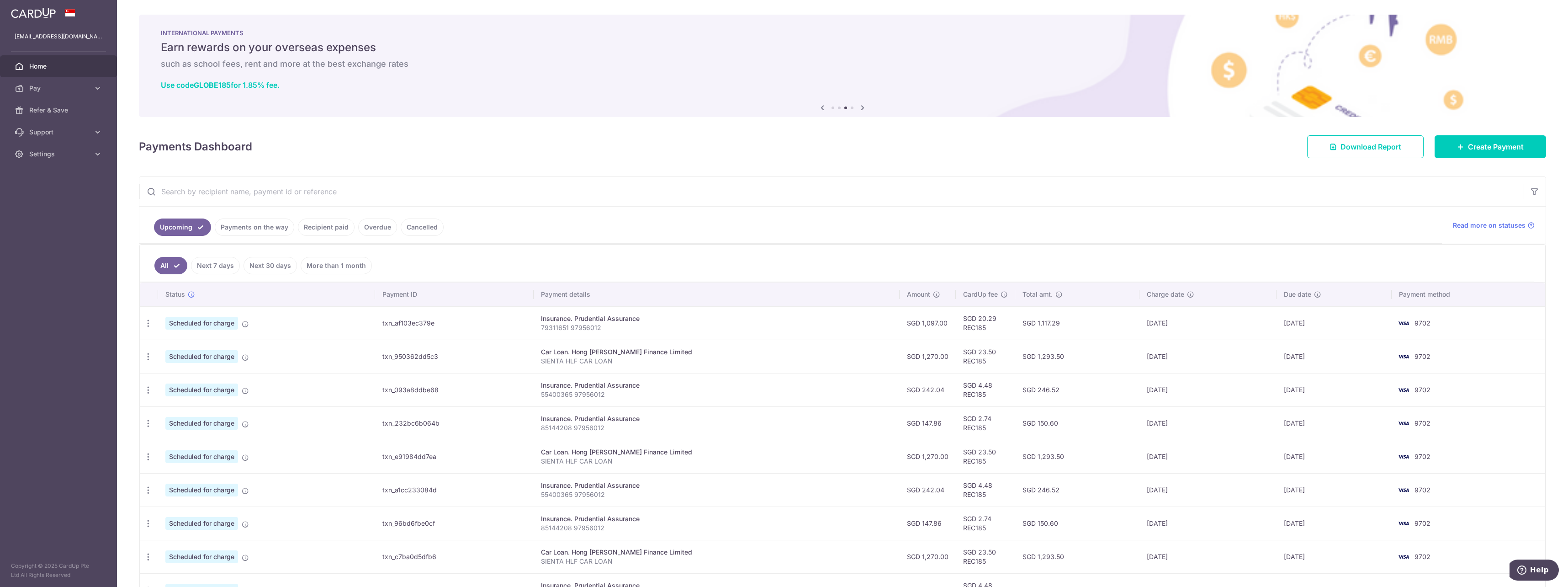
click at [461, 326] on td "txn_af103ec379e" at bounding box center [454, 323] width 158 height 33
click at [411, 325] on td "txn_af103ec379e" at bounding box center [454, 323] width 158 height 33
click at [186, 326] on span "Scheduled for charge" at bounding box center [201, 323] width 72 height 13
click at [145, 323] on icon "button" at bounding box center [149, 323] width 10 height 10
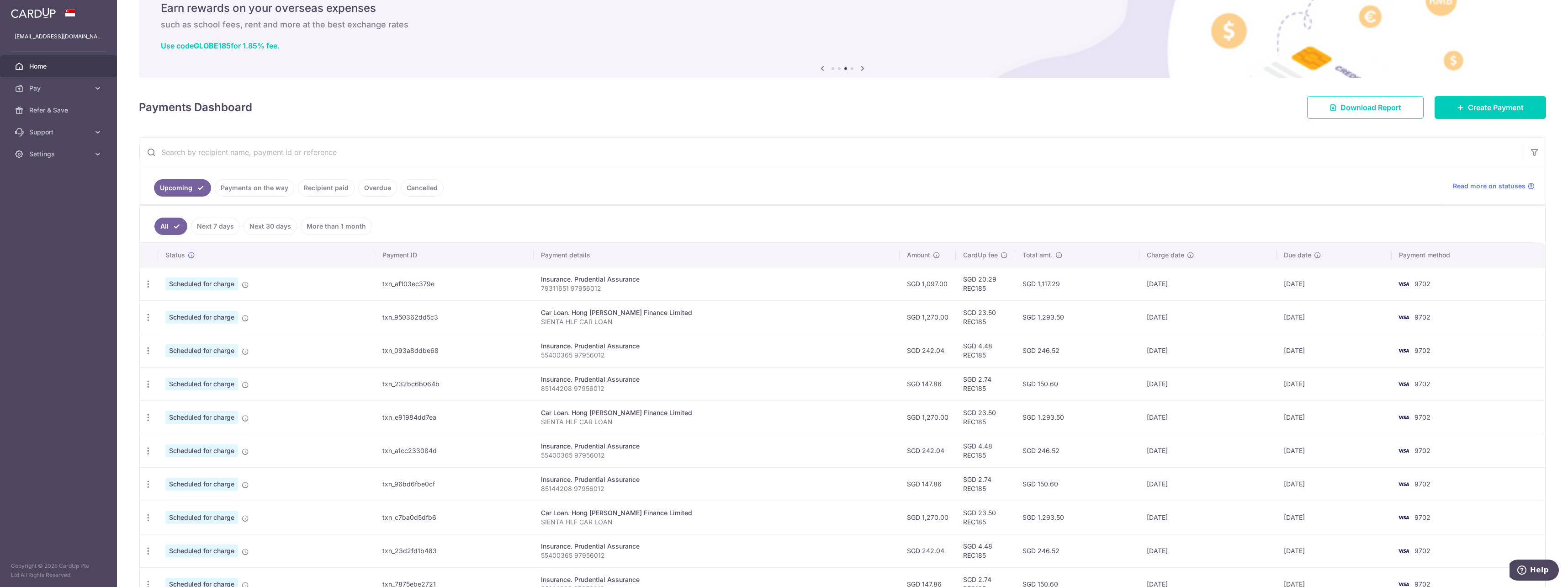
scroll to position [120, 0]
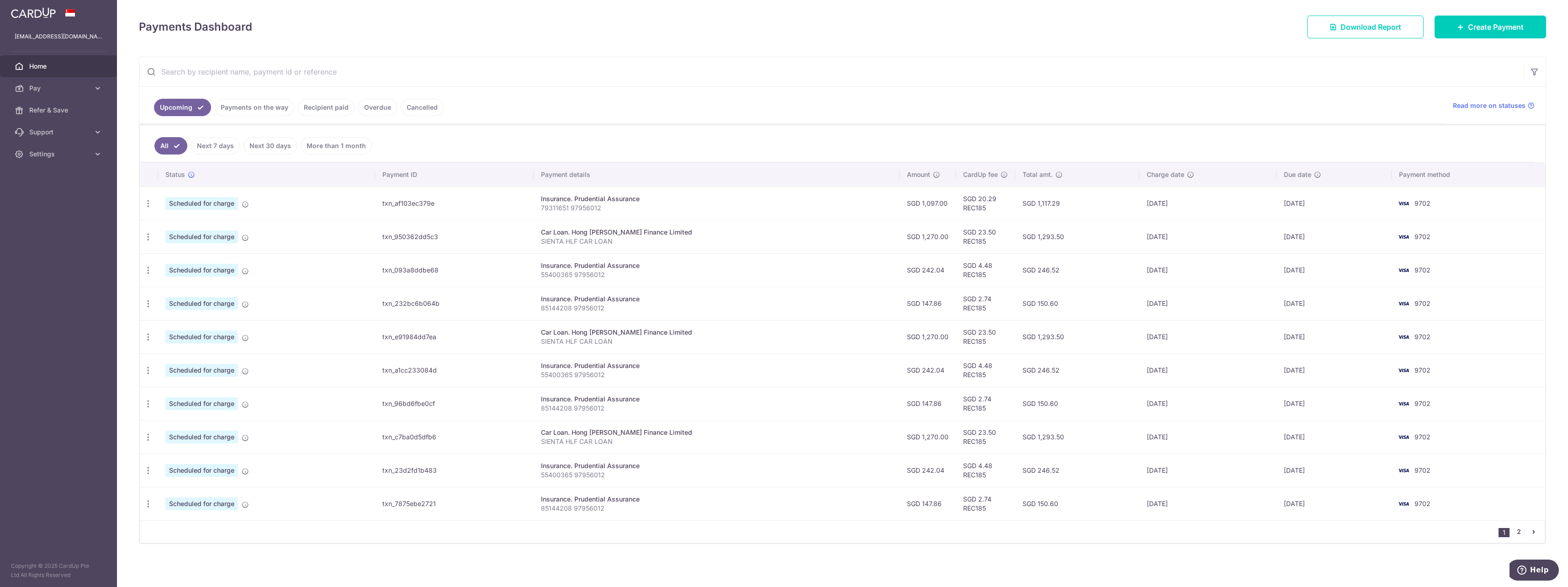
click at [1517, 535] on nav "1 2" at bounding box center [1522, 532] width 46 height 22
click at [1517, 532] on link "2" at bounding box center [1519, 532] width 11 height 11
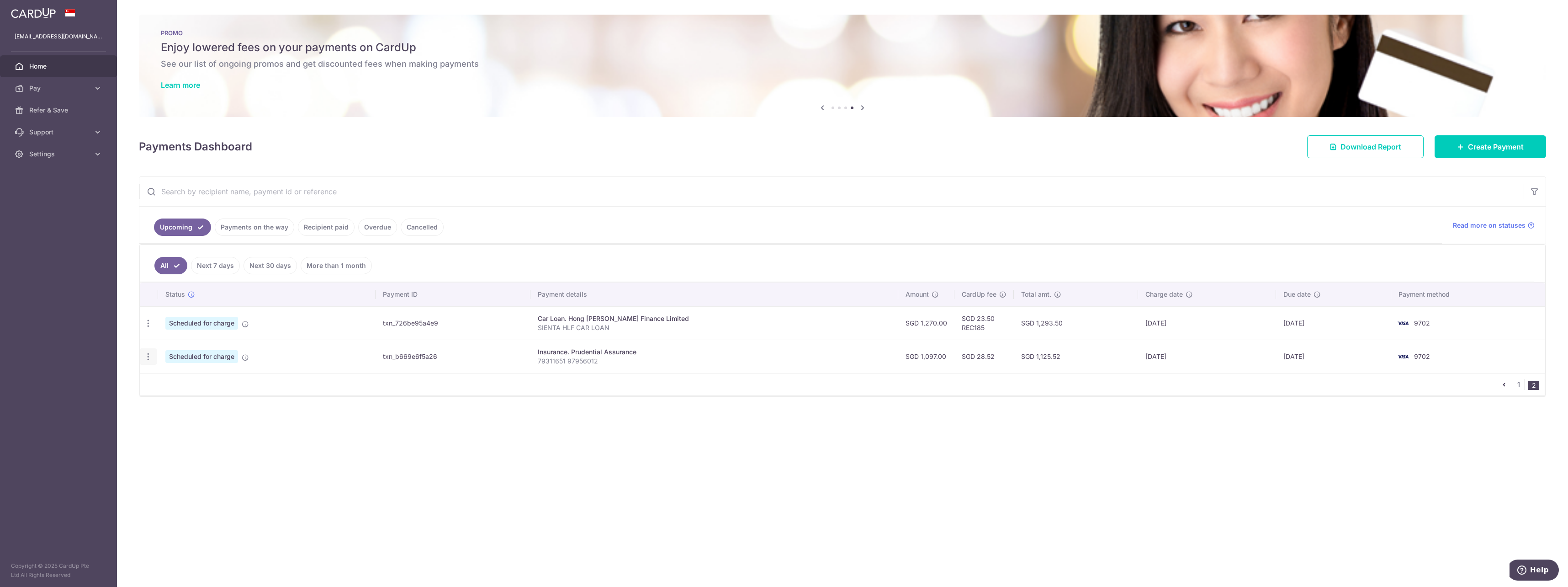
click at [153, 357] on div "Update payment Cancel payment" at bounding box center [149, 357] width 17 height 17
click at [143, 354] on div "Update payment Cancel payment" at bounding box center [149, 357] width 17 height 17
click at [147, 353] on icon "button" at bounding box center [149, 357] width 10 height 10
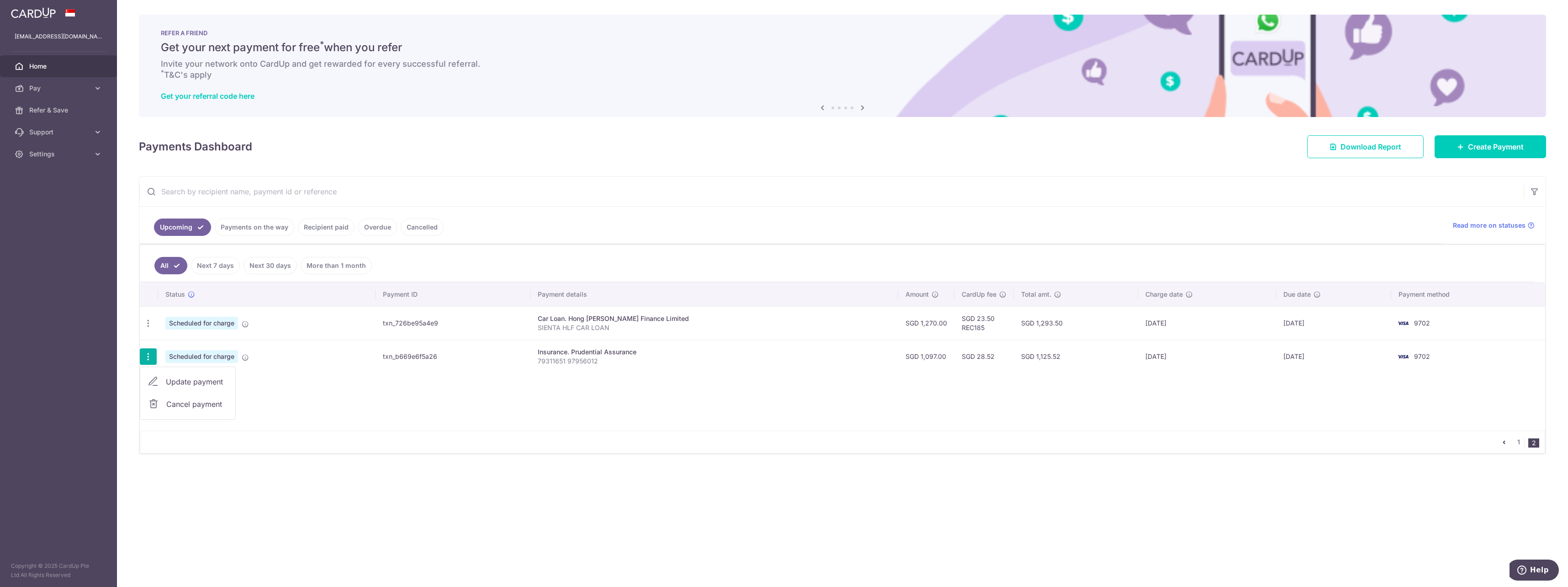
click at [189, 402] on span "Cancel payment" at bounding box center [197, 404] width 61 height 11
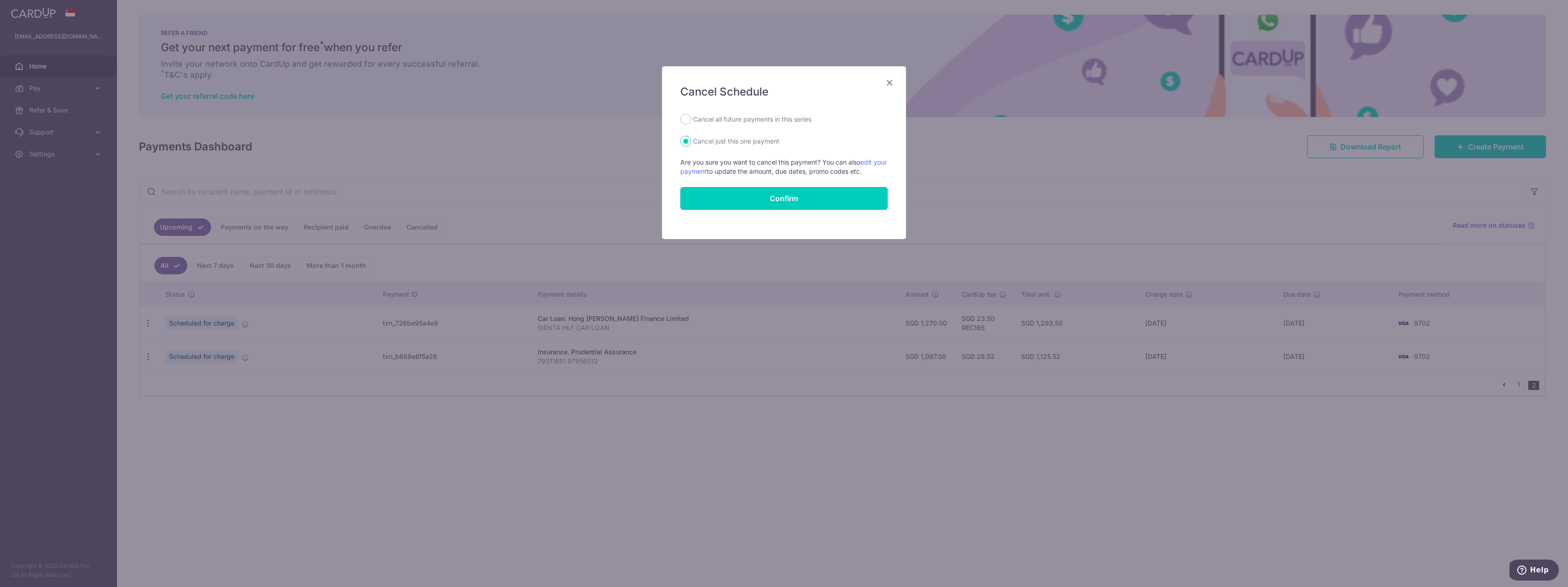
click at [751, 213] on div "Cancel Schedule Cancel all future payments in this series Cancel just this one …" at bounding box center [784, 153] width 244 height 173
click at [762, 206] on button "Confirm" at bounding box center [784, 199] width 208 height 23
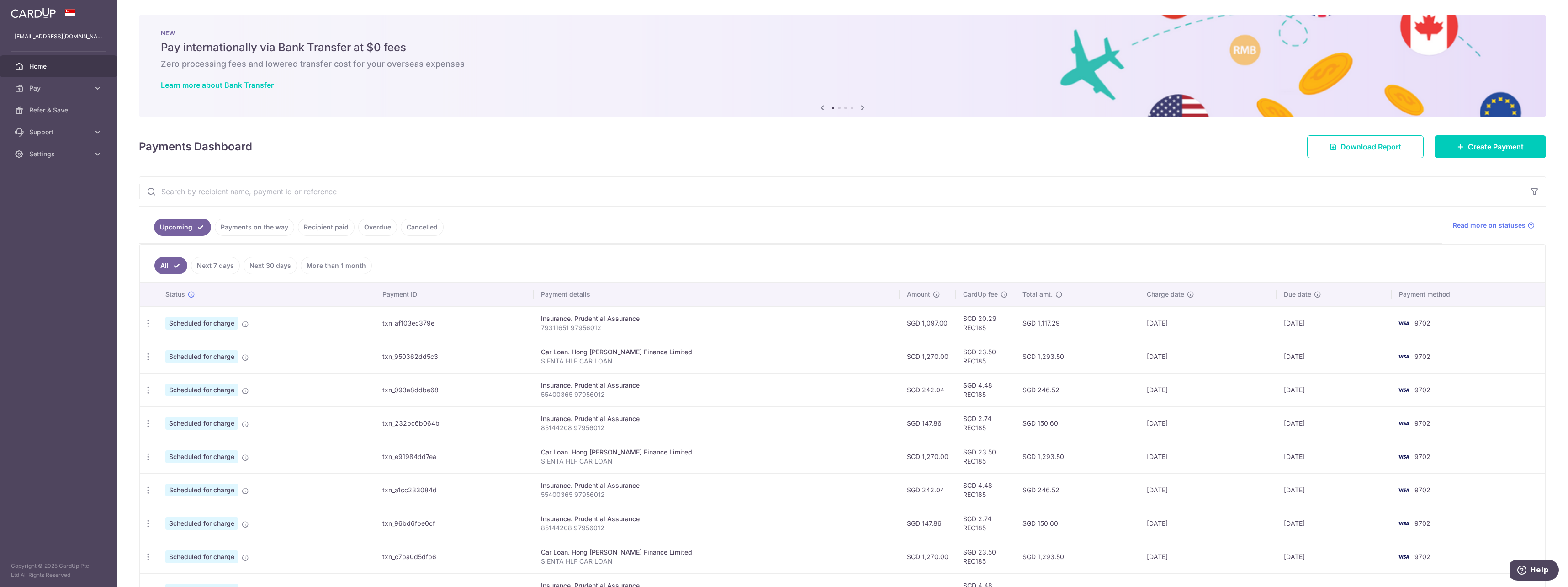
scroll to position [120, 0]
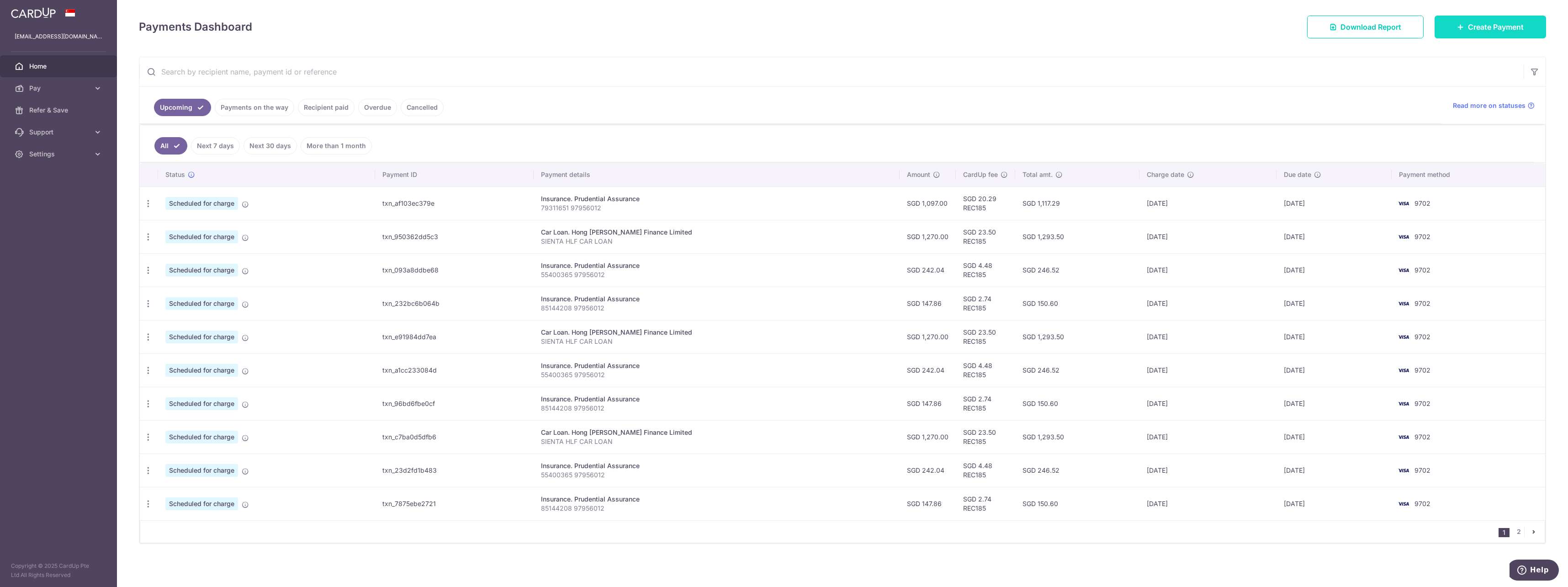
click at [1438, 21] on link "Create Payment" at bounding box center [1490, 27] width 111 height 23
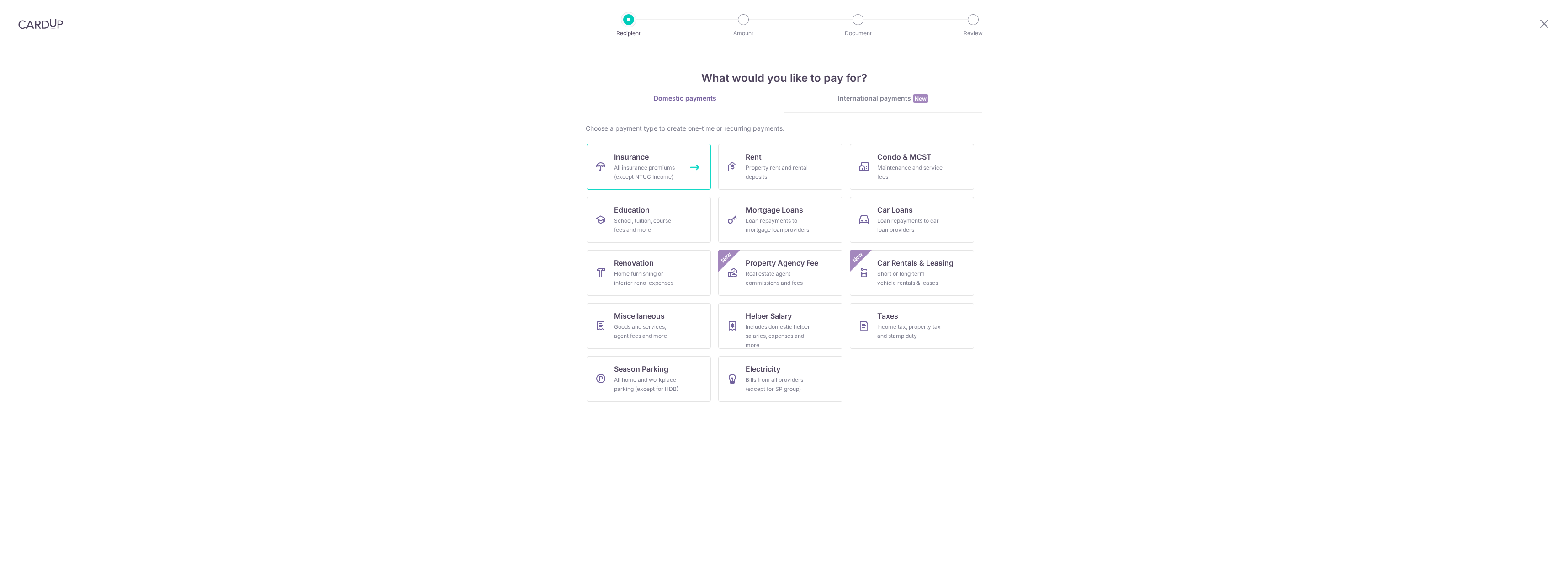
click at [695, 170] on link "Insurance All insurance premiums (except NTUC Income)" at bounding box center [649, 166] width 124 height 46
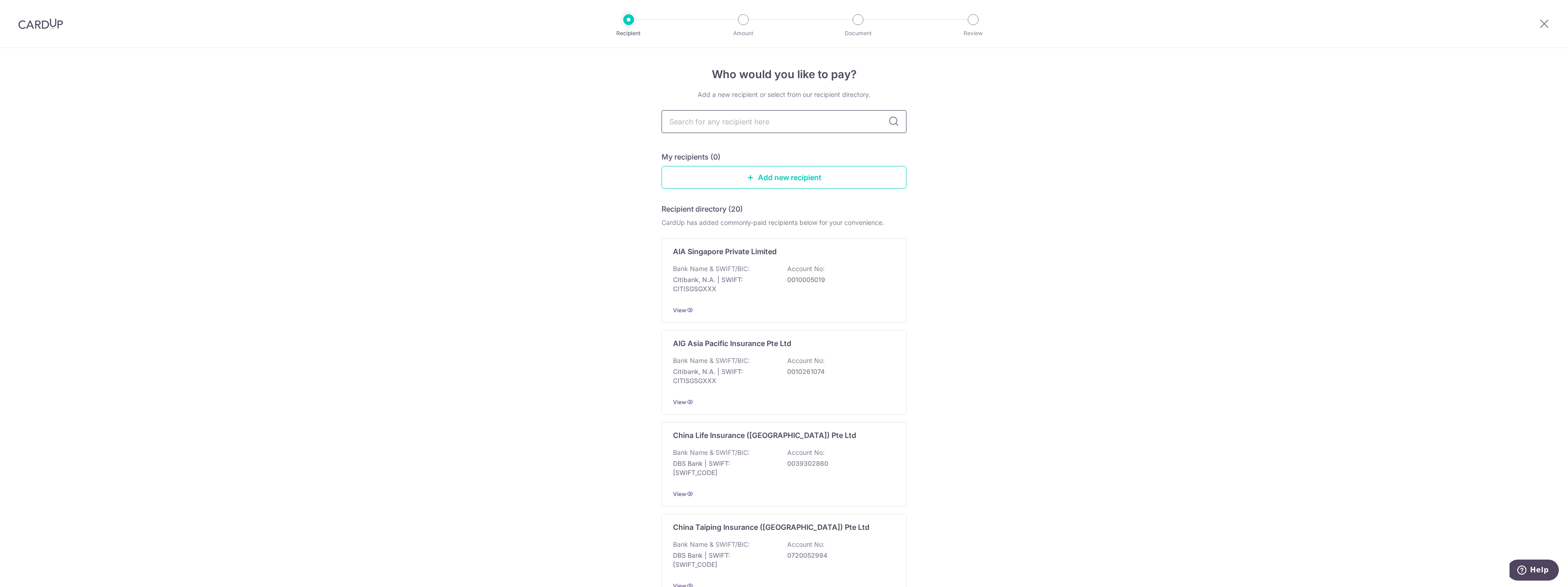
click at [752, 131] on input "text" at bounding box center [784, 122] width 245 height 23
click at [757, 125] on input "text" at bounding box center [784, 122] width 245 height 23
type input "prud"
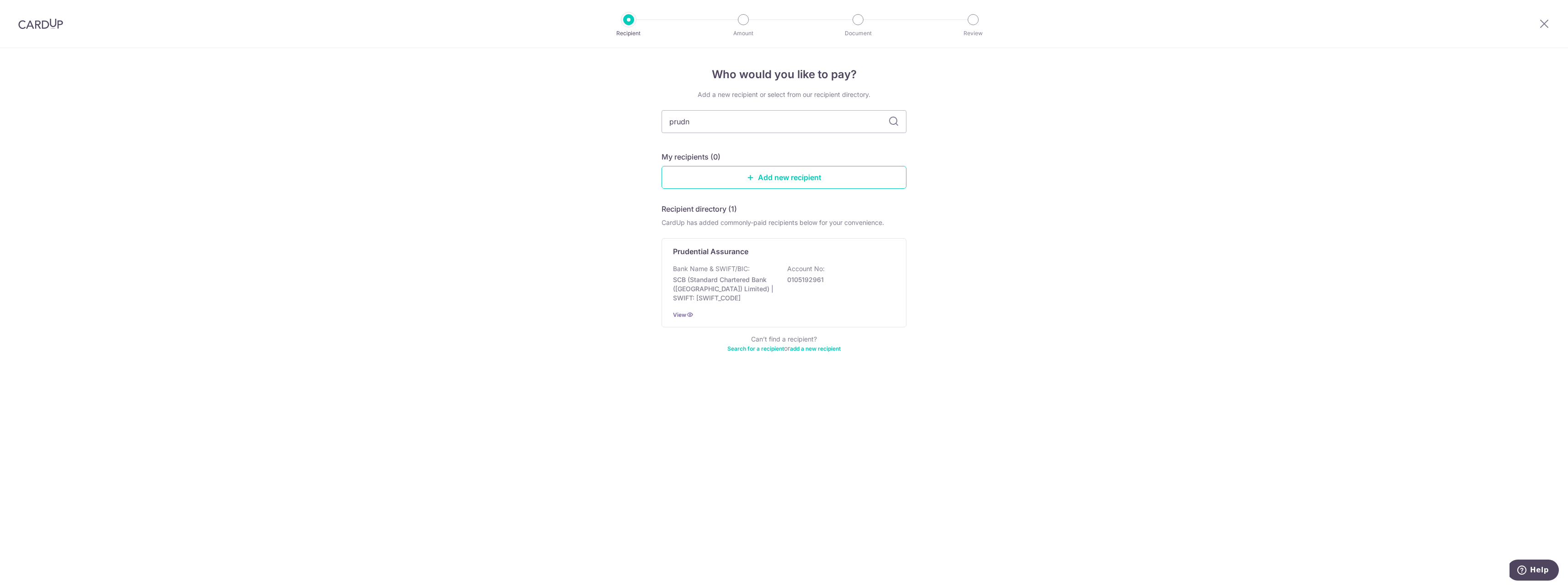
type input "prud"
click at [768, 253] on div "Prudential Assurance" at bounding box center [779, 251] width 211 height 11
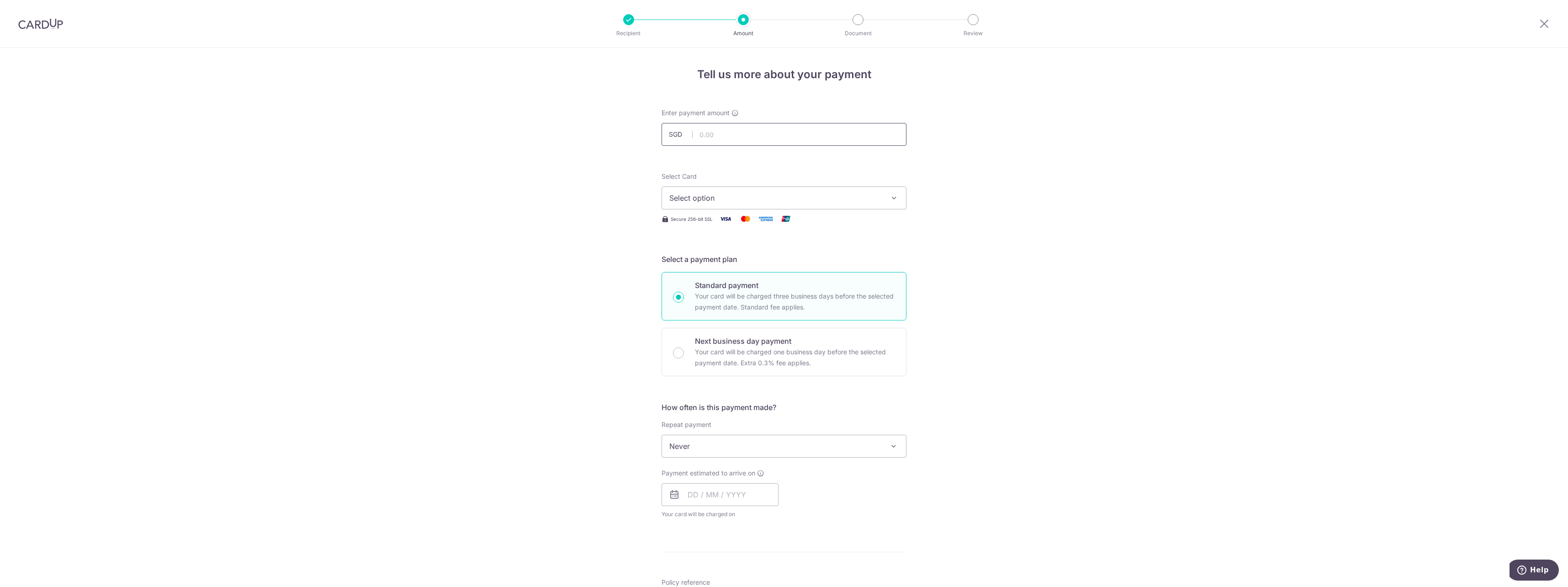
click at [751, 137] on input "text" at bounding box center [784, 135] width 245 height 23
type input "1,424.00"
click at [760, 189] on button "Select option" at bounding box center [784, 198] width 245 height 23
click at [740, 307] on span "**** 9702" at bounding box center [784, 307] width 229 height 11
click at [763, 448] on span "Never" at bounding box center [784, 446] width 244 height 22
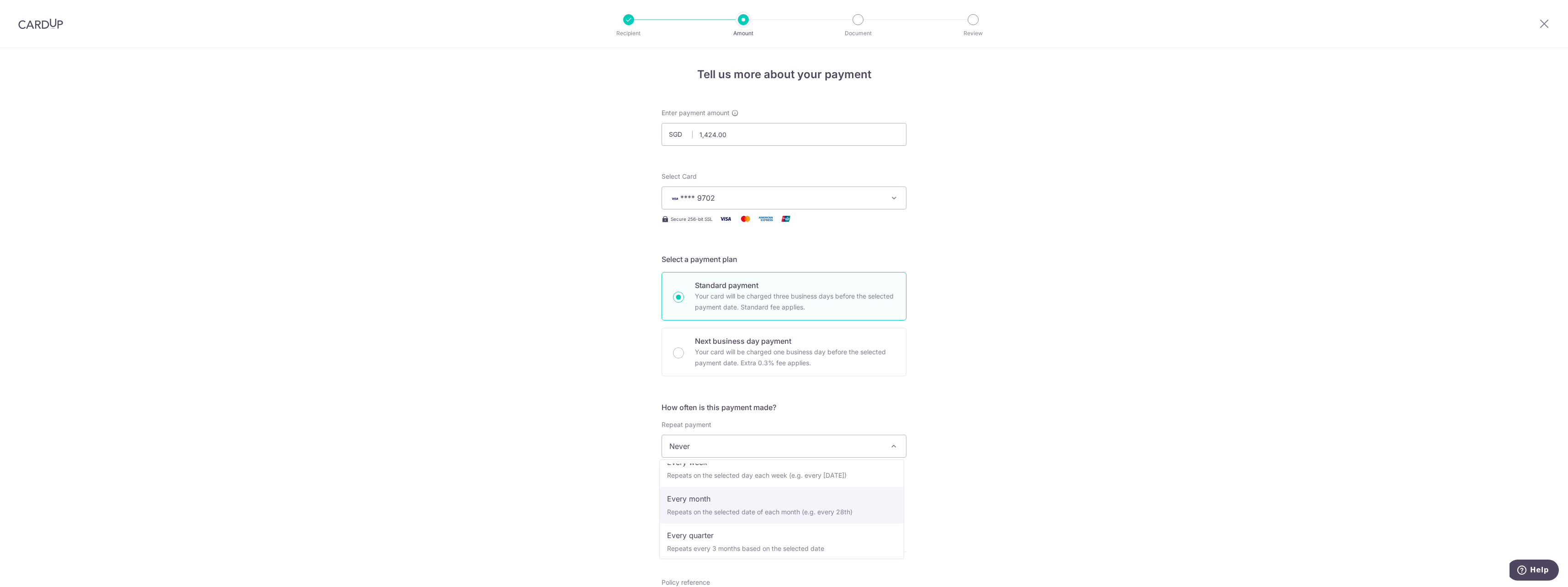
scroll to position [128, 0]
select select "6"
click at [738, 496] on input "text" at bounding box center [720, 494] width 117 height 23
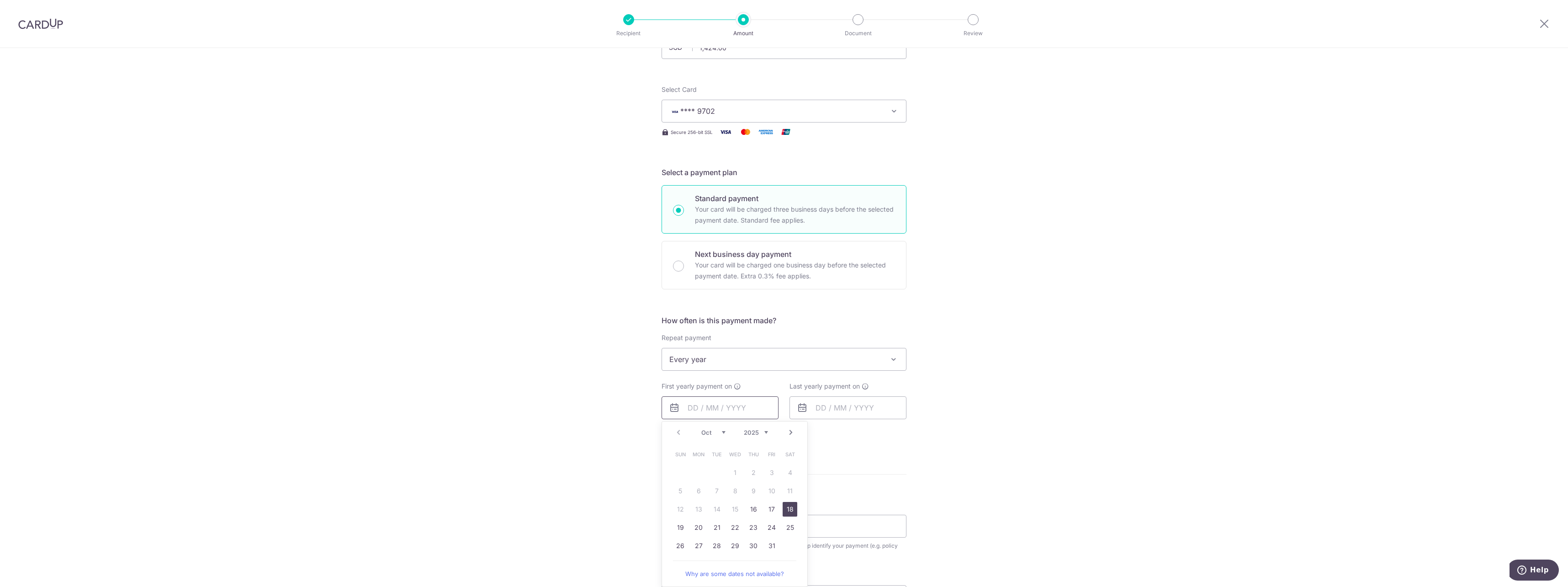
scroll to position [91, 0]
click at [791, 431] on link "Next" at bounding box center [791, 428] width 11 height 11
click at [755, 504] on link "13" at bounding box center [754, 505] width 15 height 15
type input "13/11/2025"
click at [868, 407] on input "text" at bounding box center [848, 403] width 117 height 23
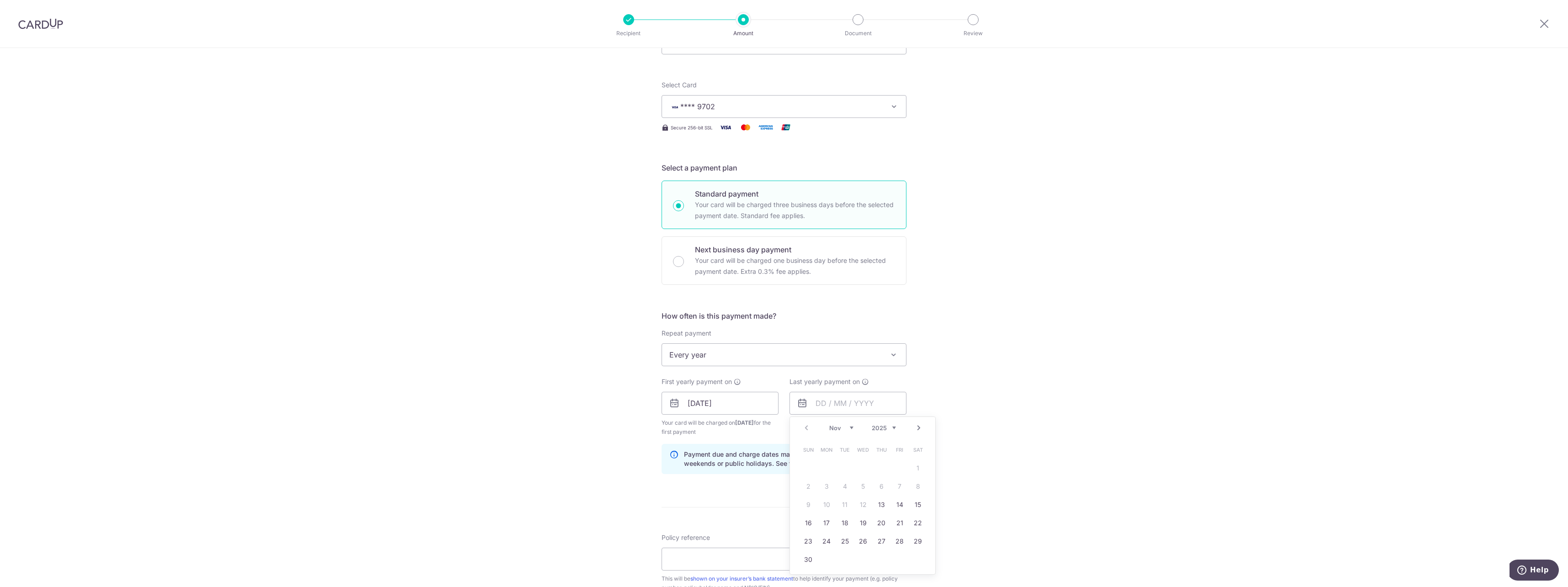
click at [889, 429] on select "2025 2026 2027 2028 2029 2030 2031 2032 2033 2034 2035" at bounding box center [884, 428] width 24 height 7
click at [911, 488] on link "14" at bounding box center [918, 487] width 15 height 15
type input "14/11/2026"
click at [762, 554] on input "Policy reference" at bounding box center [784, 559] width 245 height 23
paste input "63554824"
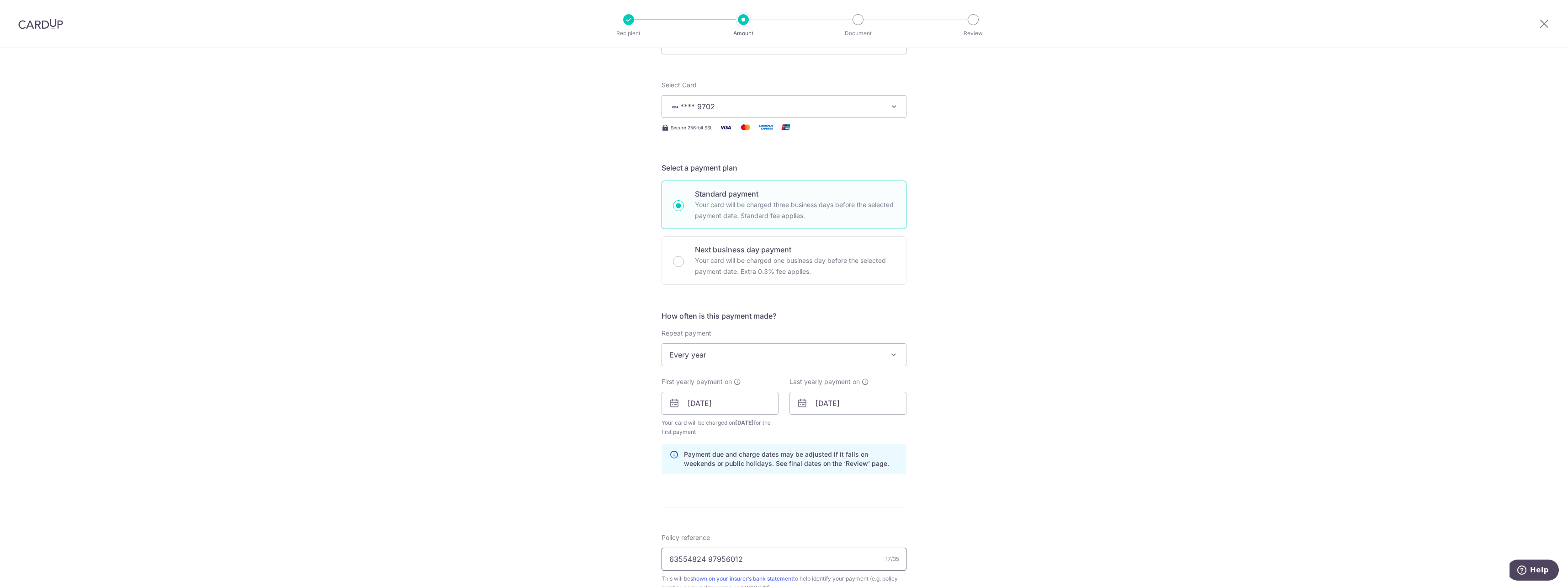
type input "63554824 97956012"
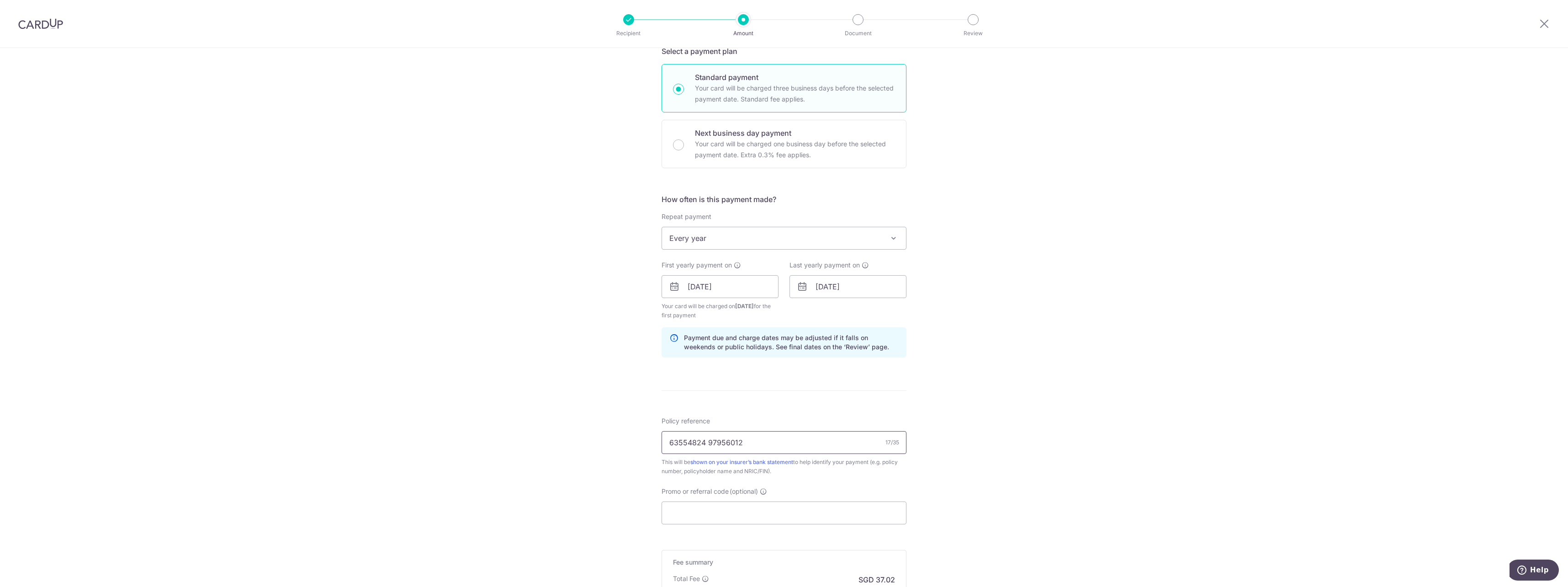
scroll to position [228, 0]
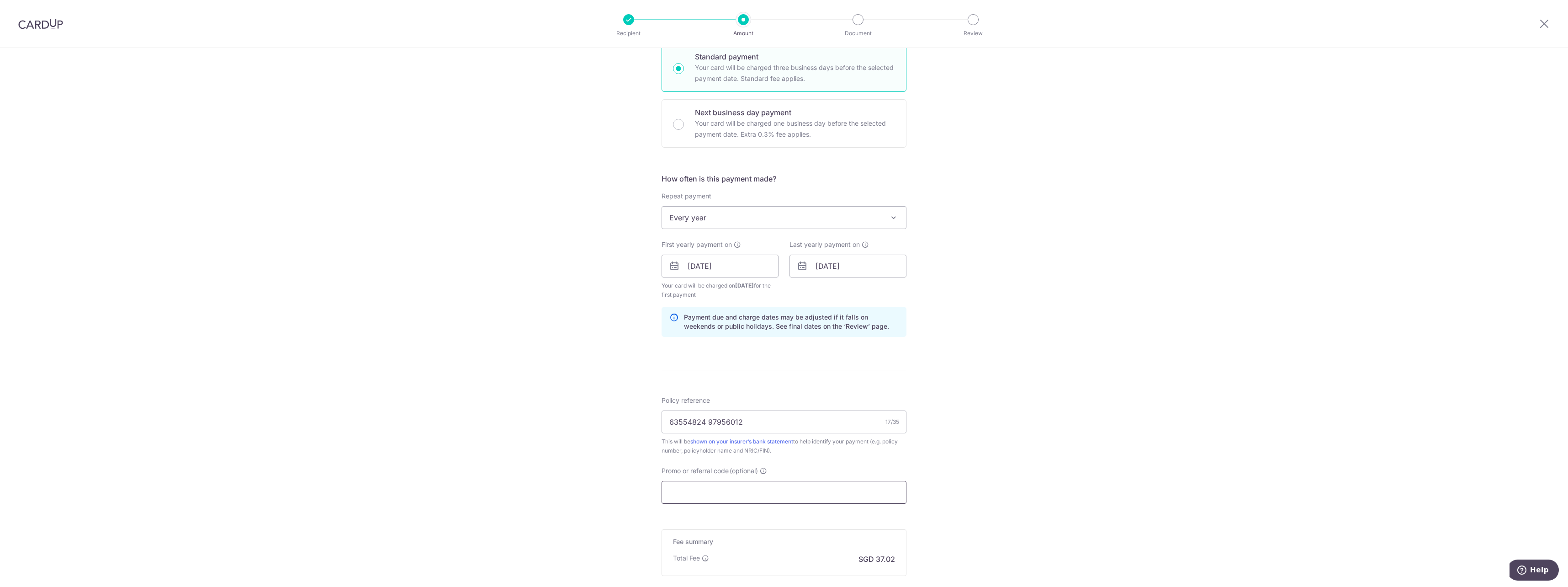
click at [766, 494] on input "Promo or referral code (optional)" at bounding box center [784, 493] width 245 height 23
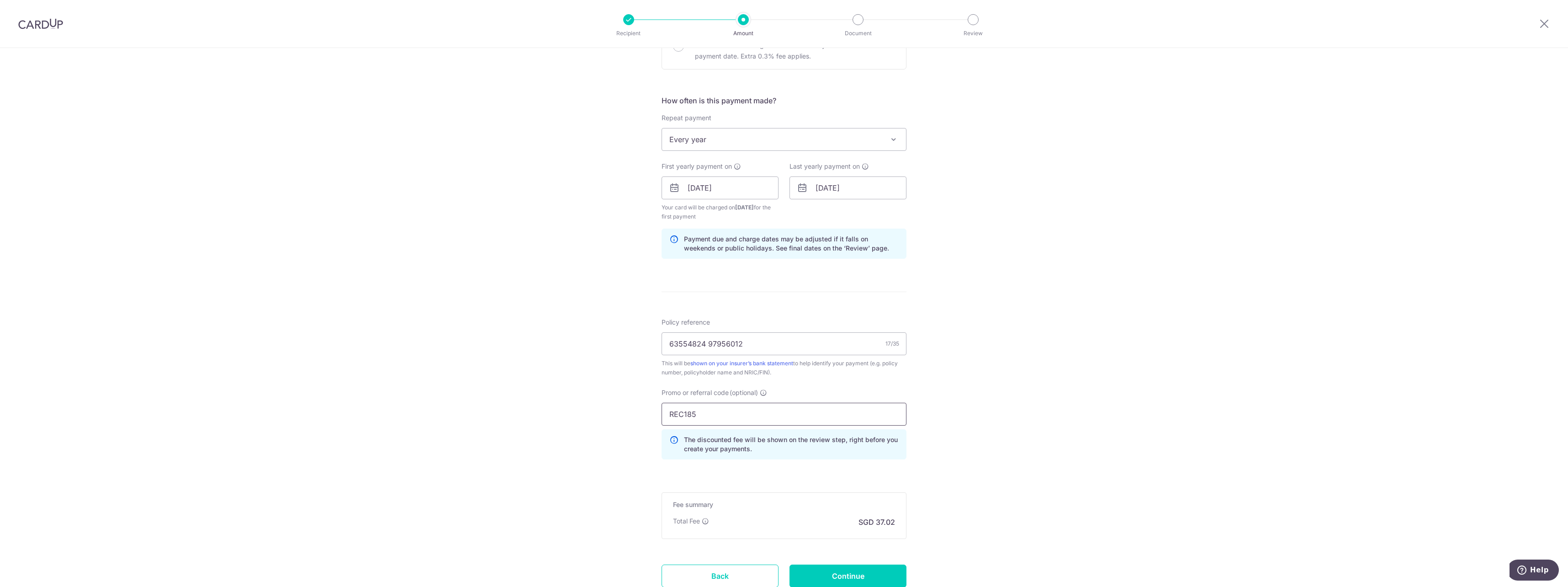
scroll to position [320, 0]
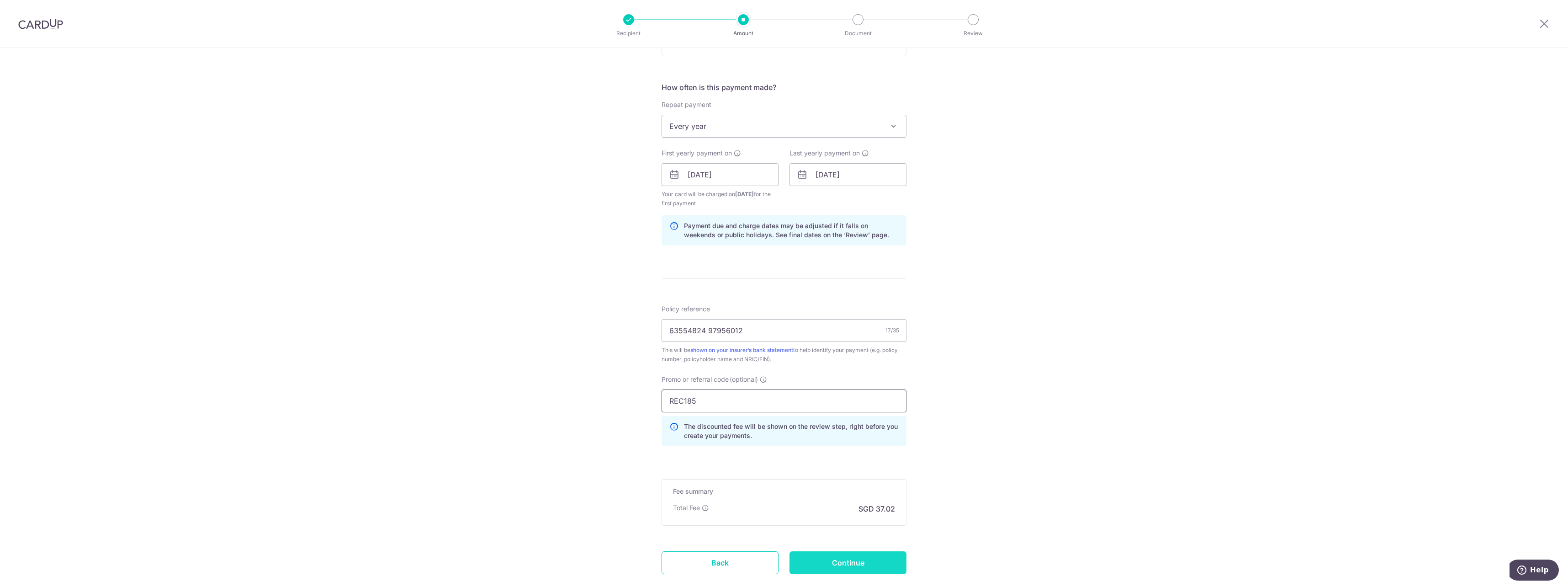
type input "REC185"
click at [857, 556] on input "Continue" at bounding box center [848, 563] width 117 height 23
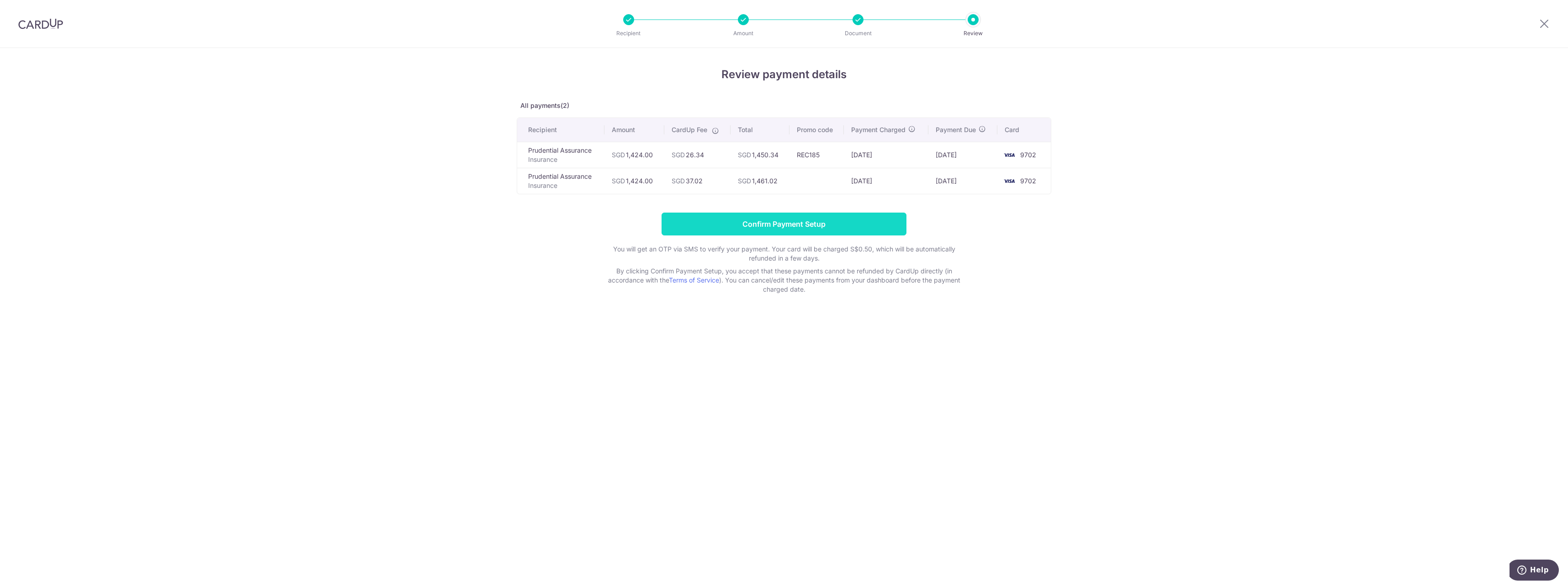
click at [827, 220] on input "Confirm Payment Setup" at bounding box center [784, 224] width 245 height 23
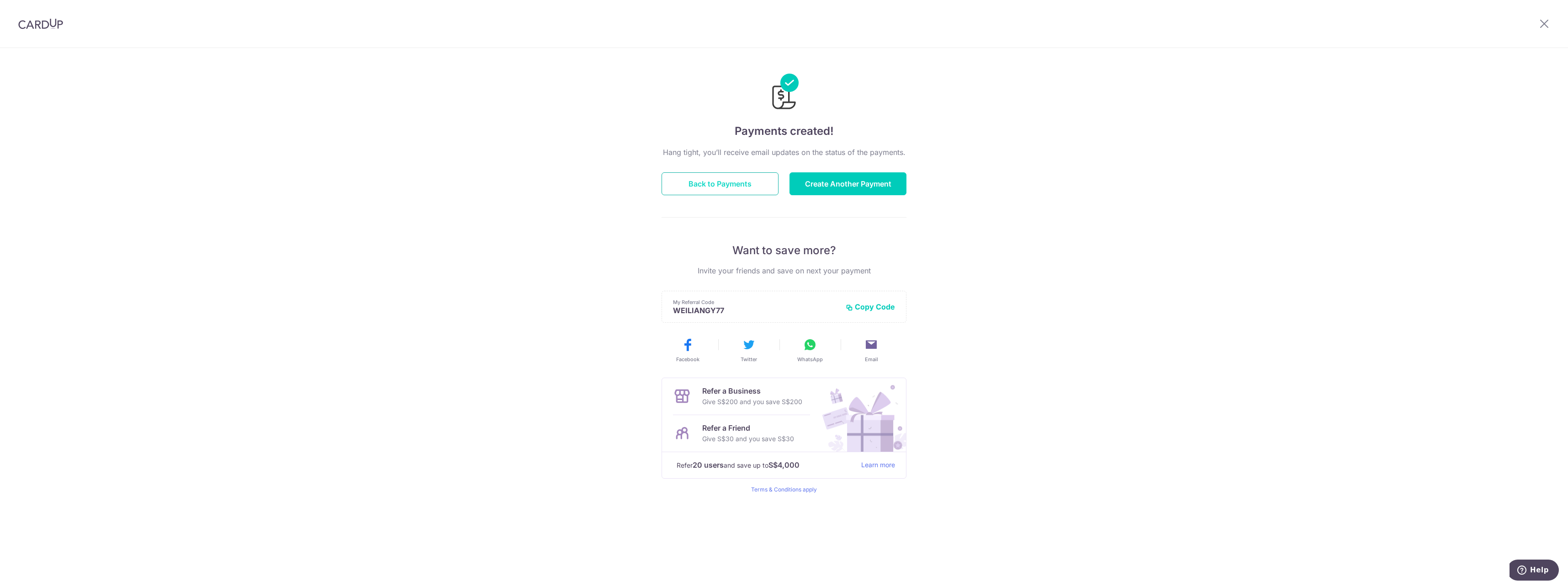
click at [698, 176] on button "Back to Payments" at bounding box center [720, 184] width 117 height 23
click at [695, 187] on button "Back to Payments" at bounding box center [720, 184] width 117 height 23
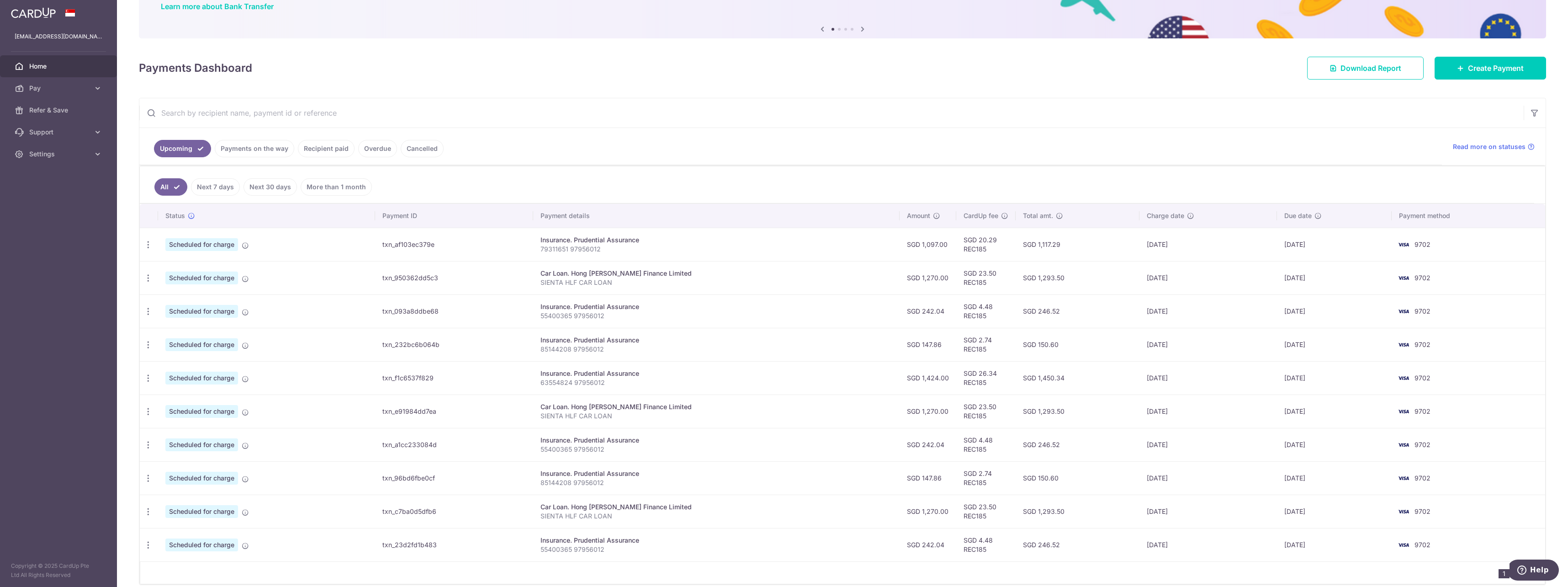
scroll to position [120, 0]
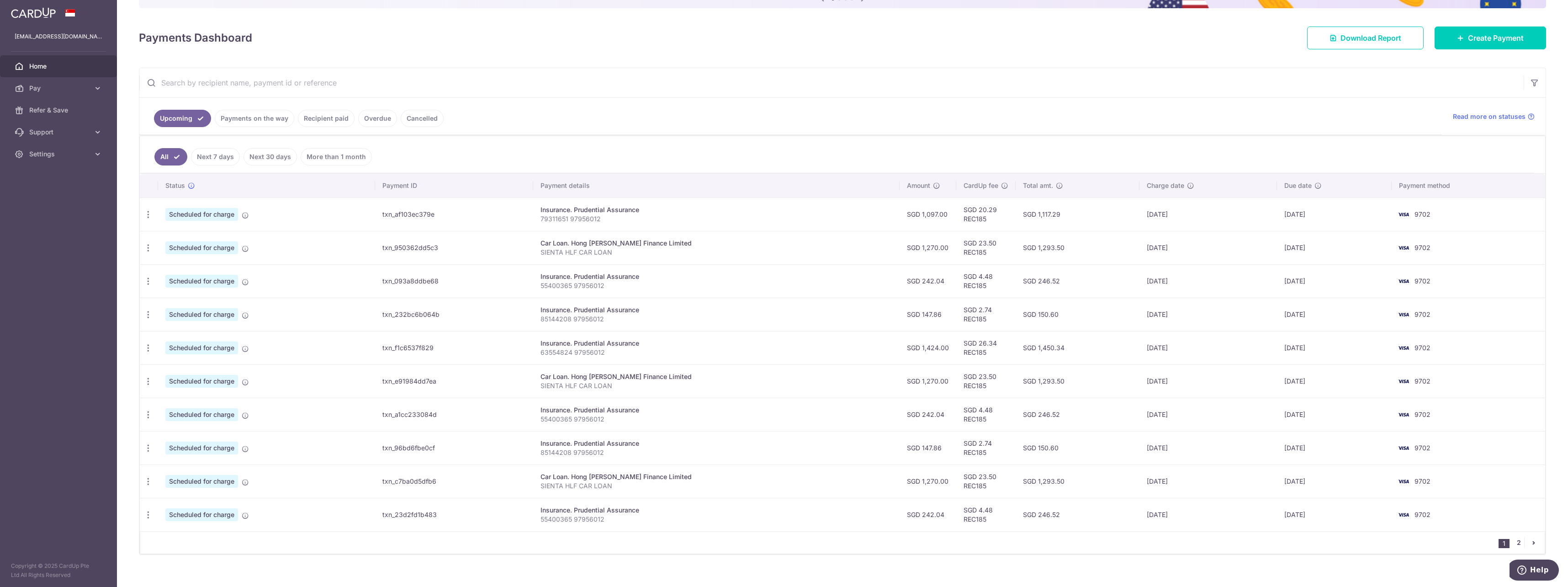
click at [1513, 545] on link "2" at bounding box center [1519, 543] width 11 height 11
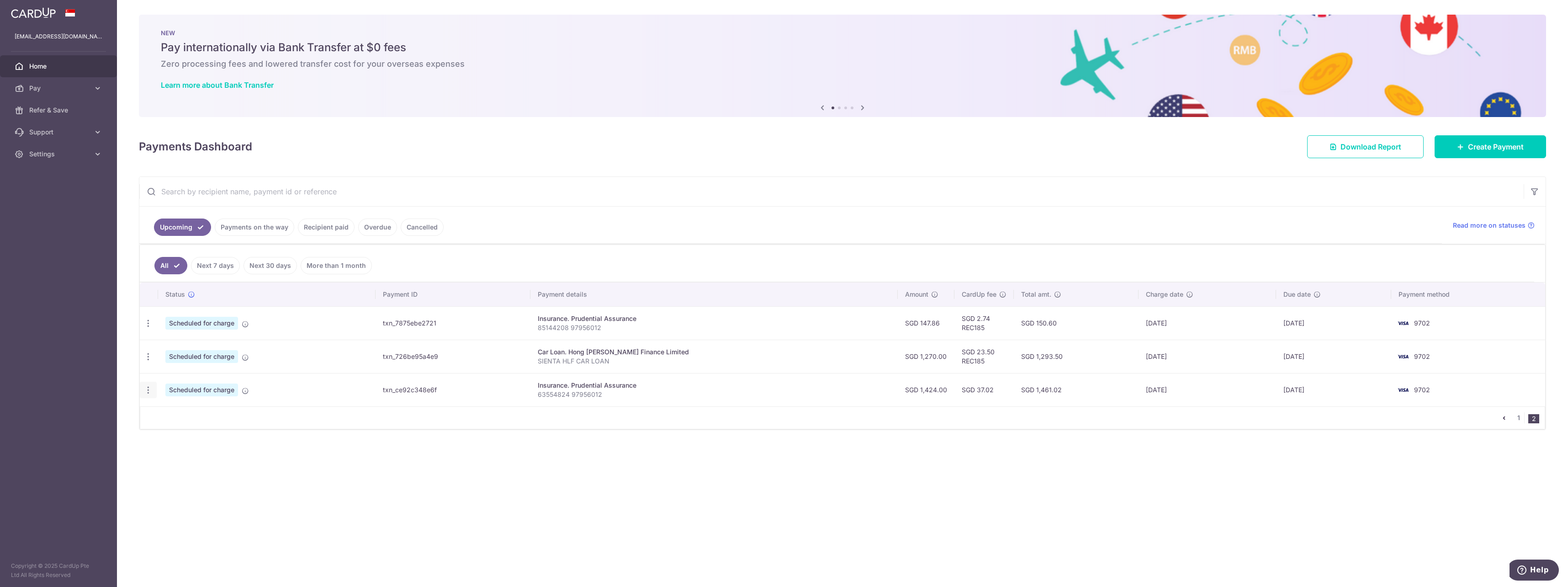
click at [150, 391] on icon "button" at bounding box center [149, 390] width 10 height 10
click at [184, 439] on span "Cancel payment" at bounding box center [197, 437] width 61 height 11
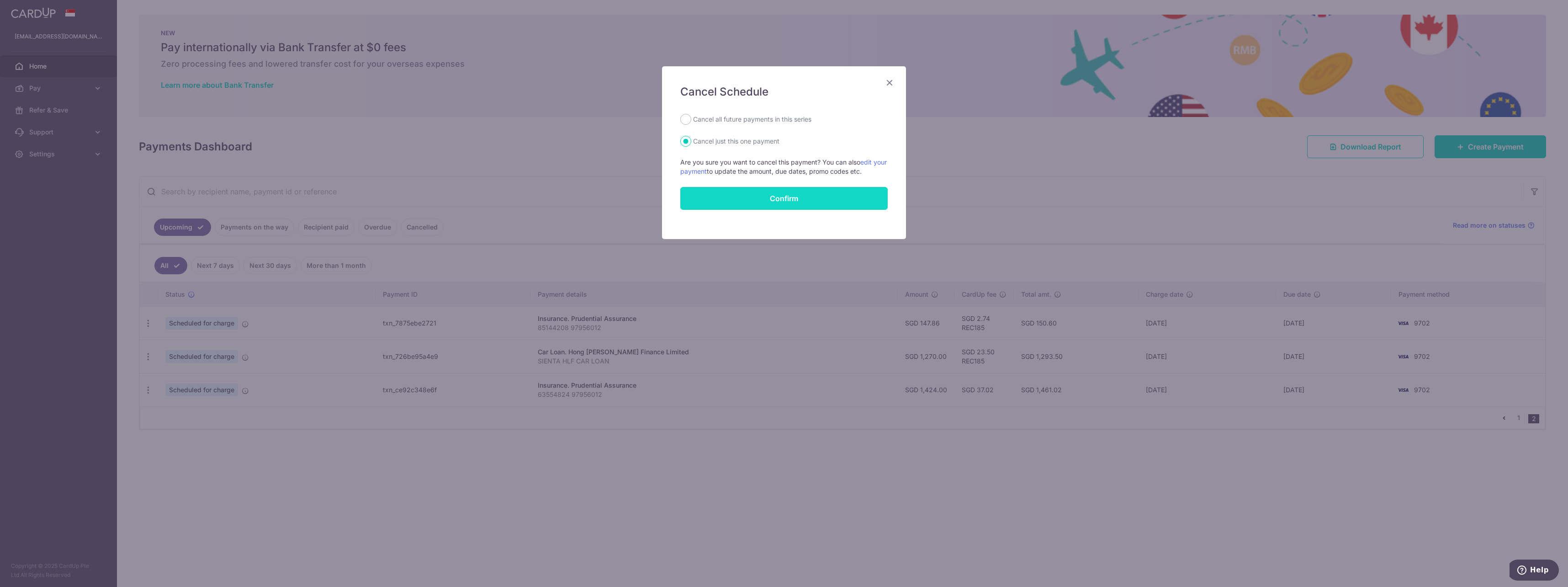
click at [833, 204] on button "Confirm" at bounding box center [784, 199] width 208 height 23
